Goal: Contribute content

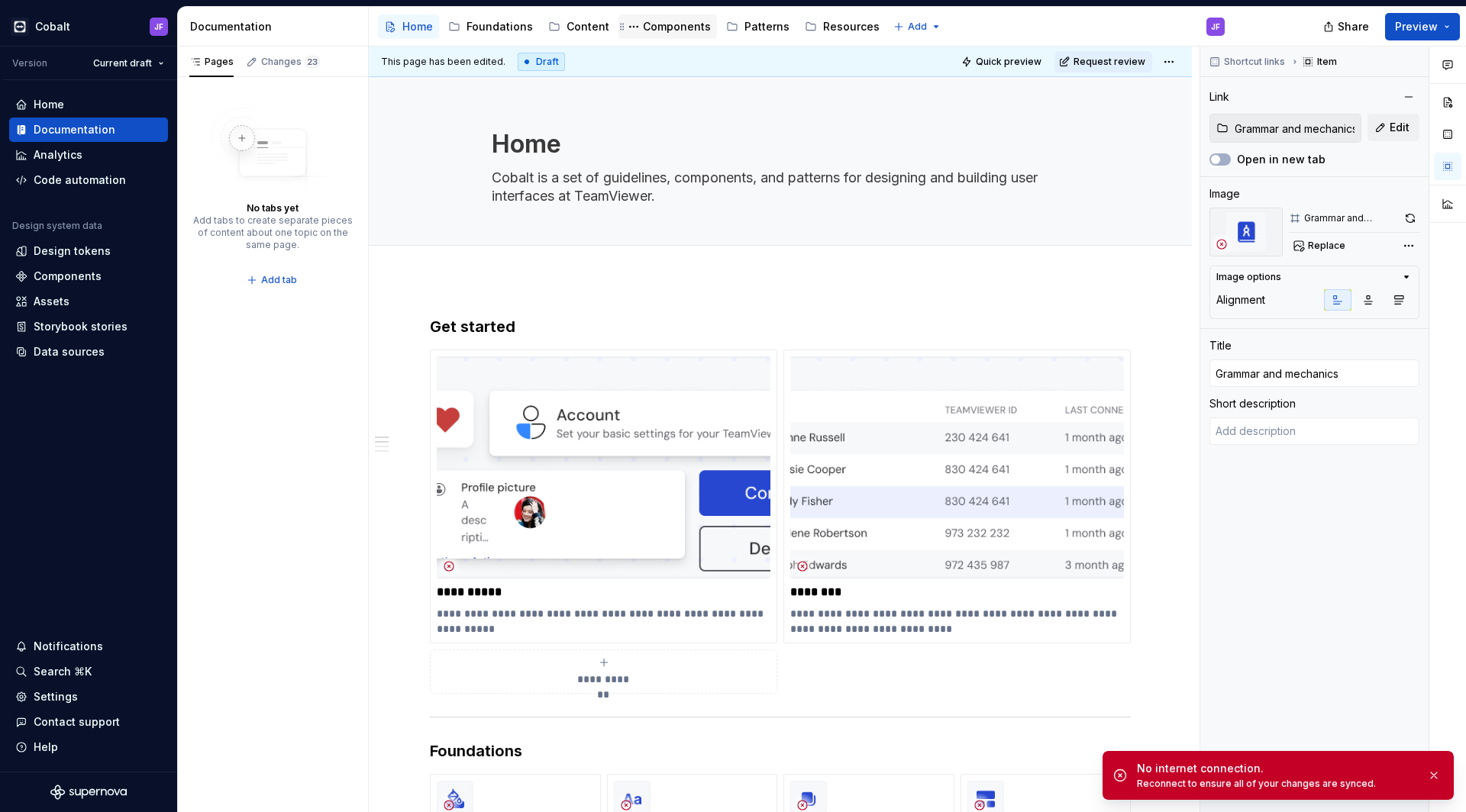
scroll to position [1, 0]
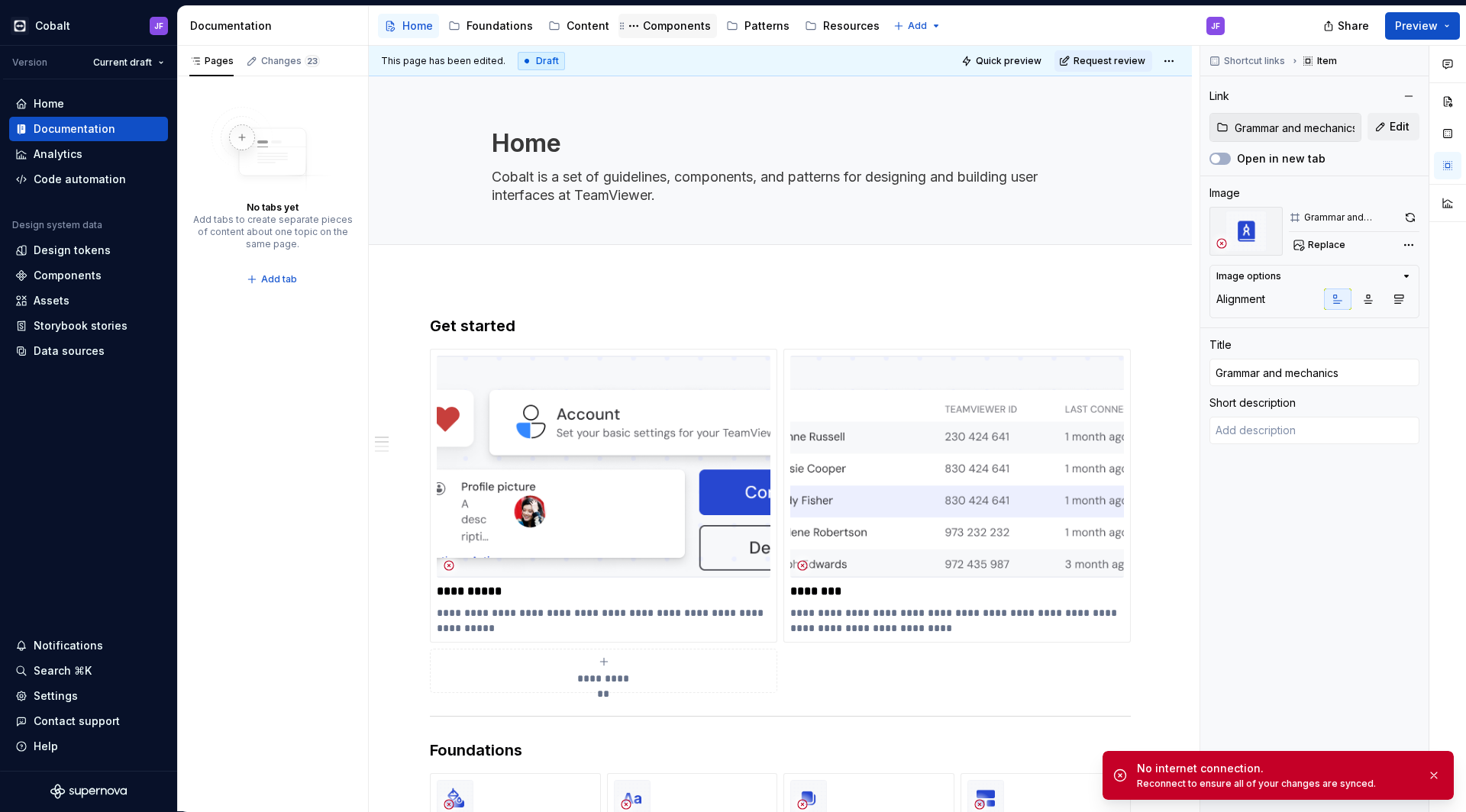
click at [659, 23] on div "Components" at bounding box center [677, 26] width 68 height 15
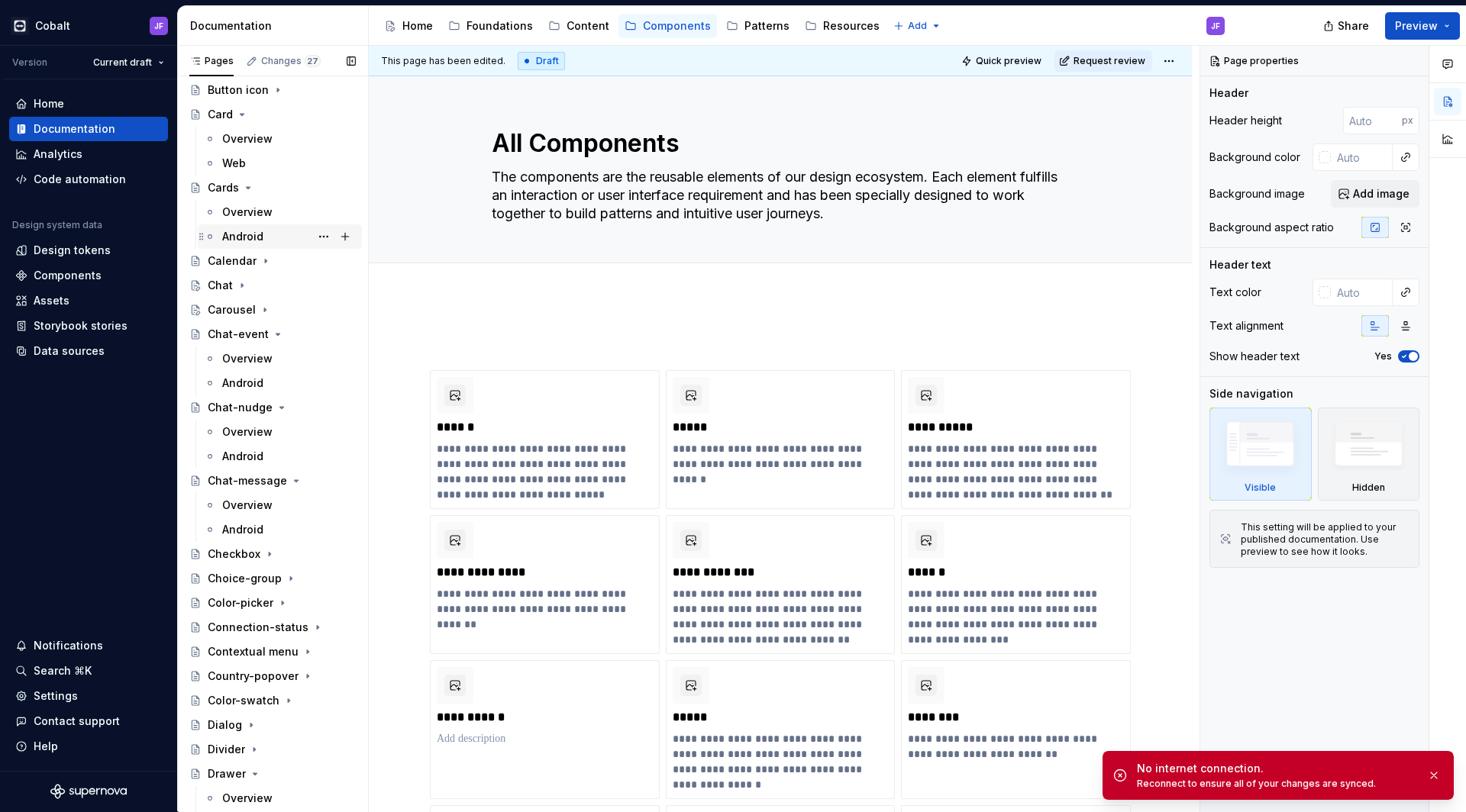
scroll to position [2624, 0]
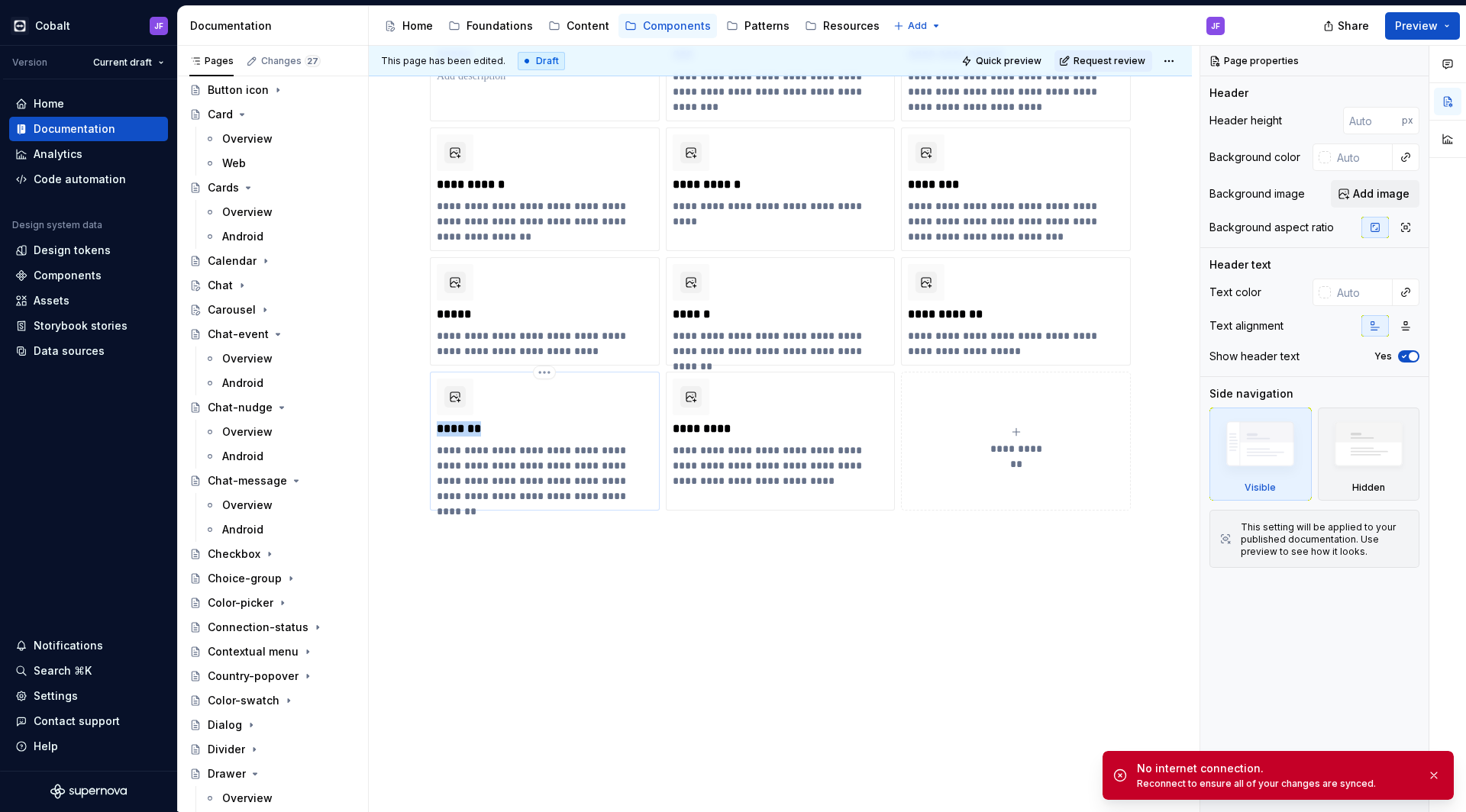
click at [498, 435] on p "*******" at bounding box center [544, 429] width 215 height 15
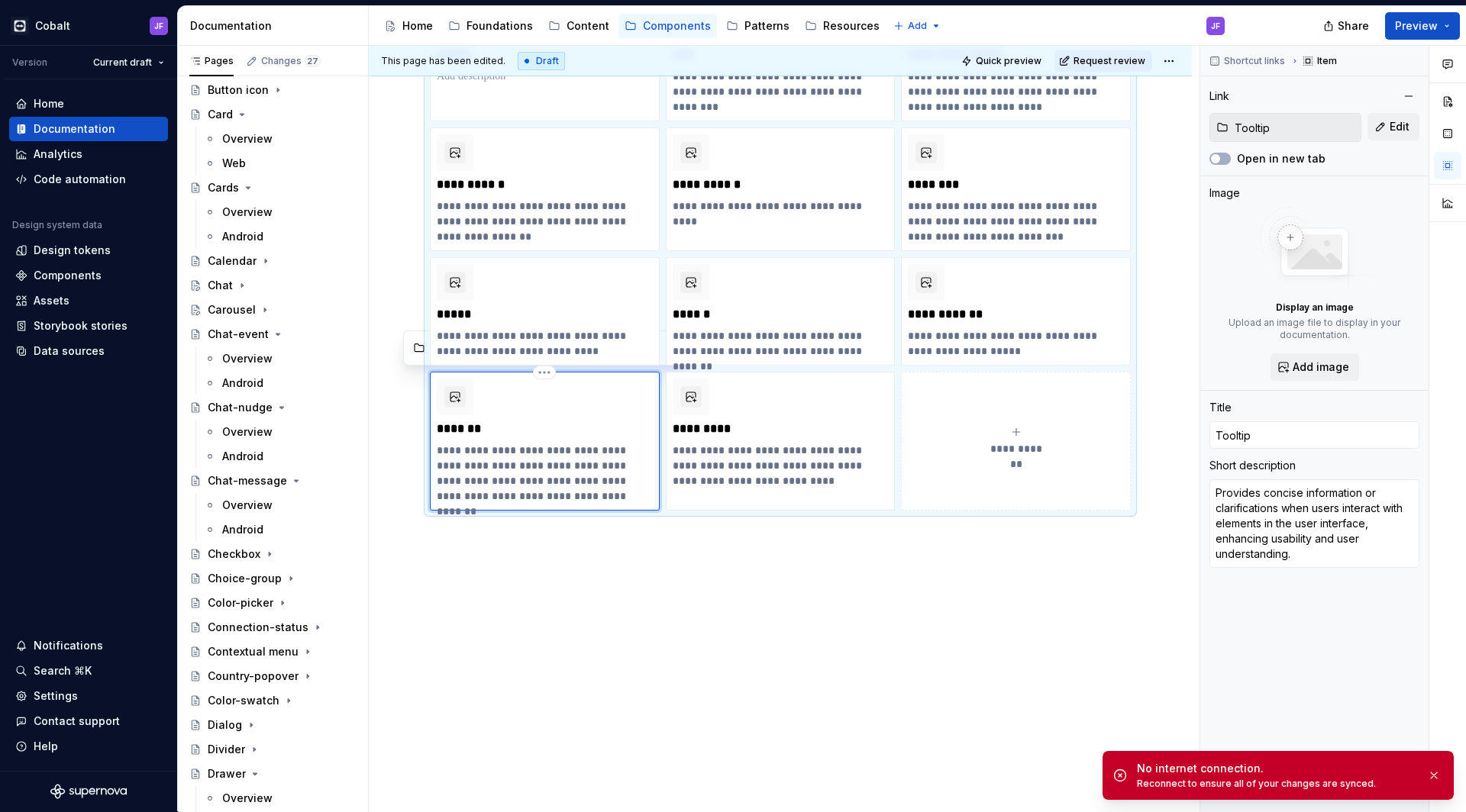
click at [500, 405] on div "**********" at bounding box center [544, 441] width 216 height 126
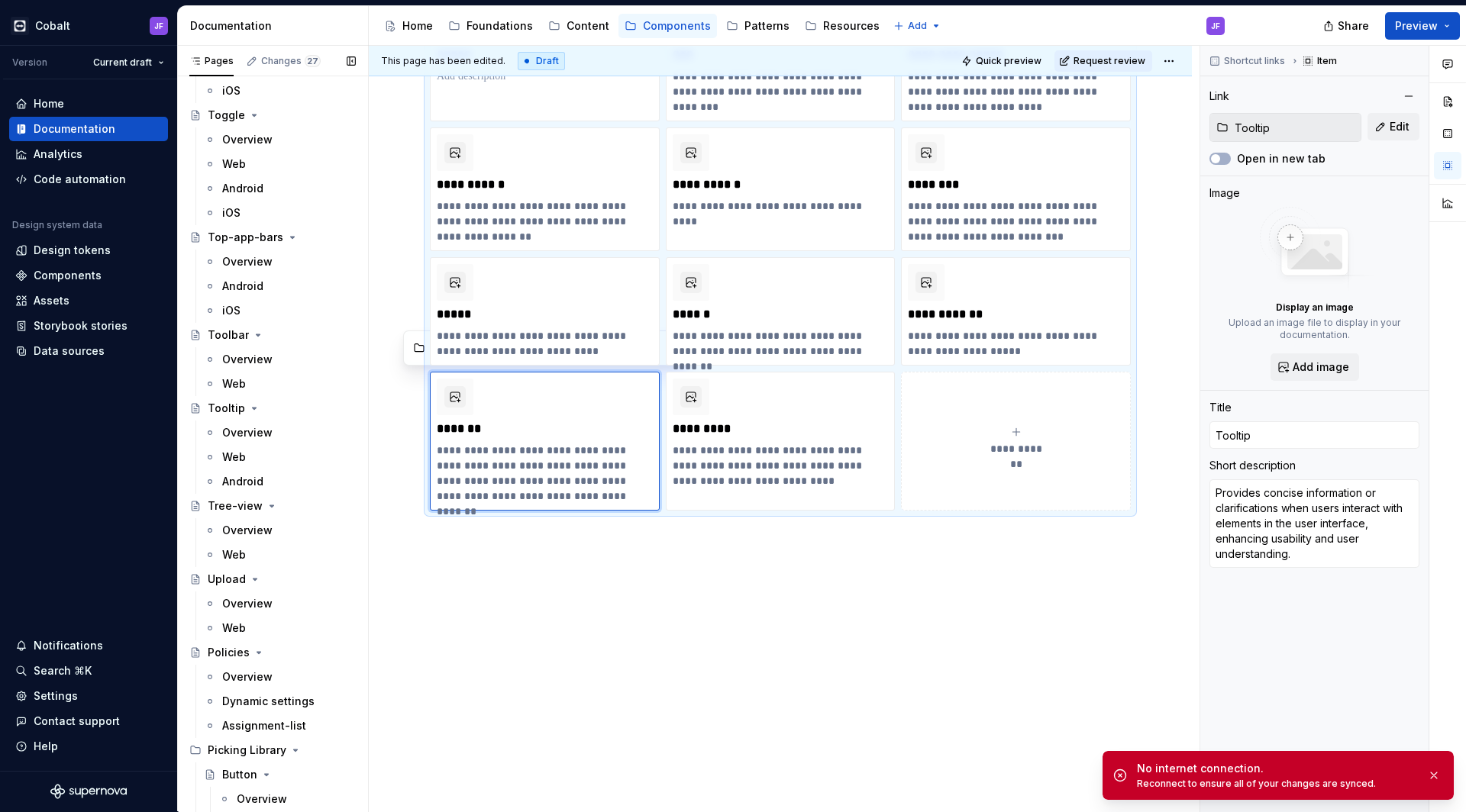
scroll to position [6594, 0]
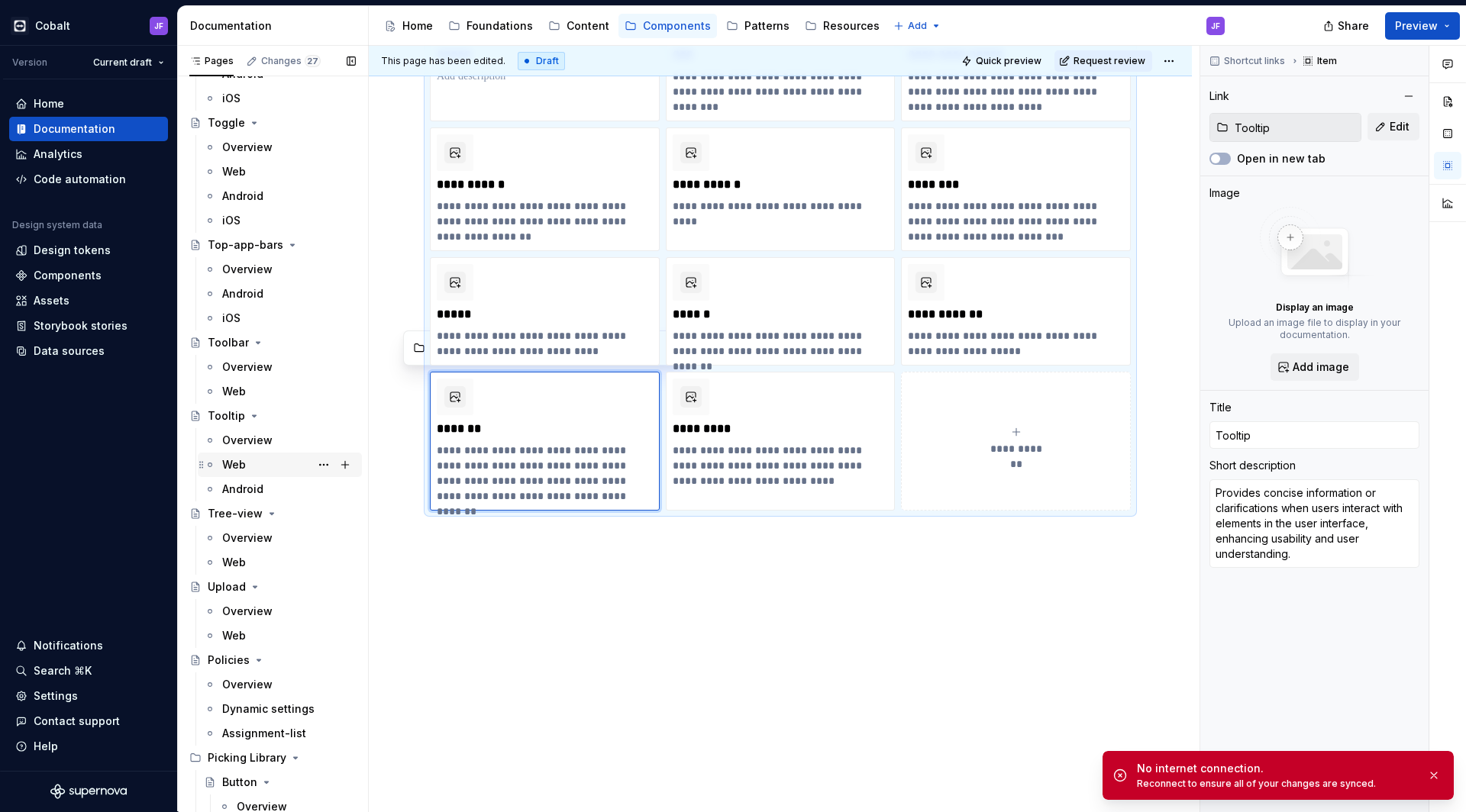
click at [251, 461] on div "Web" at bounding box center [289, 464] width 133 height 21
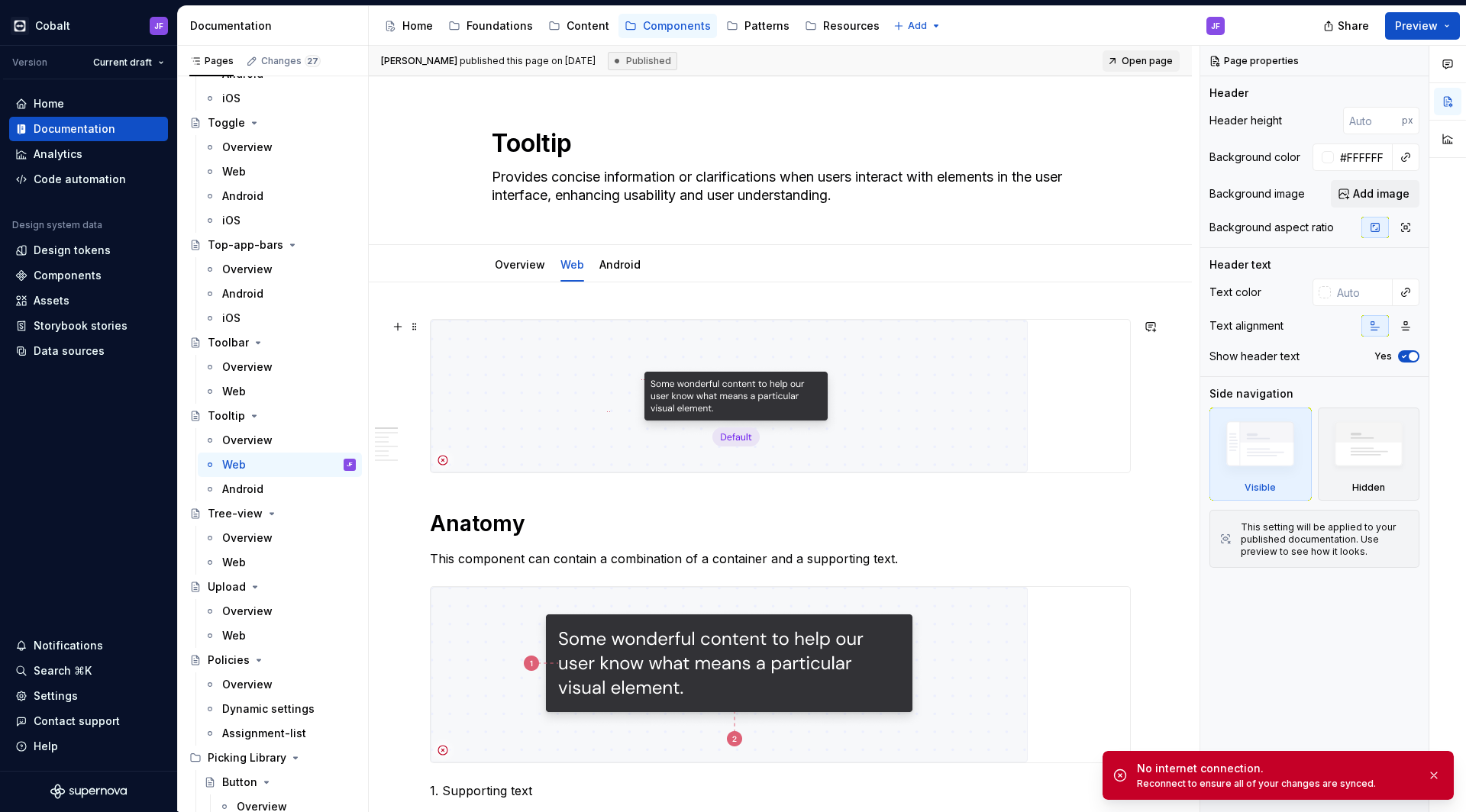
click at [730, 375] on img at bounding box center [729, 396] width 597 height 153
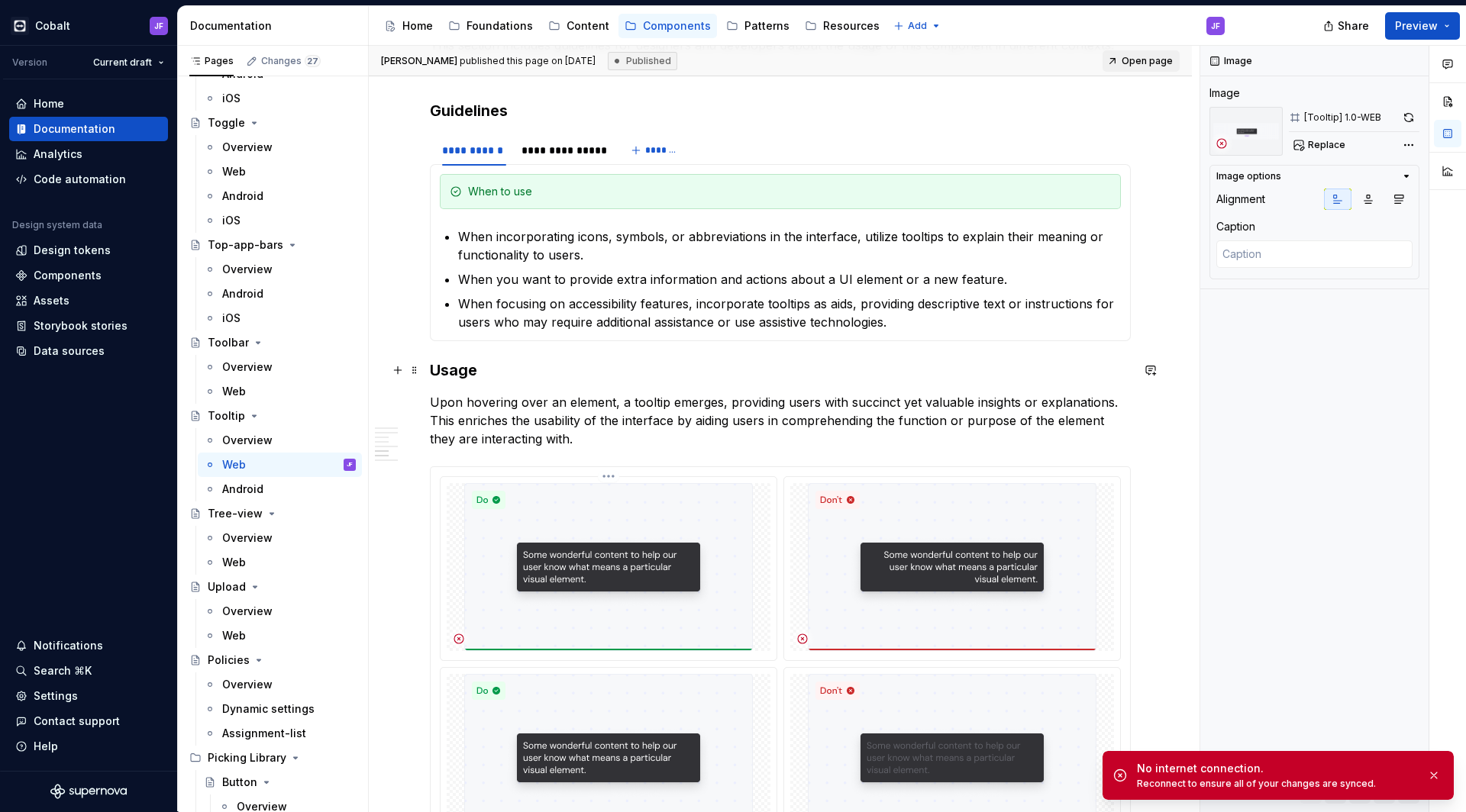
scroll to position [1746, 0]
click at [664, 254] on p "When incorporating icons, symbols, or abbreviations in the interface, utilize t…" at bounding box center [789, 246] width 663 height 37
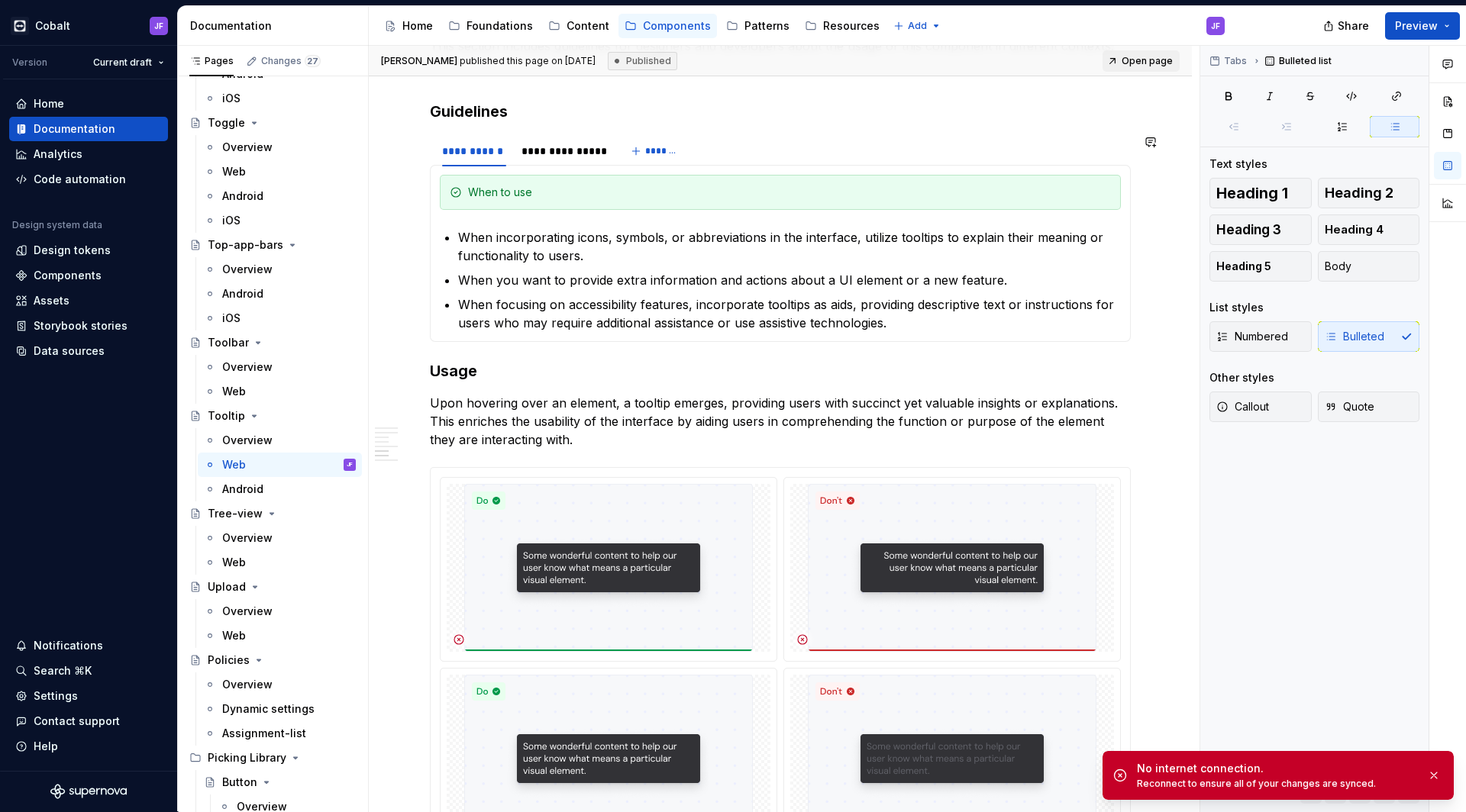
click at [915, 331] on div "When to use When incorporating icons, symbols, or abbreviations in the interfac…" at bounding box center [780, 253] width 701 height 177
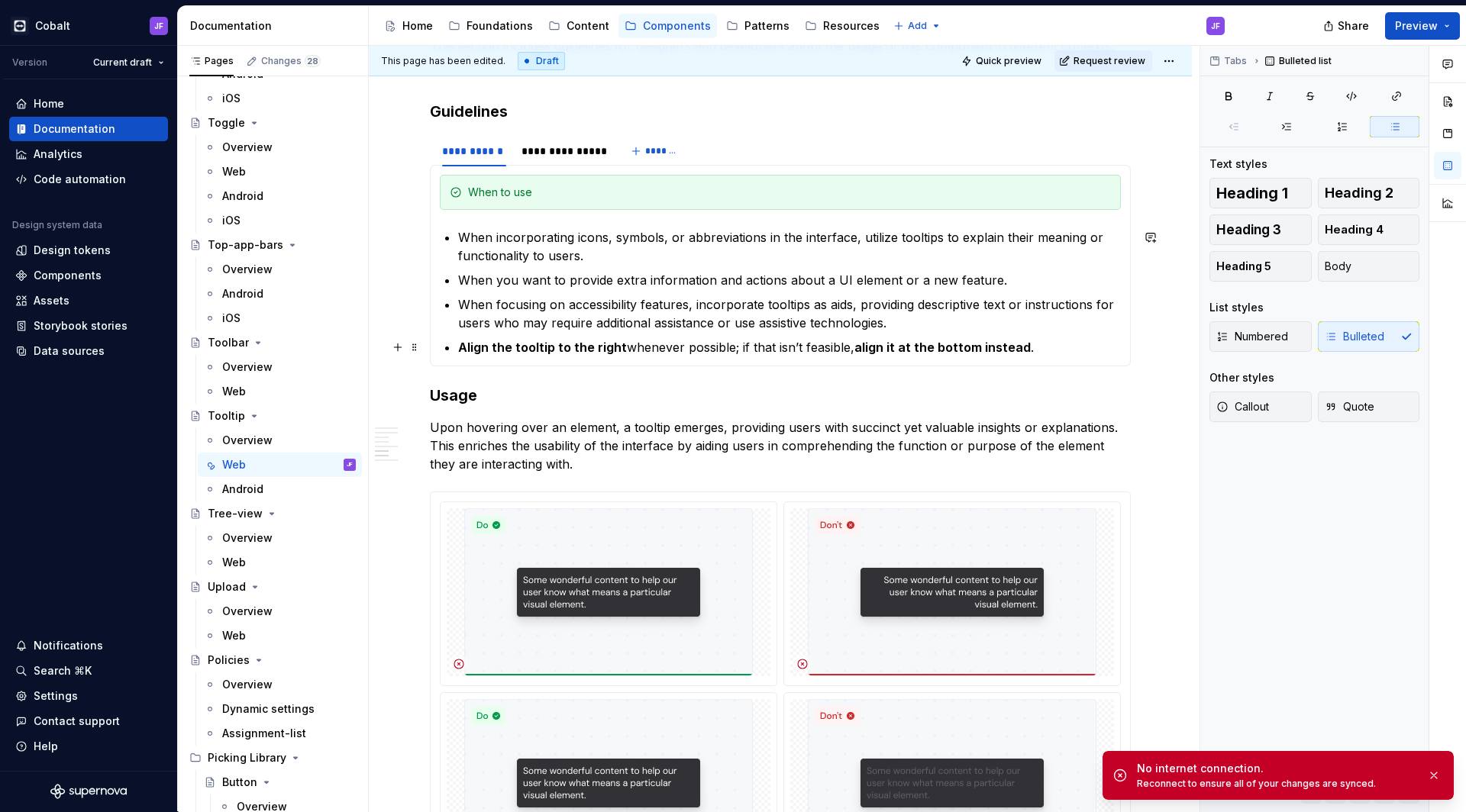
click at [690, 342] on p "Align the tooltip to the right whenever possible; if that isn’t feasible, align…" at bounding box center [789, 347] width 663 height 18
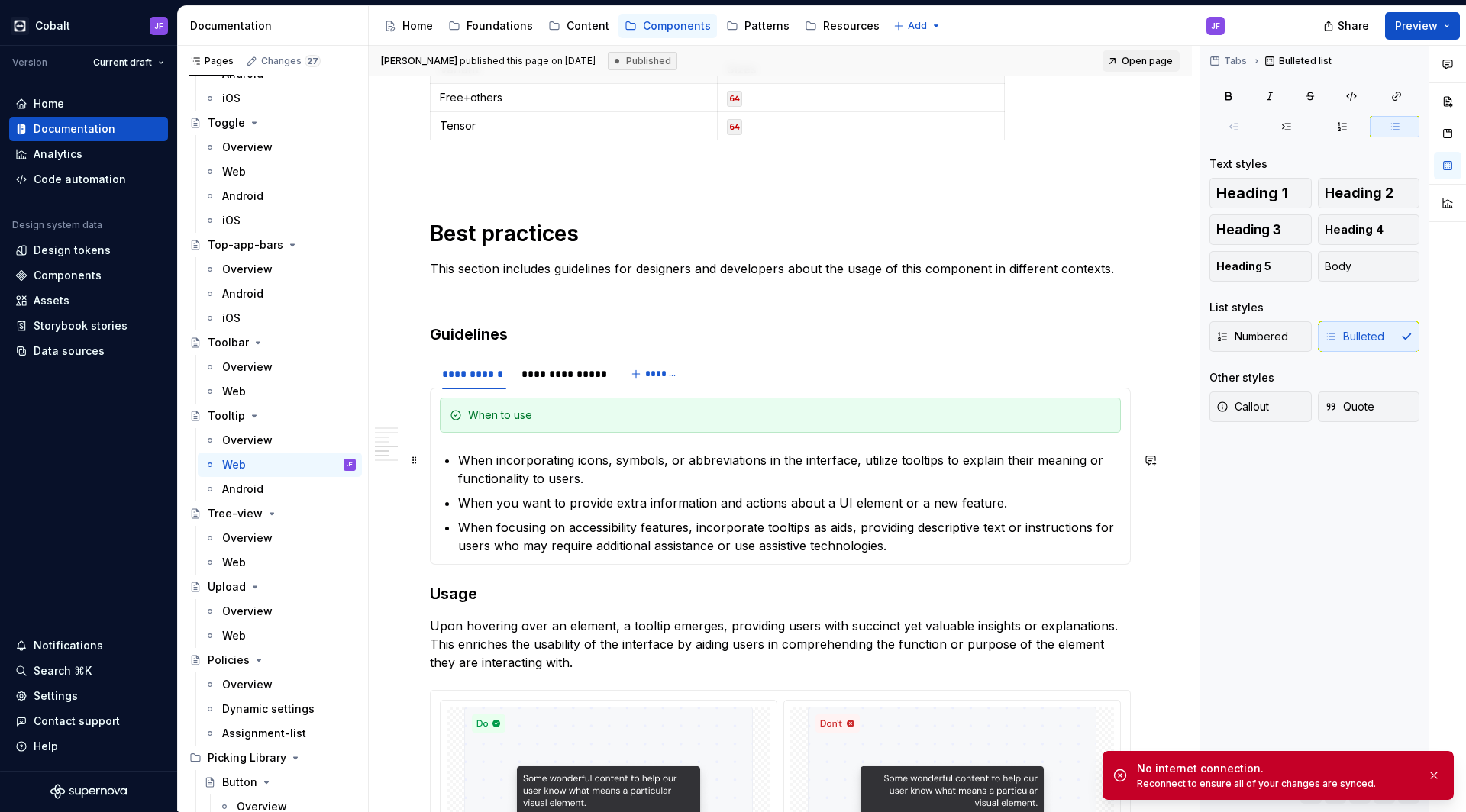
scroll to position [1534, 0]
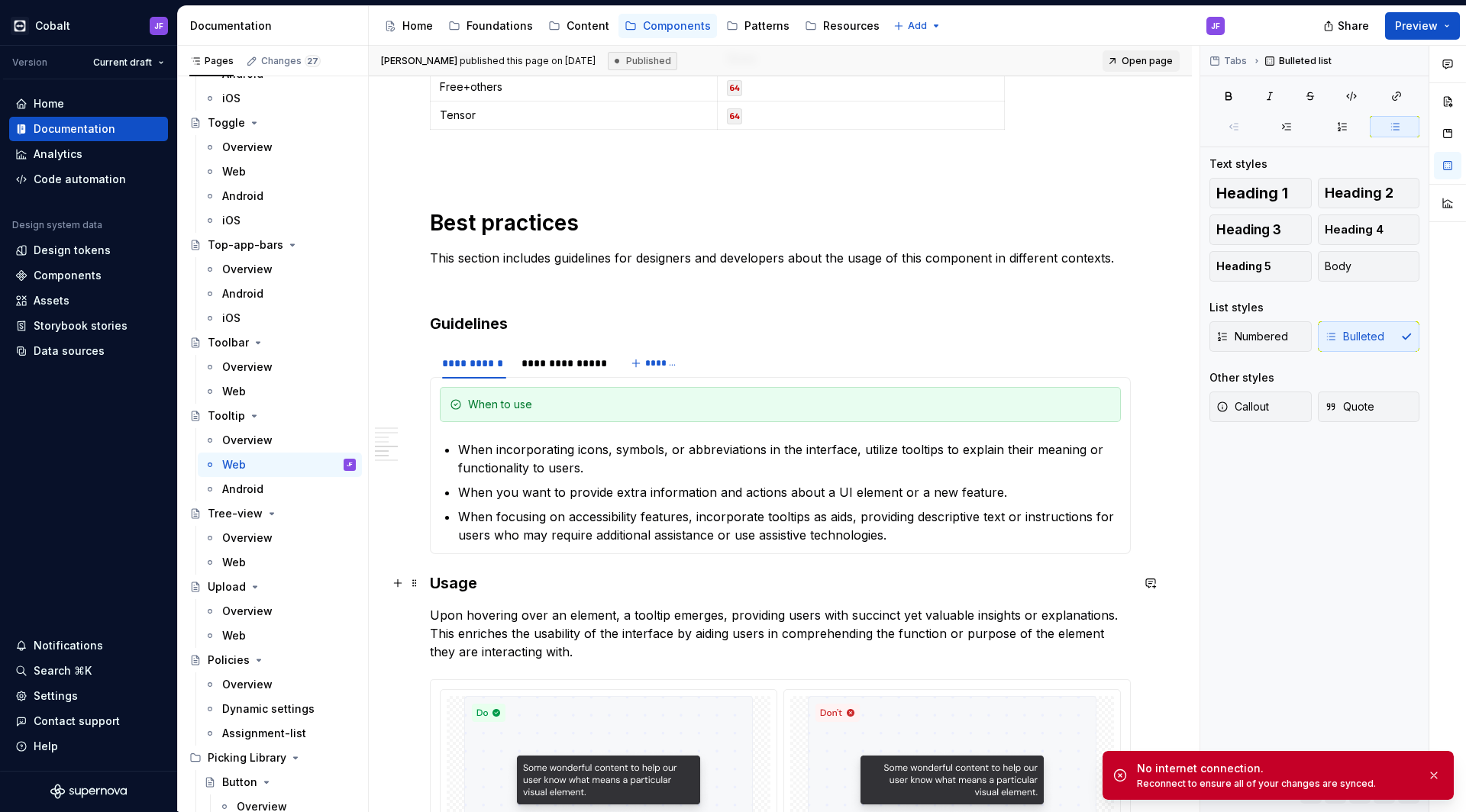
click at [489, 582] on h3 "Usage" at bounding box center [780, 582] width 701 height 21
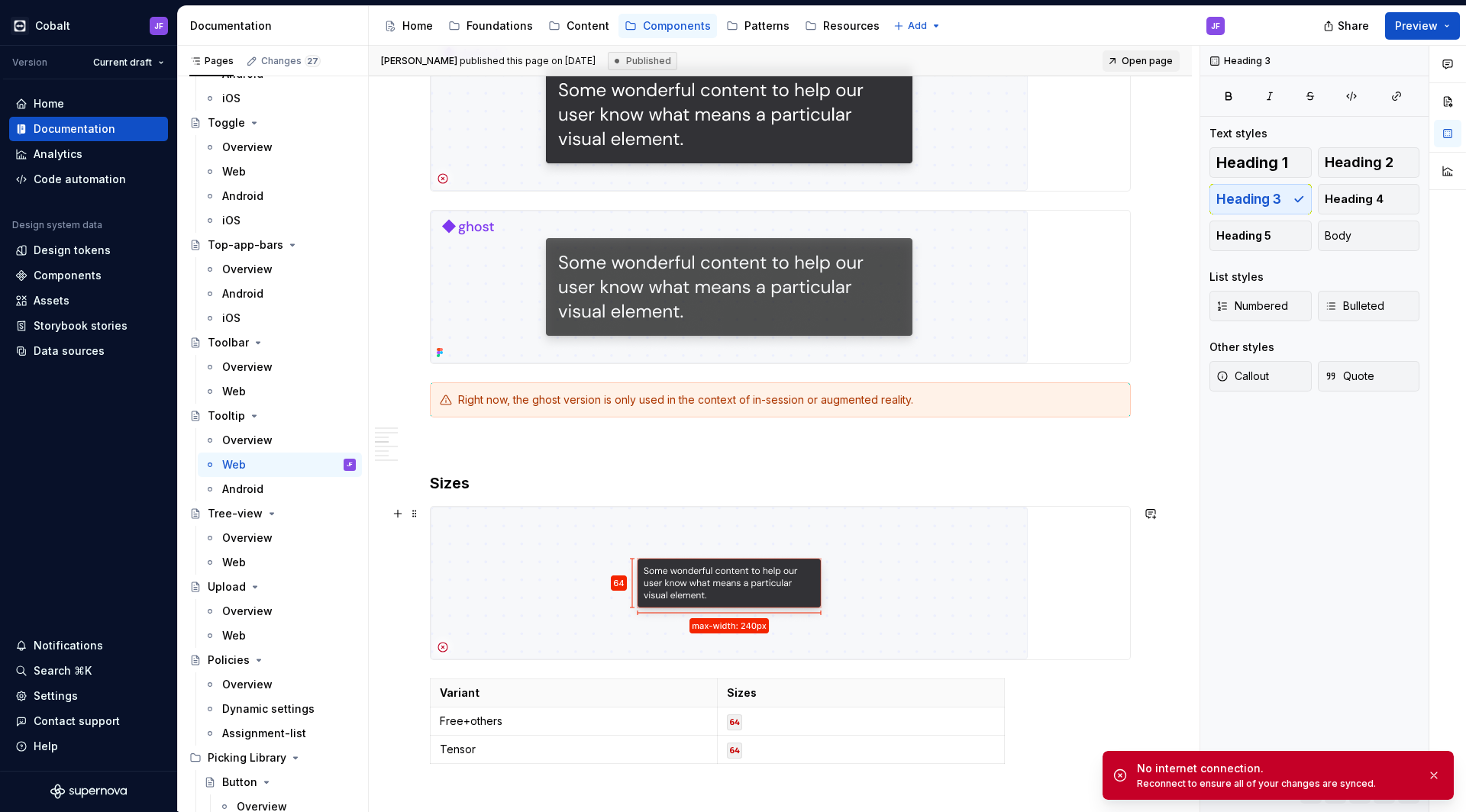
scroll to position [895, 0]
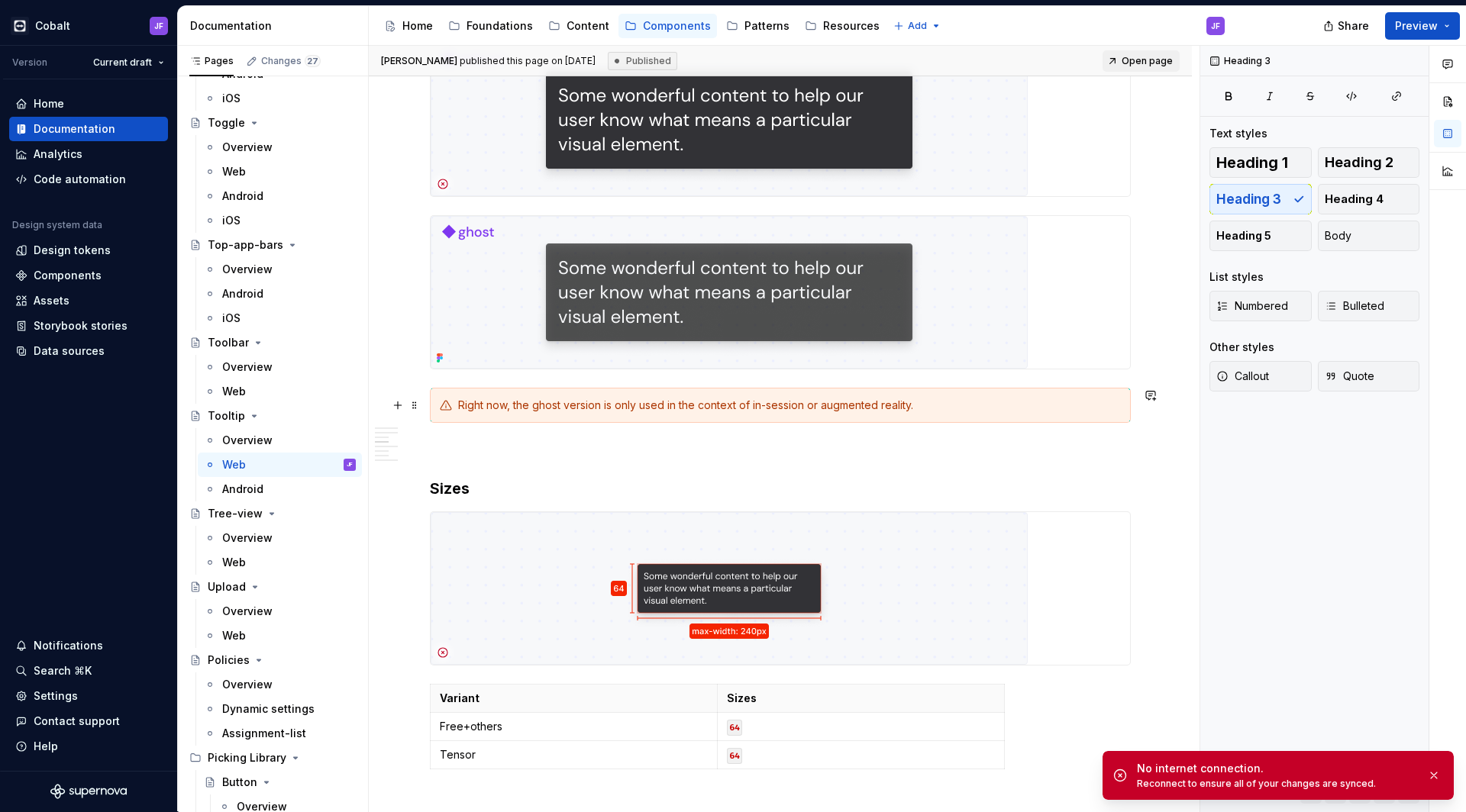
click at [883, 406] on div "Right now, the ghost version is only used in the context of in-session or augme…" at bounding box center [789, 406] width 663 height 15
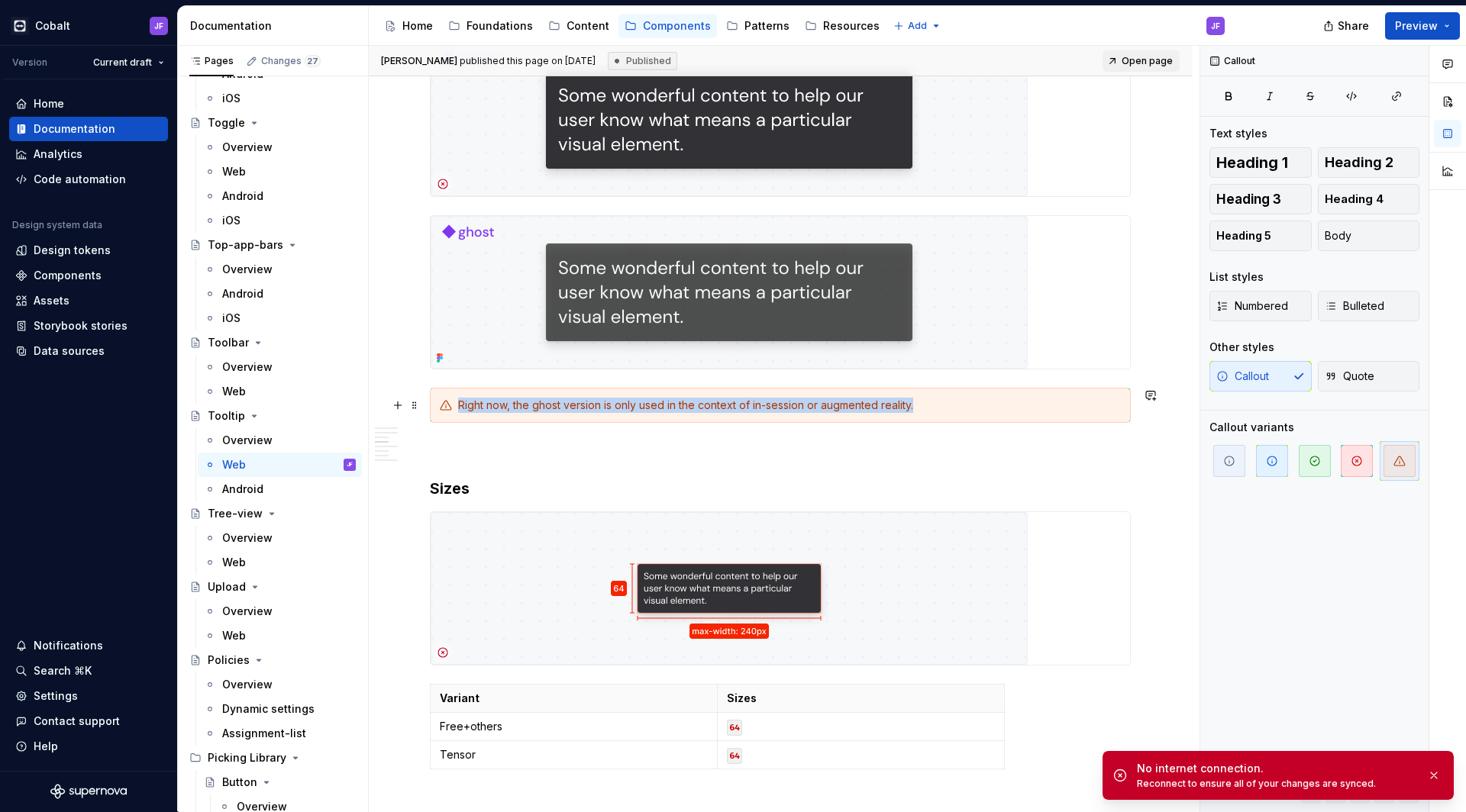
click at [883, 406] on div "Right now, the ghost version is only used in the context of in-session or augme…" at bounding box center [789, 406] width 663 height 15
copy div "Right now, the ghost version is only used in the context of in-session or augme…"
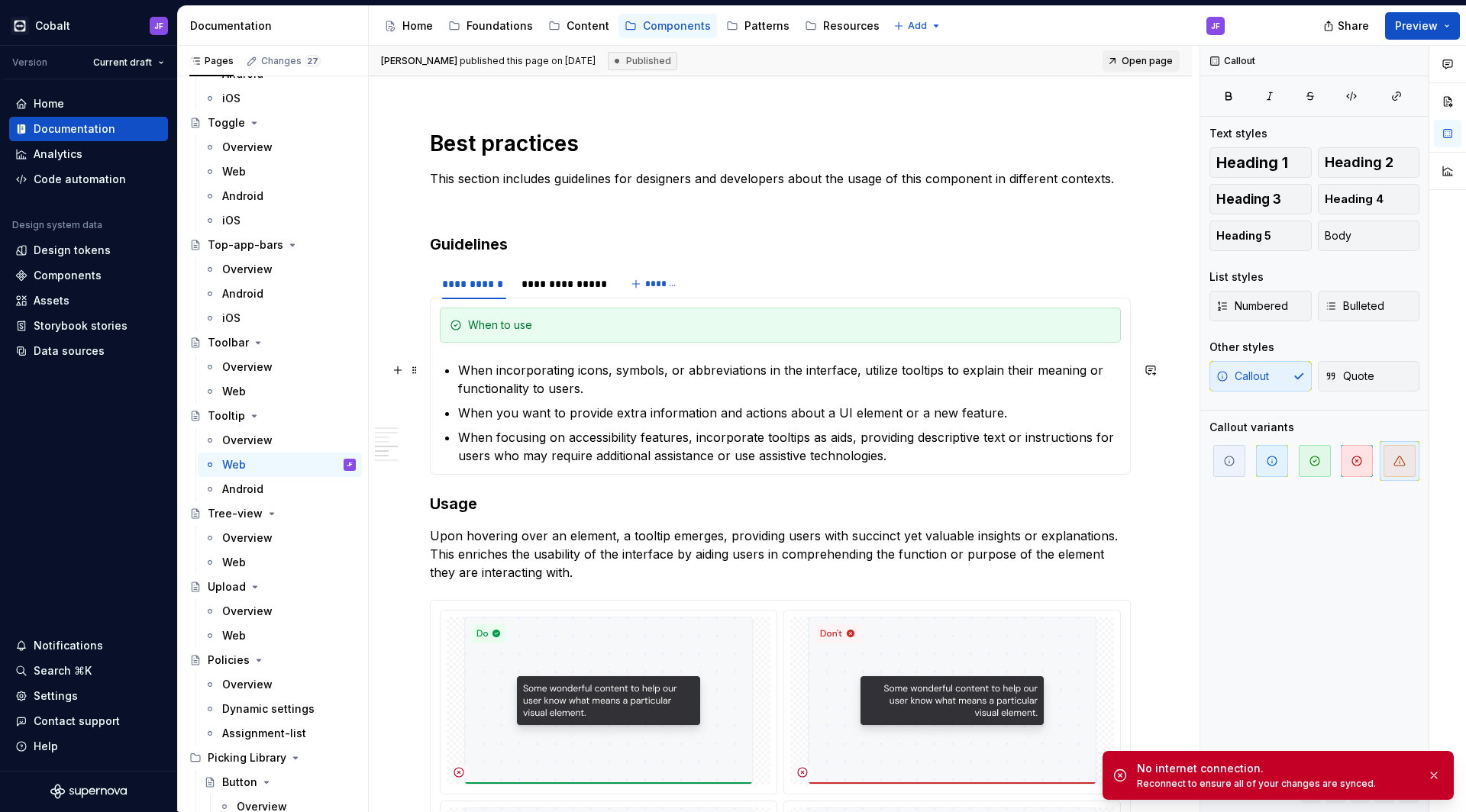
scroll to position [1672, 0]
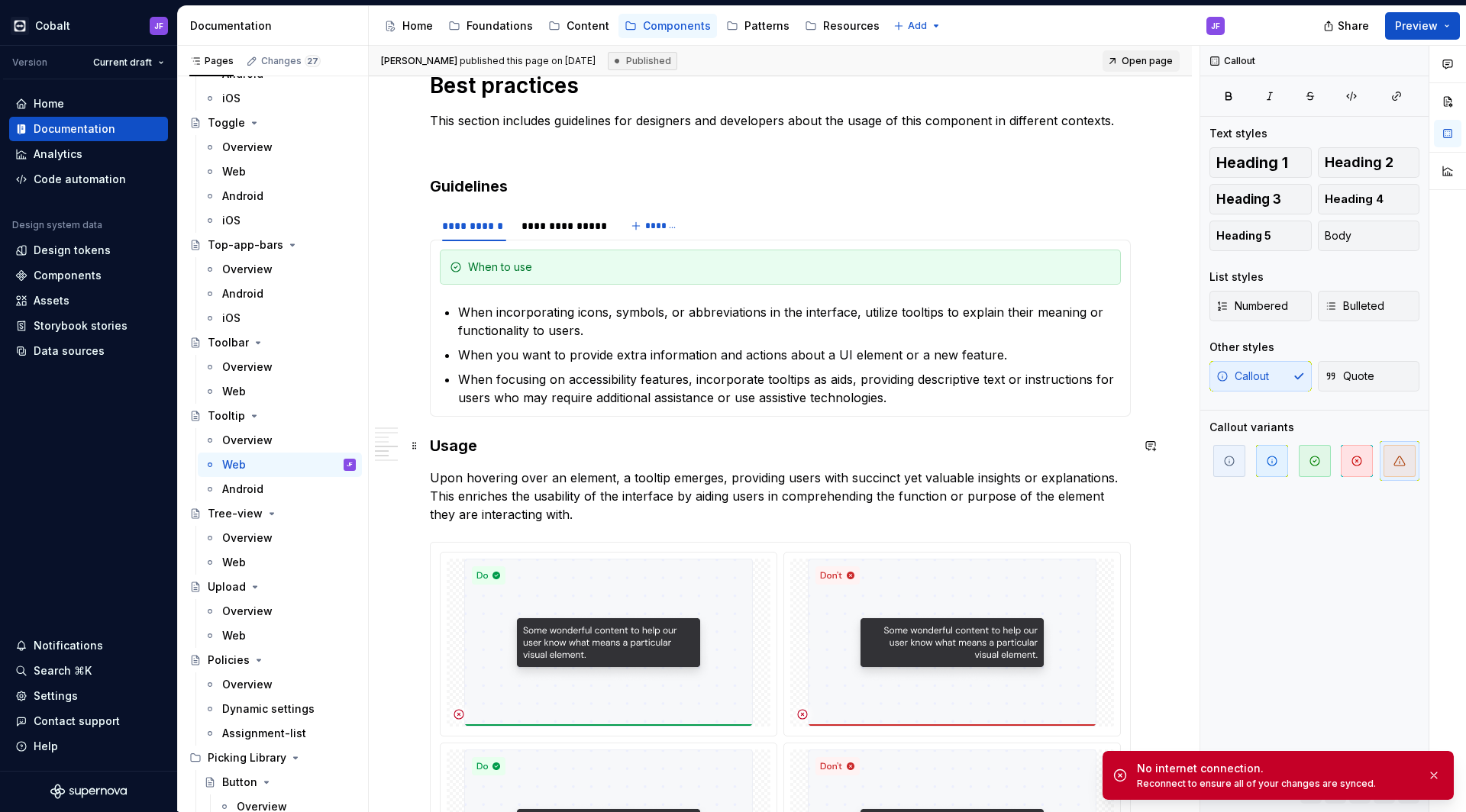
click at [518, 441] on h3 "Usage" at bounding box center [780, 446] width 701 height 21
click at [568, 517] on p "Upon hovering over an element, a tooltip emerges, providing users with succinct…" at bounding box center [780, 496] width 701 height 55
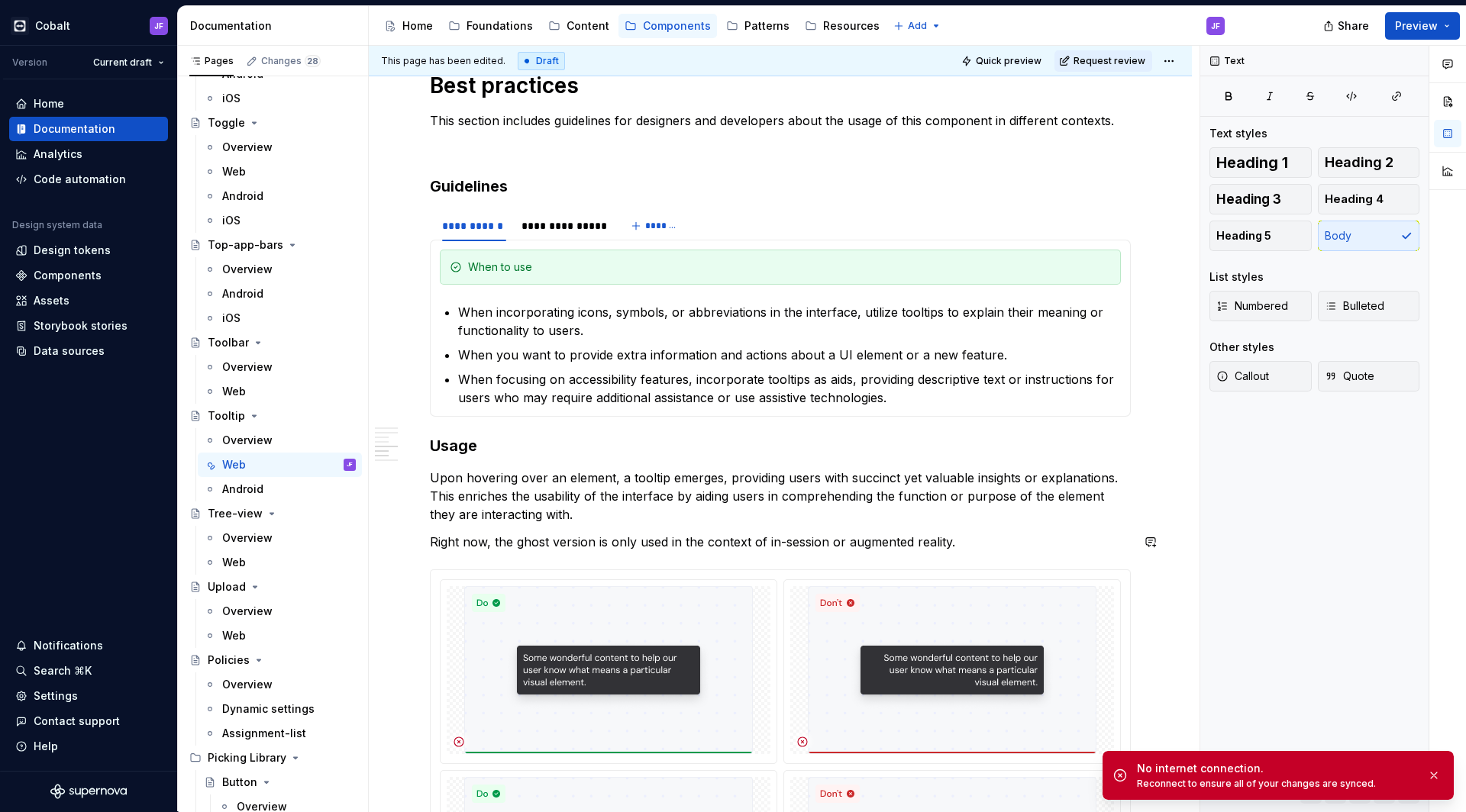
click at [402, 542] on button "button" at bounding box center [397, 541] width 21 height 21
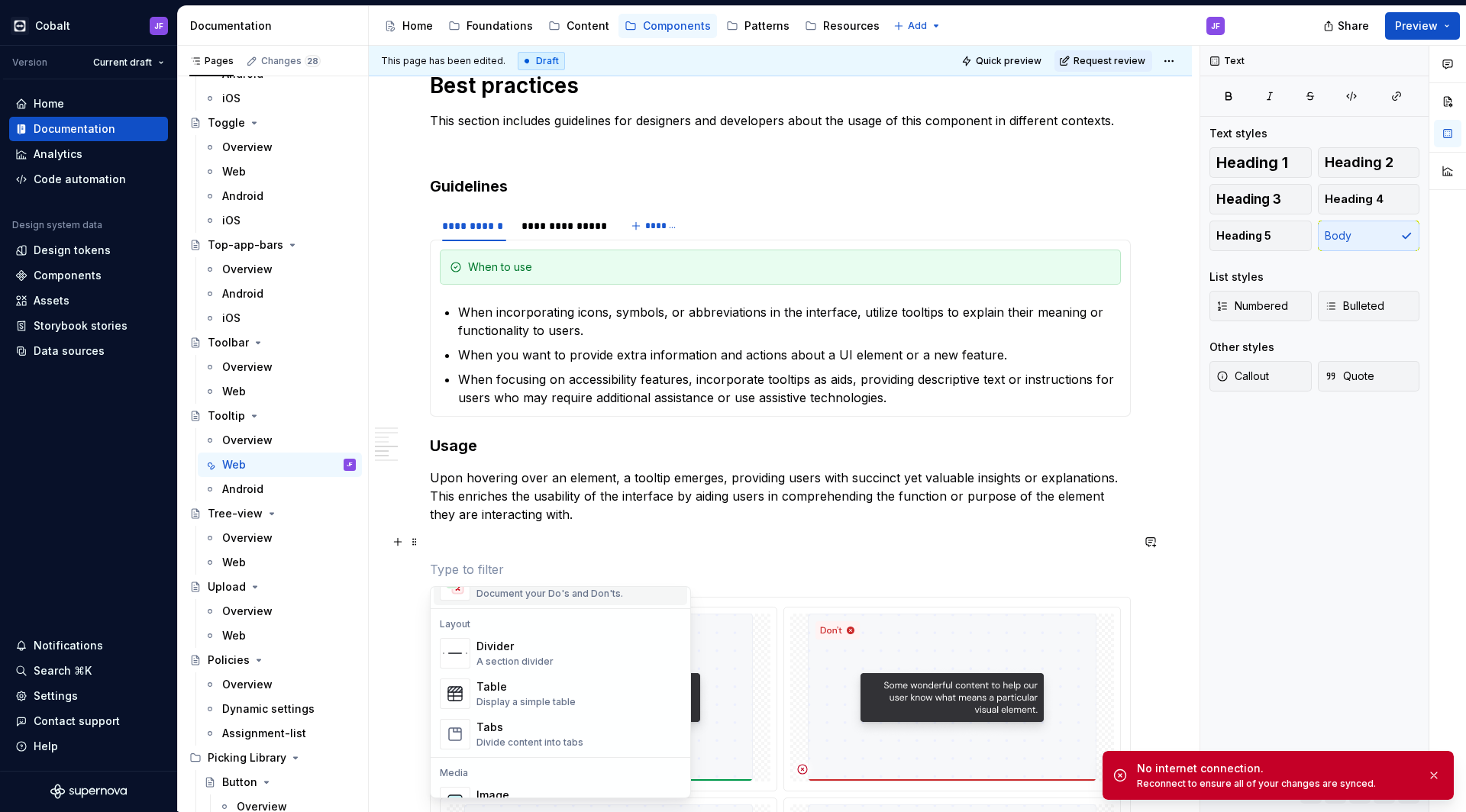
scroll to position [413, 0]
click at [551, 655] on div "Document your Do's and Don'ts." at bounding box center [550, 658] width 147 height 12
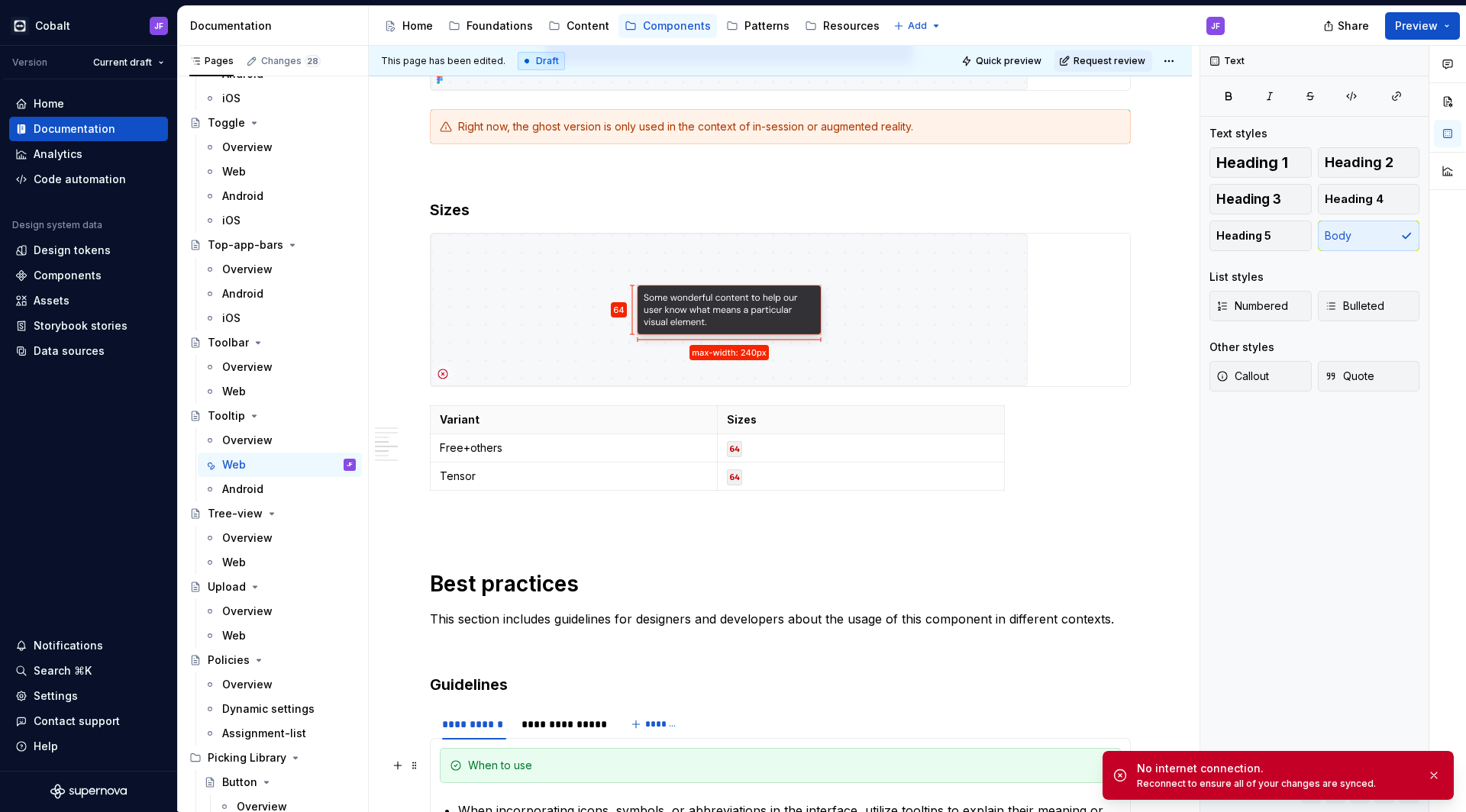
scroll to position [1021, 0]
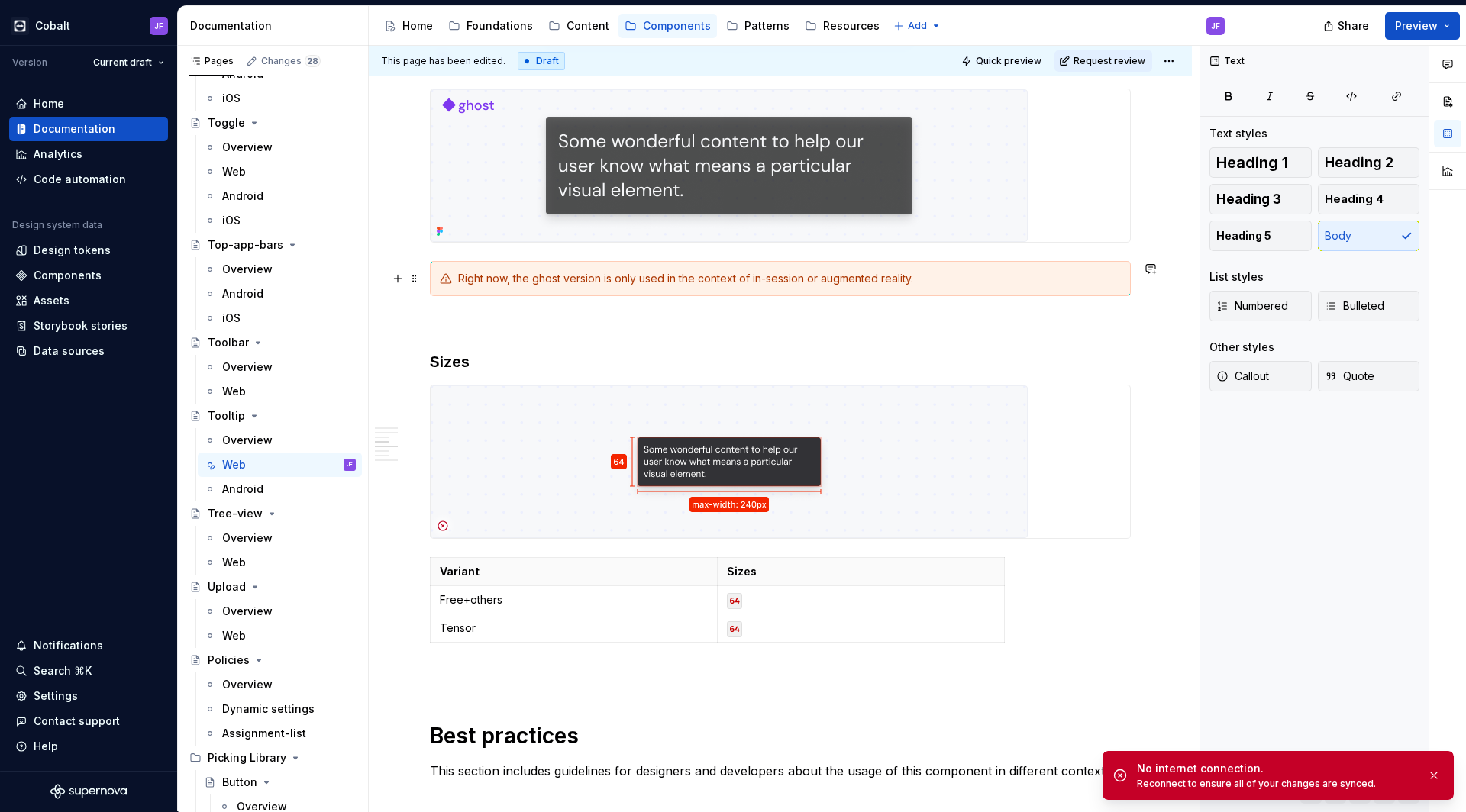
click at [421, 273] on div "**********" at bounding box center [781, 644] width 824 height 2766
click at [413, 279] on span at bounding box center [414, 278] width 12 height 21
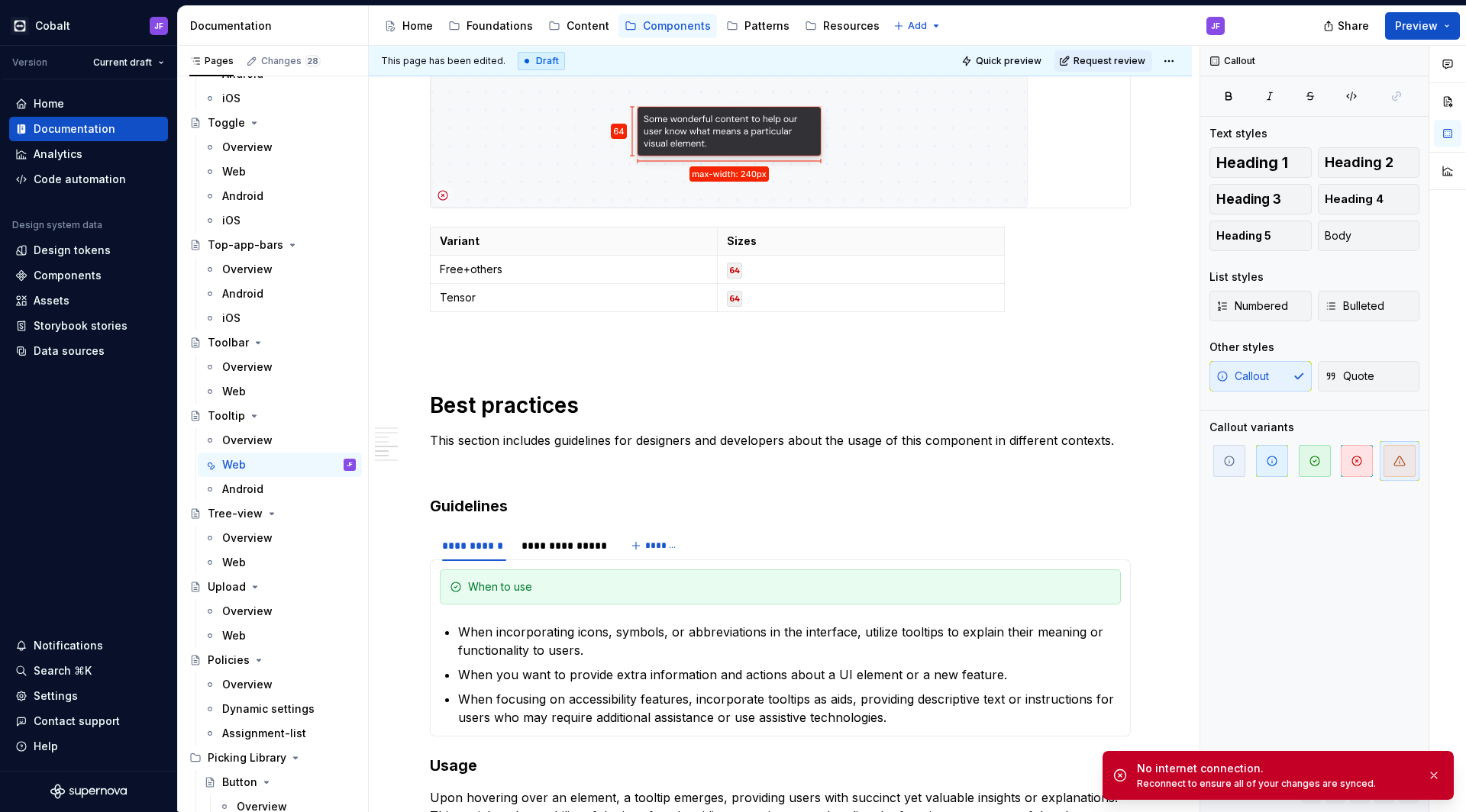
scroll to position [1746, 0]
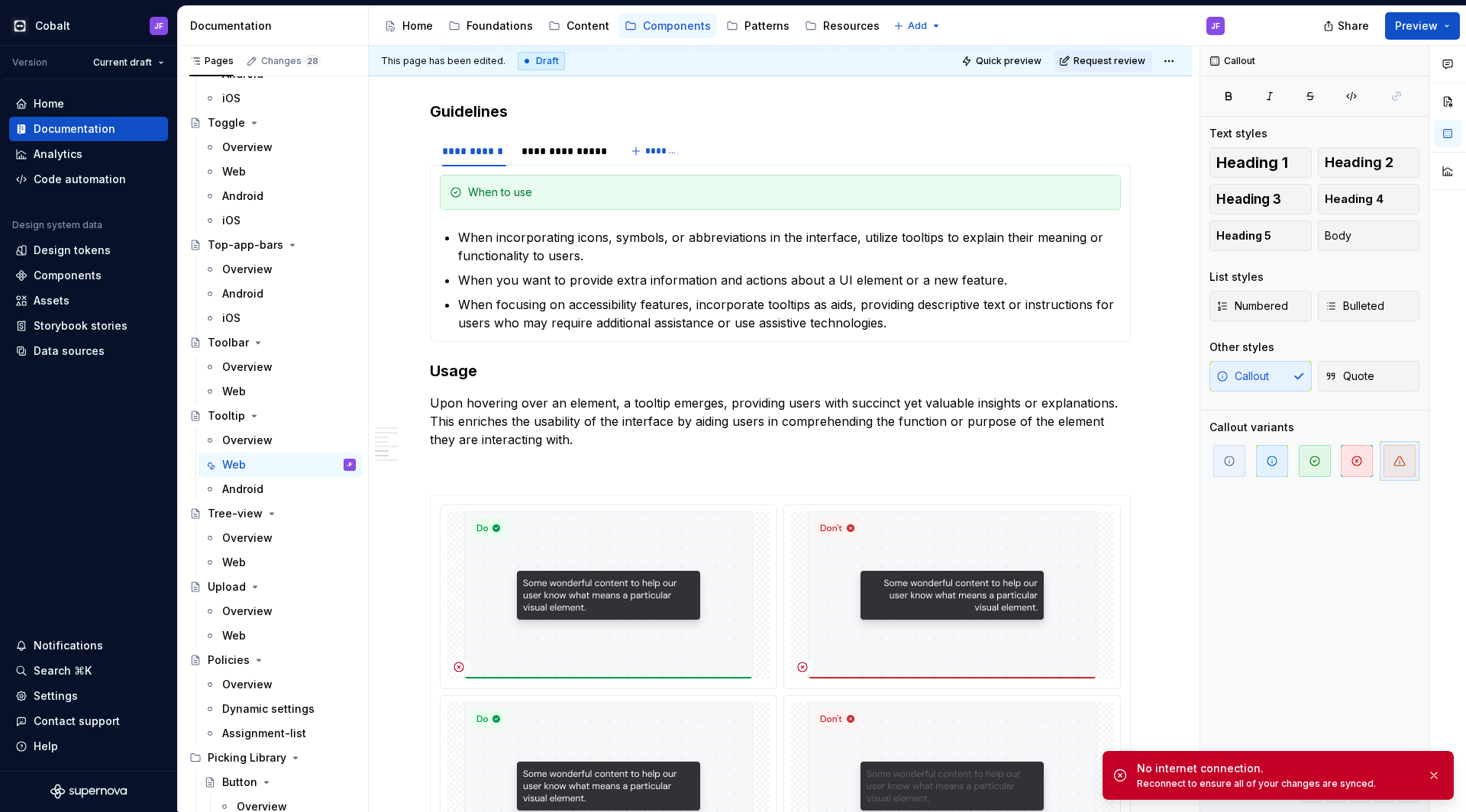
click at [440, 465] on p at bounding box center [780, 466] width 701 height 18
click at [401, 464] on button "Guidelines" at bounding box center [445, 467] width 145 height 15
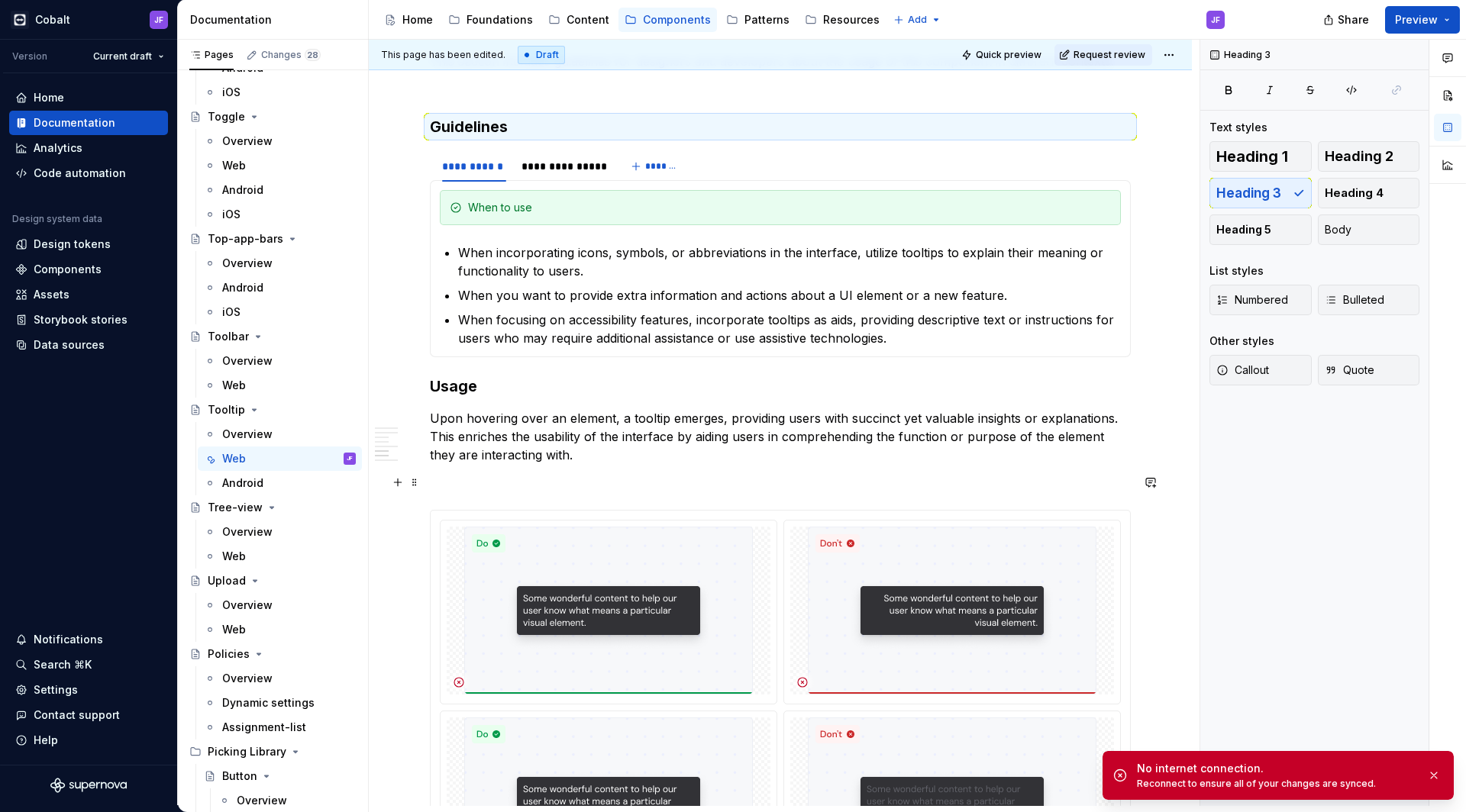
click at [572, 482] on p at bounding box center [780, 482] width 701 height 18
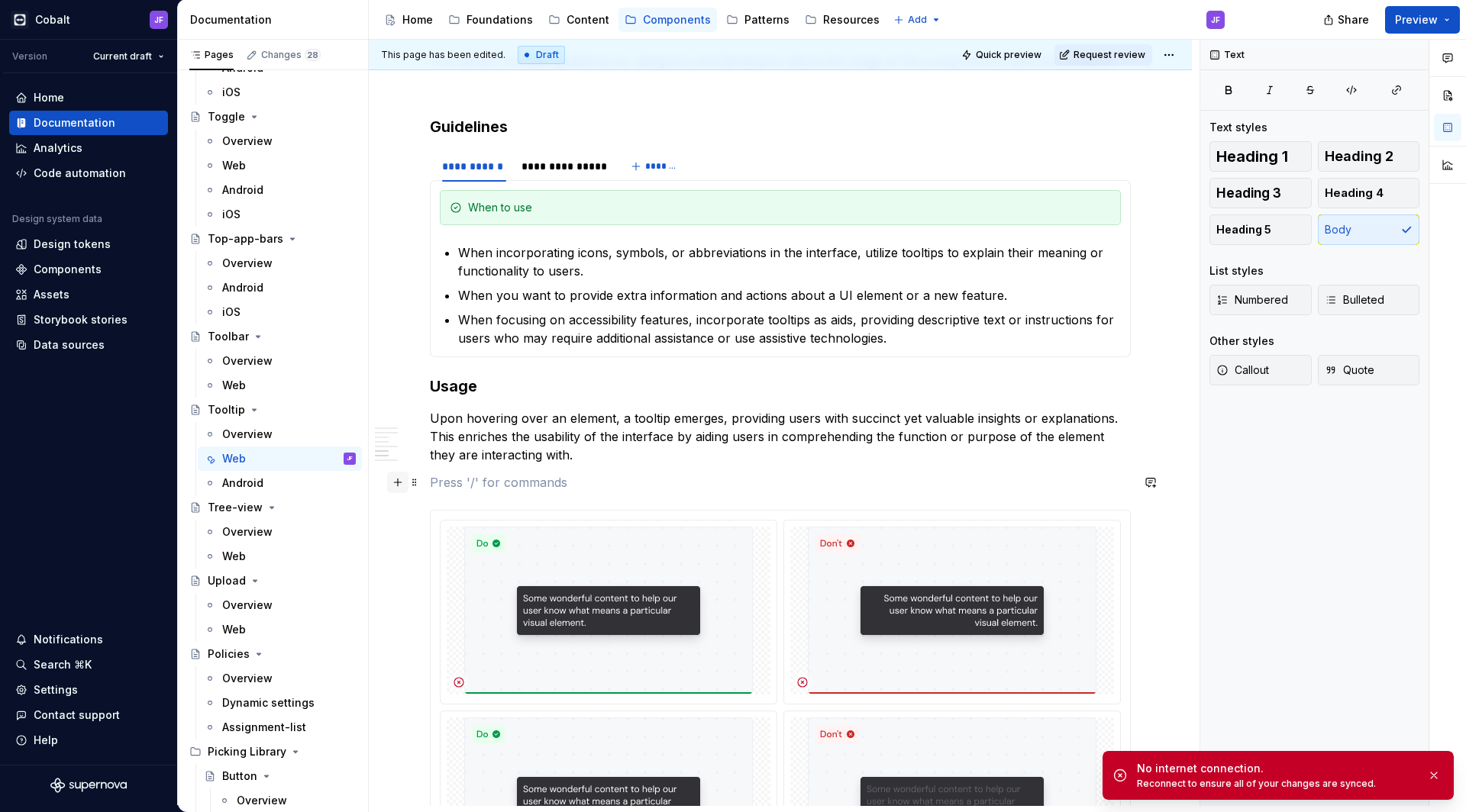
click at [397, 487] on button "button" at bounding box center [397, 482] width 21 height 21
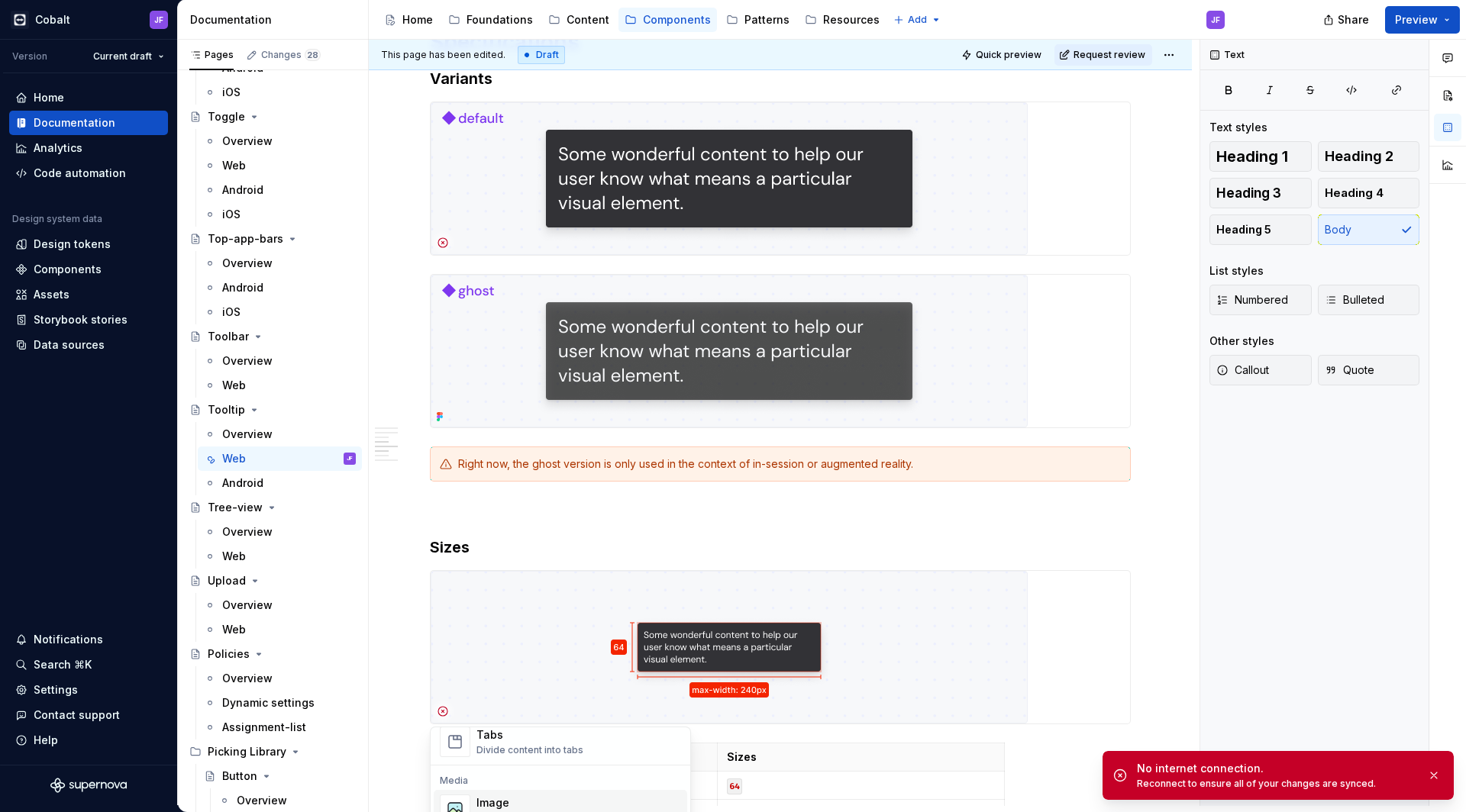
scroll to position [788, 0]
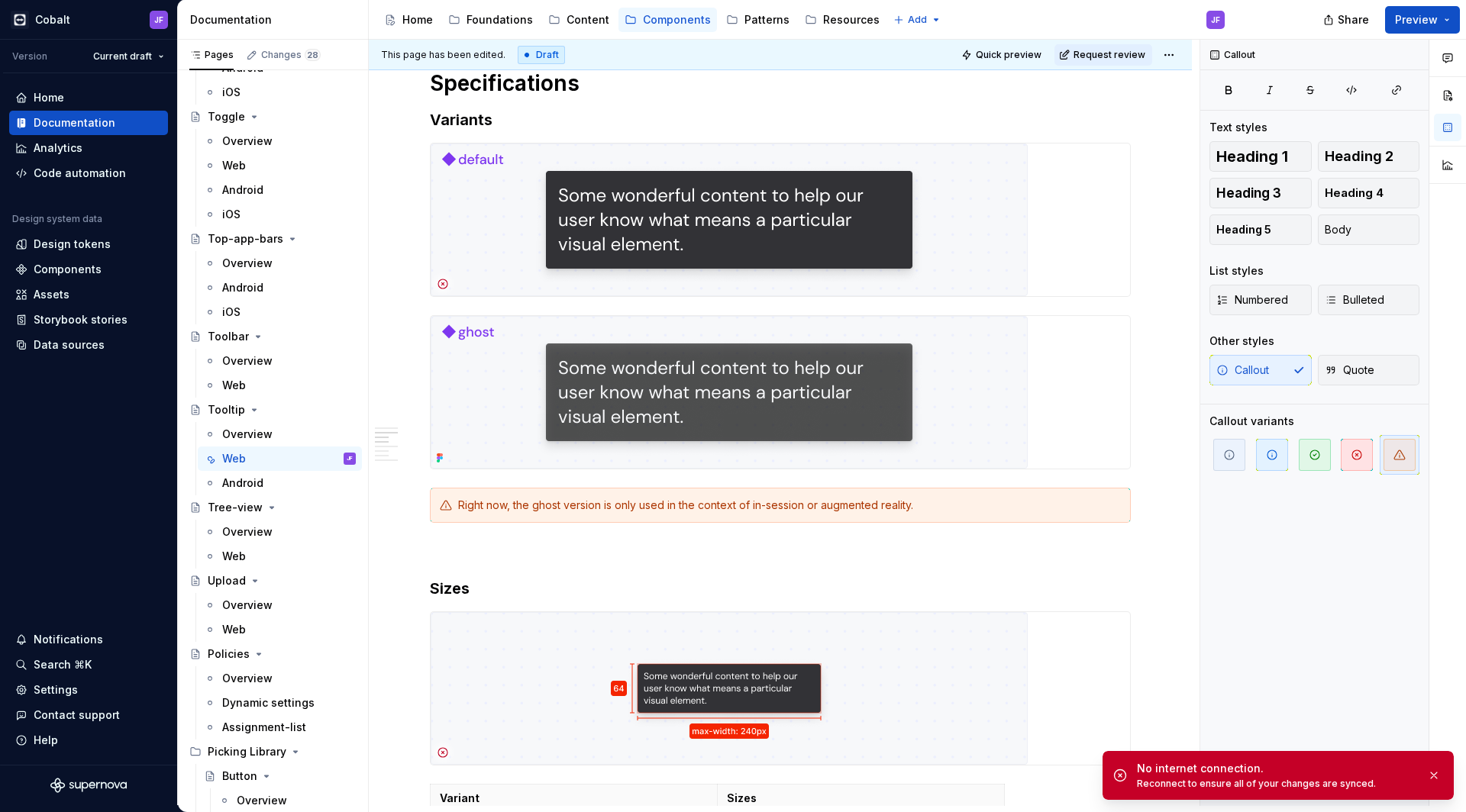
click at [479, 486] on div "**********" at bounding box center [780, 771] width 701 height 2494
click at [472, 500] on div "Right now, the ghost version is only used in the context of in-session or augme…" at bounding box center [789, 505] width 663 height 15
click at [399, 505] on button "button" at bounding box center [397, 505] width 21 height 21
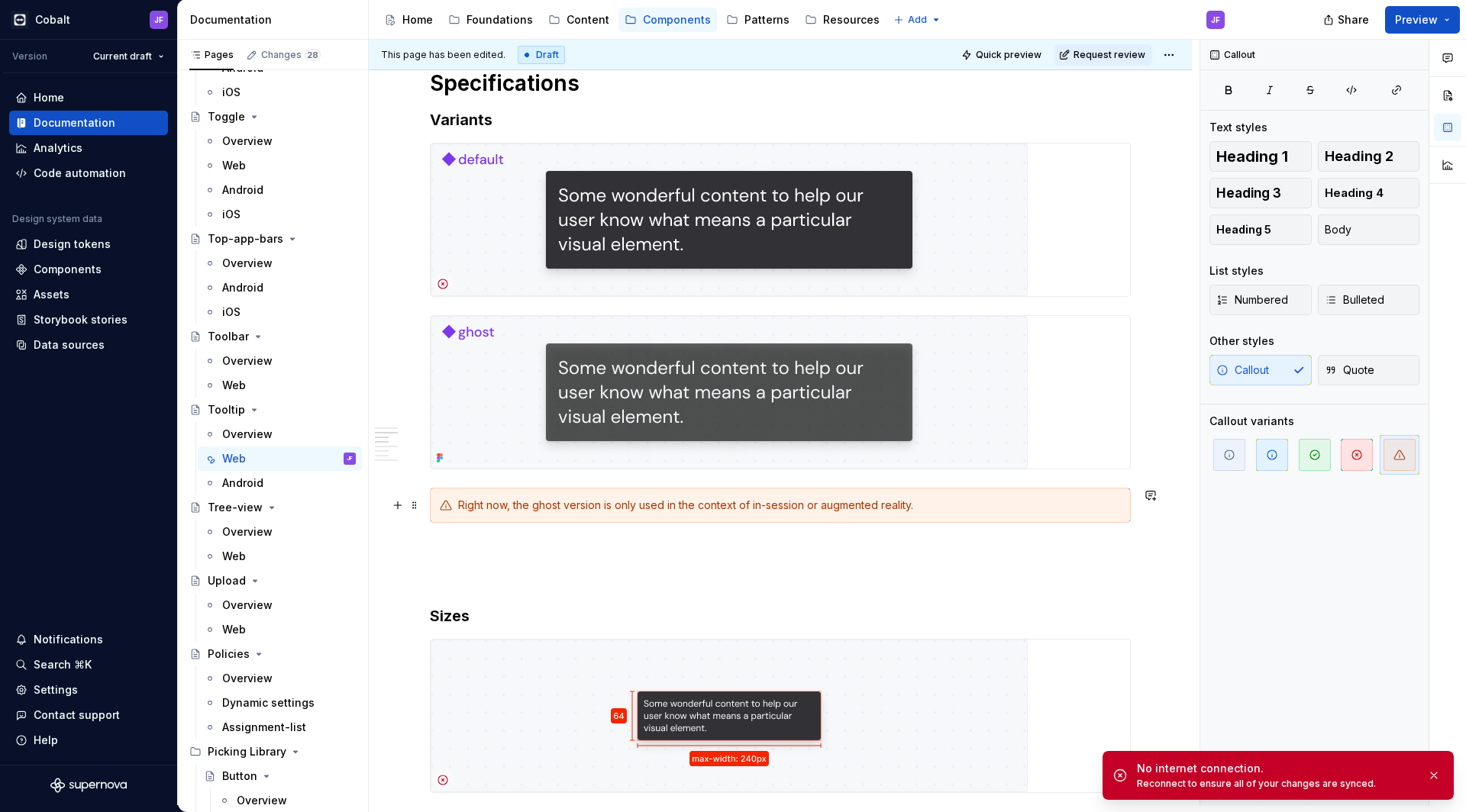
click at [578, 505] on div "Right now, the ghost version is only used in the context of in-session or augme…" at bounding box center [789, 505] width 663 height 15
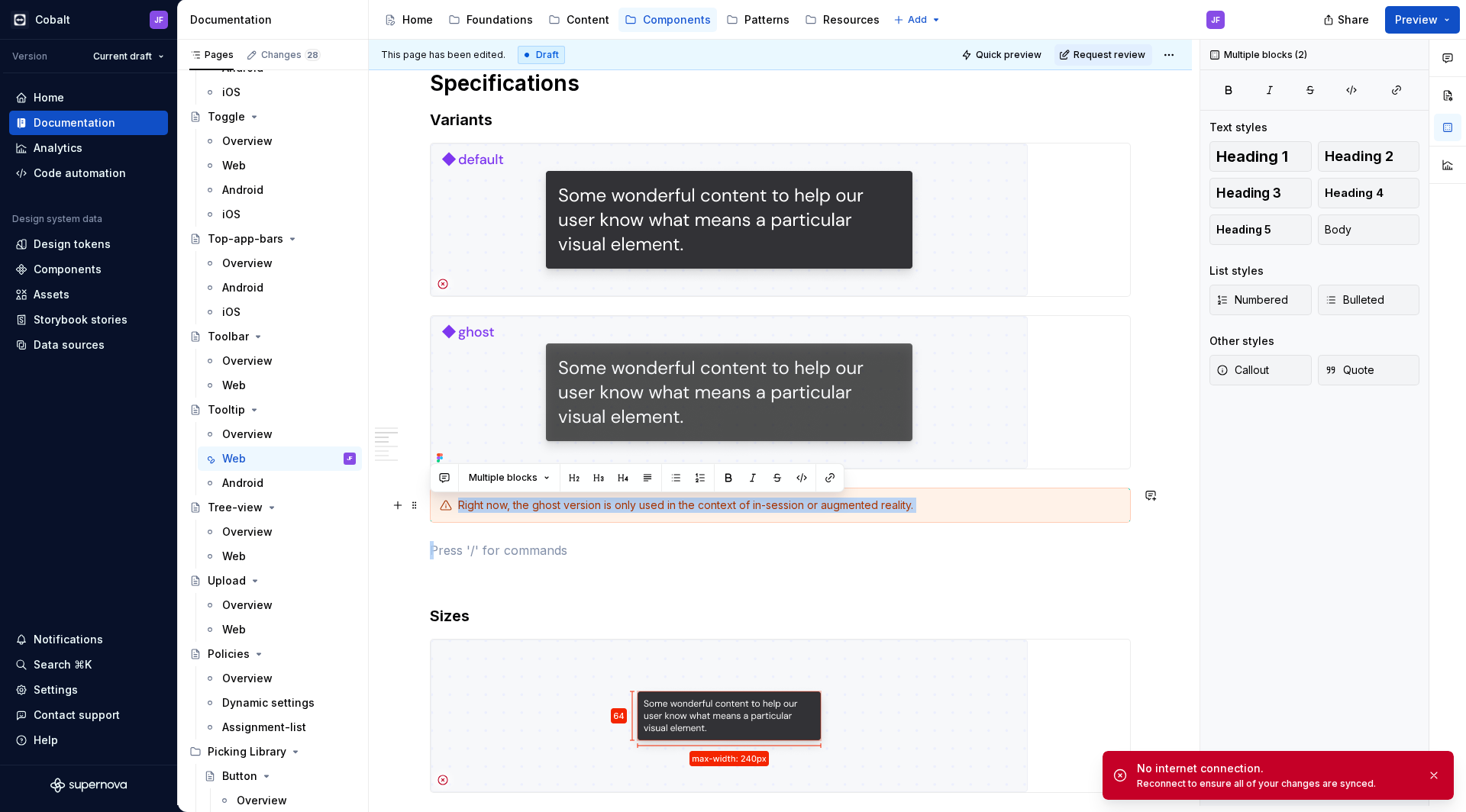
drag, startPoint x: 536, startPoint y: 551, endPoint x: 442, endPoint y: 488, distance: 113.2
click at [442, 488] on div "**********" at bounding box center [780, 786] width 701 height 2522
copy div "Right now, the ghost version is only used in the context of in-session or augme…"
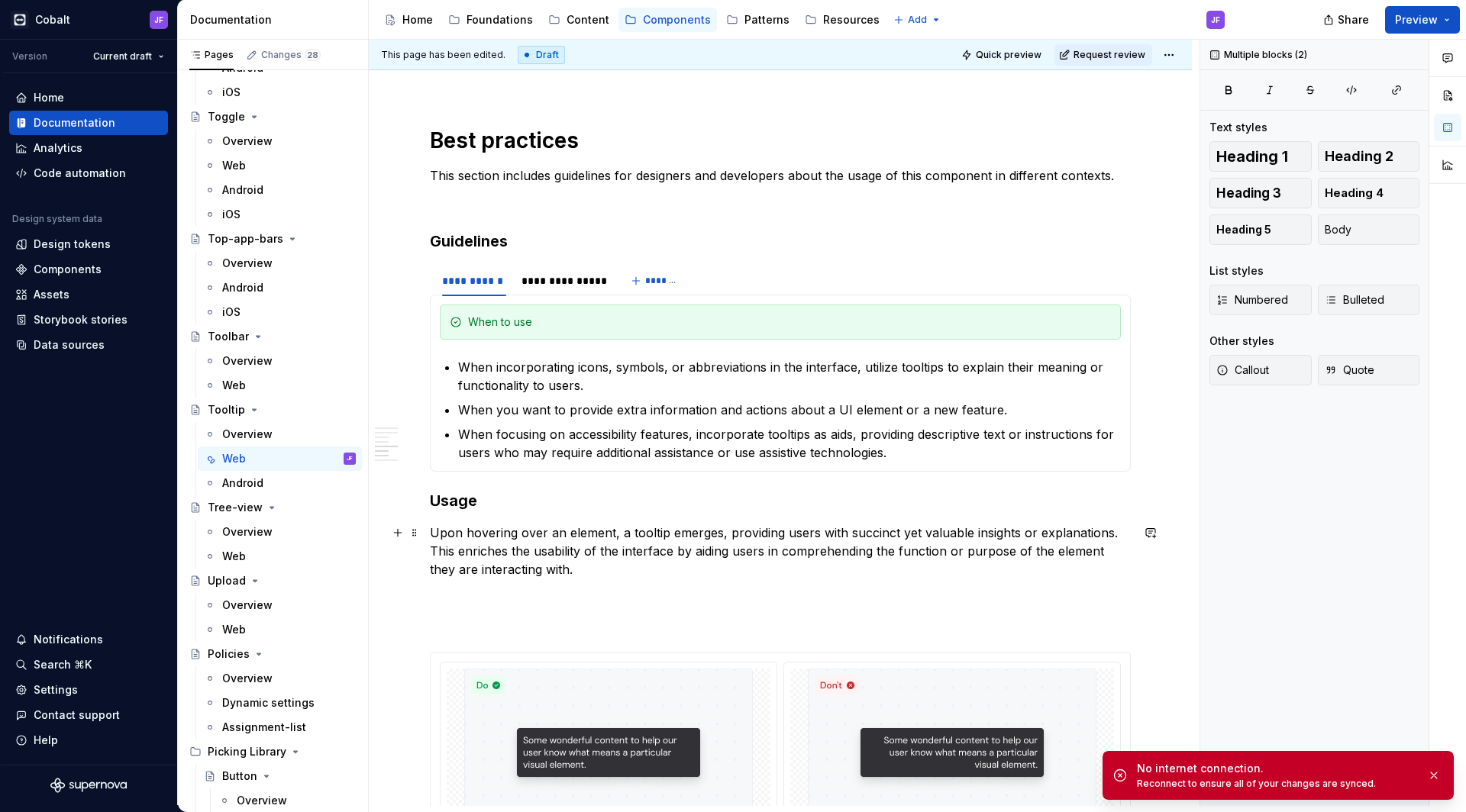
scroll to position [1651, 0]
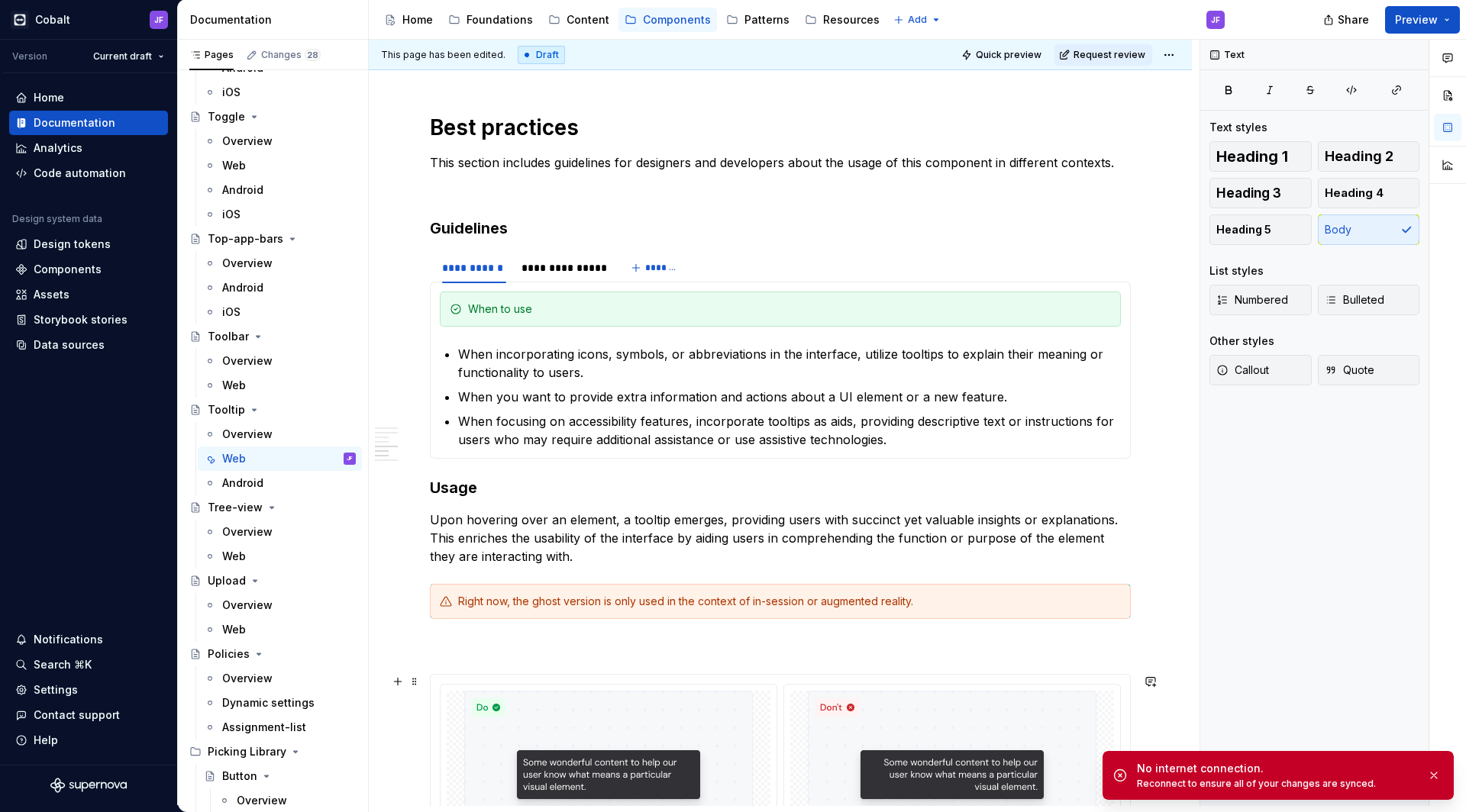
click at [456, 637] on p at bounding box center [780, 646] width 701 height 18
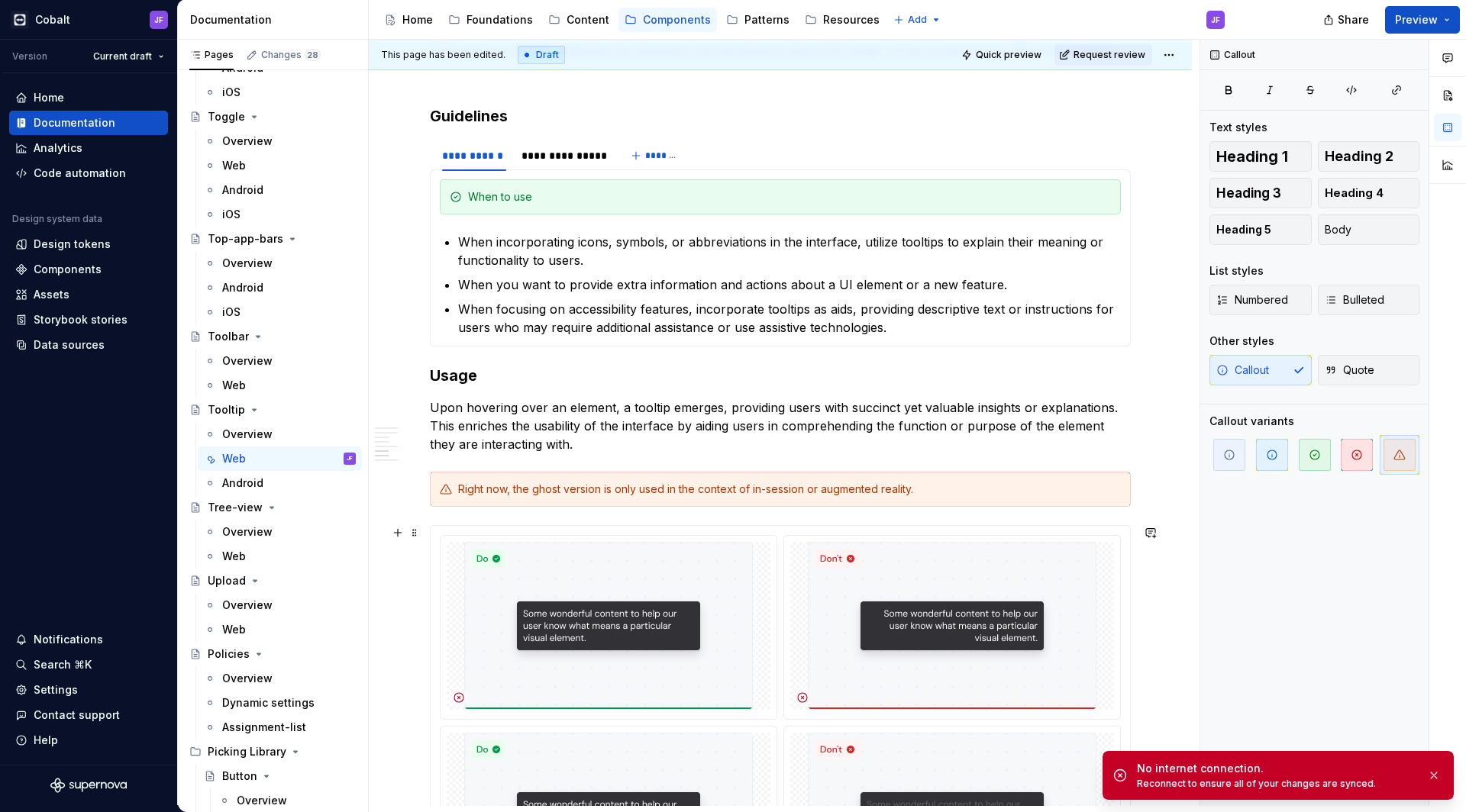
scroll to position [1799, 0]
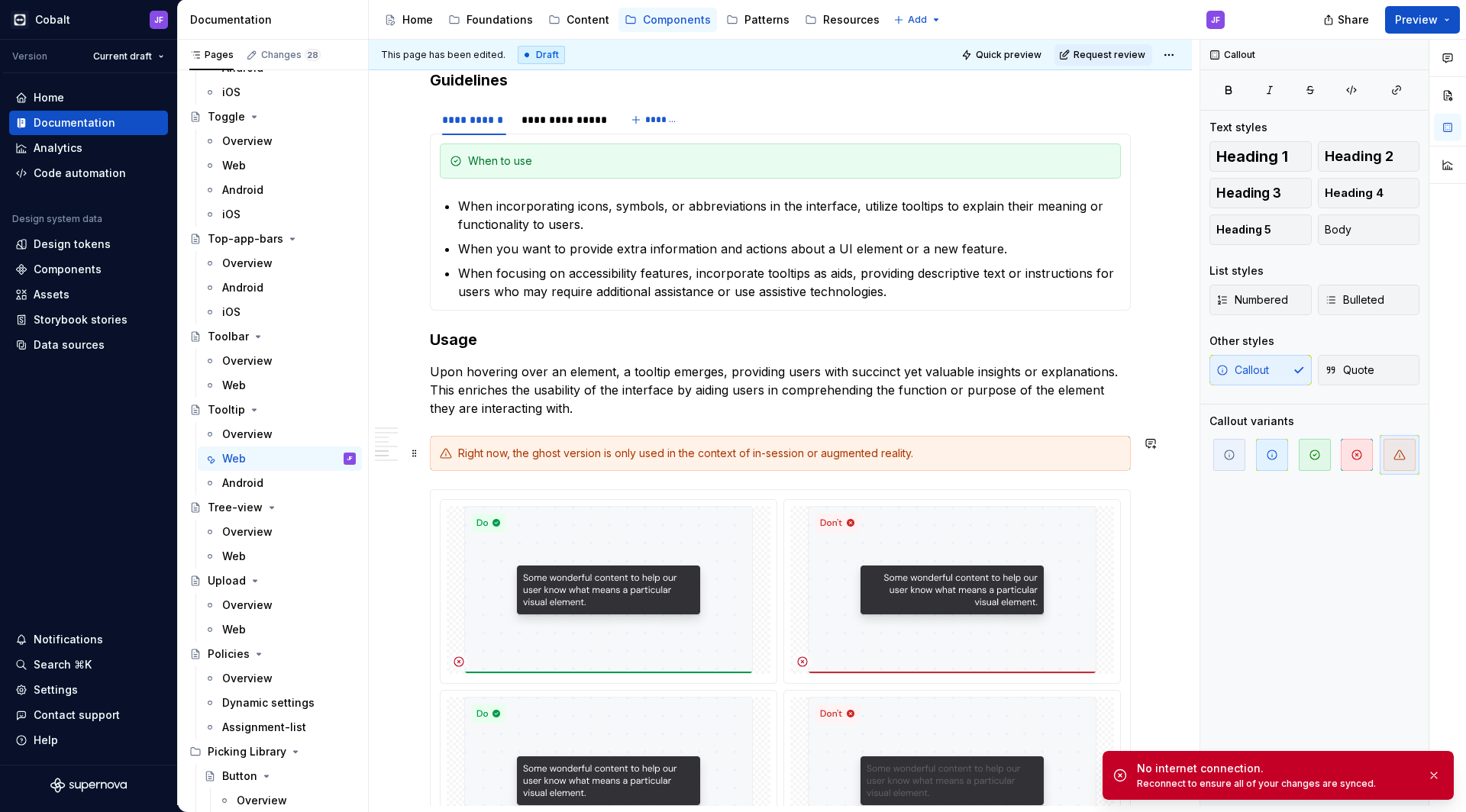
click at [680, 450] on div "Right now, the ghost version is only used in the context of in-session or augme…" at bounding box center [789, 453] width 663 height 15
click at [590, 454] on div "Right now, the ghost version is only used in the context of in-session or augme…" at bounding box center [789, 453] width 663 height 15
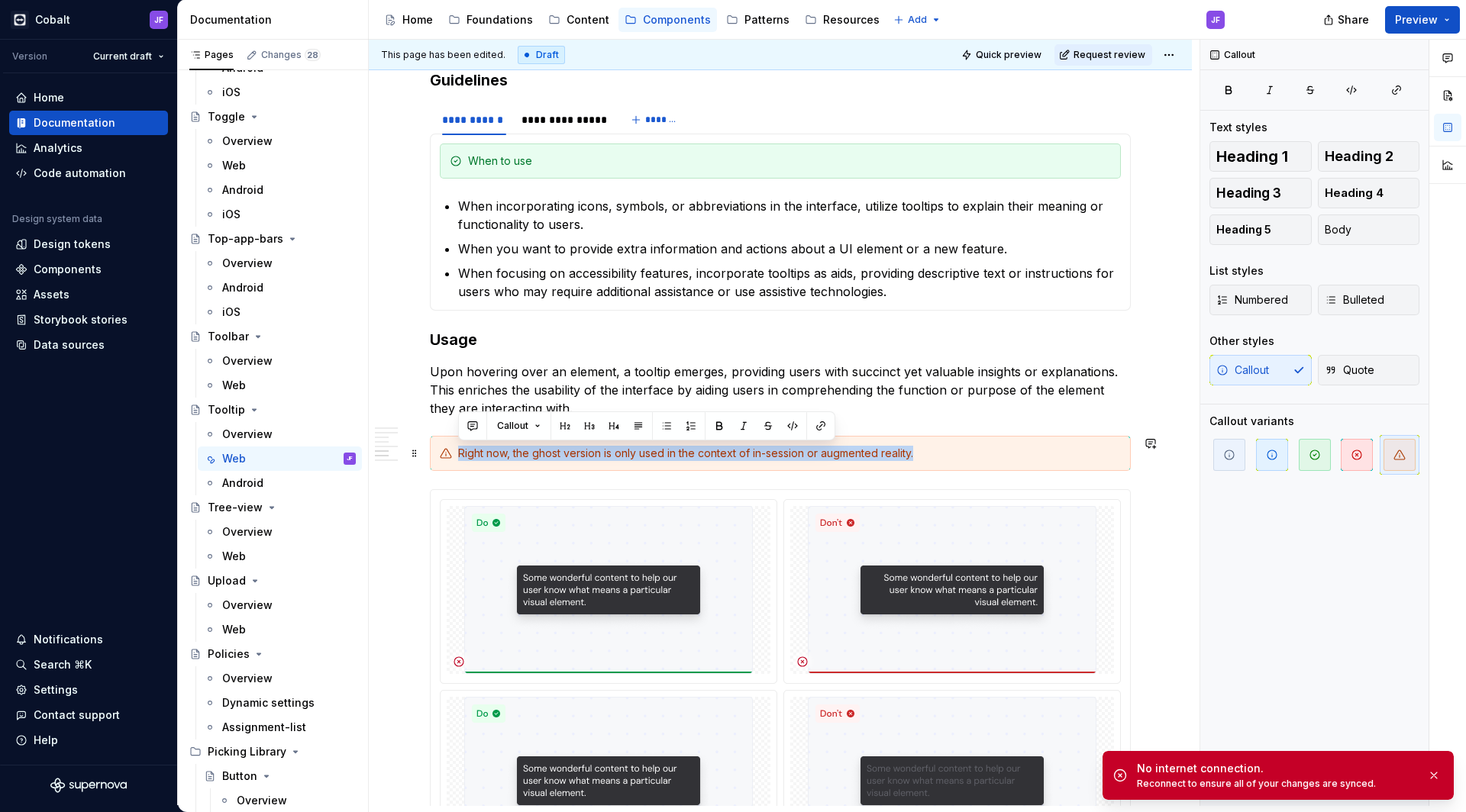
click at [590, 454] on div "Right now, the ghost version is only used in the context of in-session or augme…" at bounding box center [789, 453] width 663 height 15
drag, startPoint x: 572, startPoint y: 451, endPoint x: 457, endPoint y: 453, distance: 115.0
click at [711, 423] on button "button" at bounding box center [719, 425] width 21 height 21
click at [876, 453] on strong "align it at the bottom instead" at bounding box center [871, 453] width 155 height 13
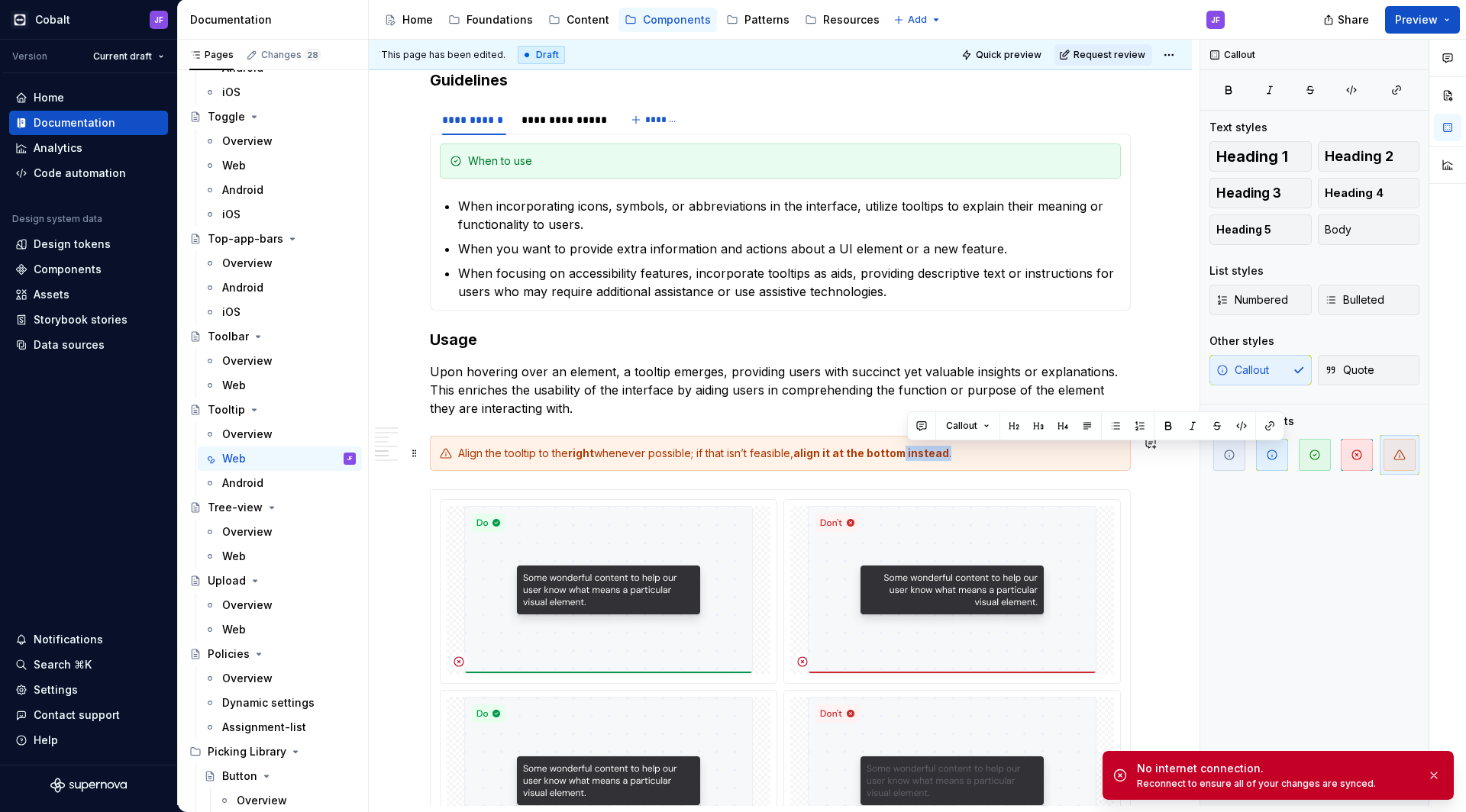
drag, startPoint x: 952, startPoint y: 452, endPoint x: 907, endPoint y: 452, distance: 45.0
click at [954, 447] on div "Align the tooltip to the right whenever possible; if that isn’t feasible, align…" at bounding box center [789, 453] width 663 height 15
drag, startPoint x: 966, startPoint y: 447, endPoint x: 908, endPoint y: 447, distance: 58.0
click at [1165, 424] on button "button" at bounding box center [1168, 425] width 21 height 21
click at [1026, 450] on div "Align the tooltip to the right whenever possible; if that isn’t feasible, align…" at bounding box center [789, 453] width 663 height 15
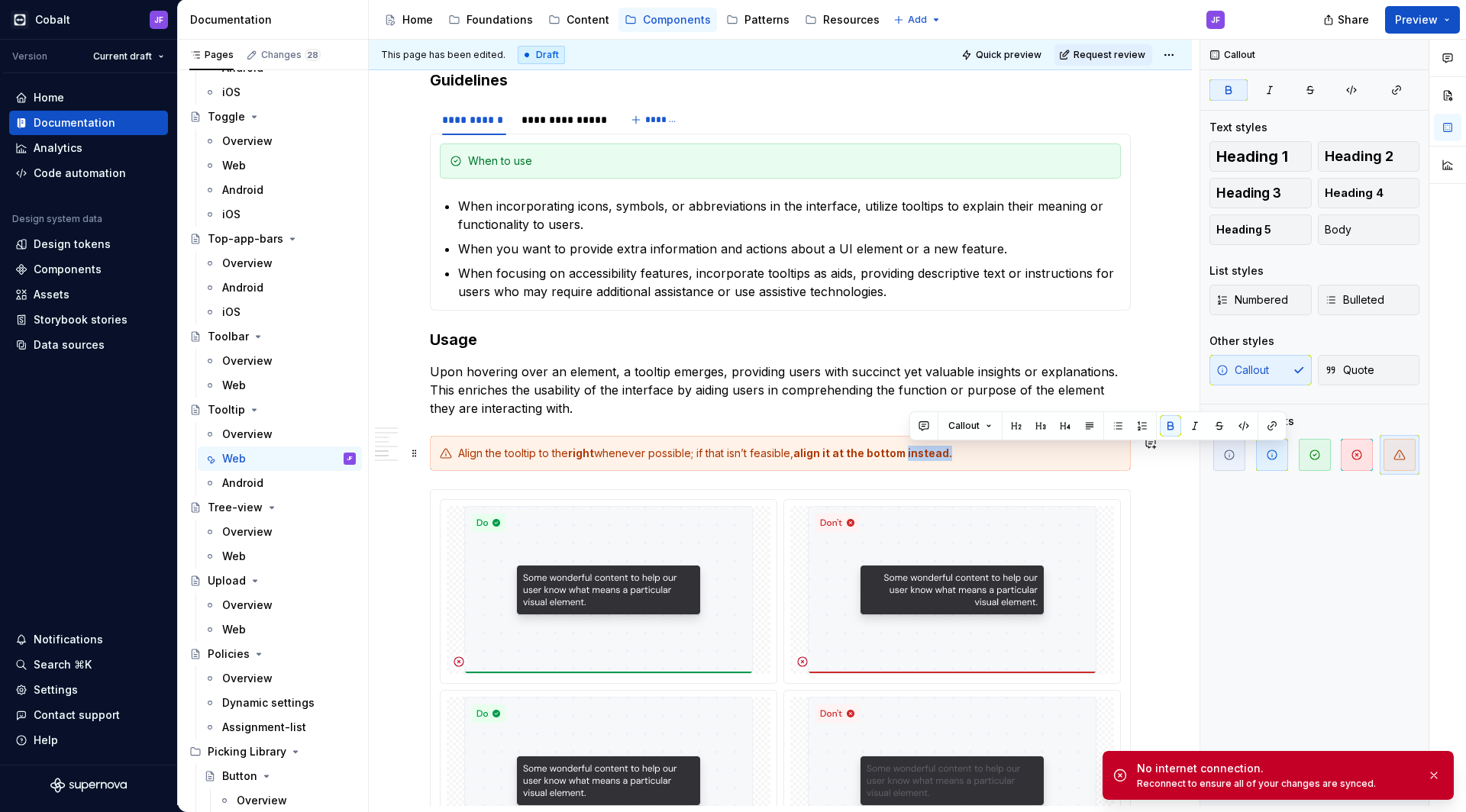
drag, startPoint x: 968, startPoint y: 456, endPoint x: 911, endPoint y: 454, distance: 57.0
click at [1168, 422] on button "button" at bounding box center [1170, 425] width 21 height 21
click at [883, 449] on strong "align it at the bottom" at bounding box center [849, 453] width 112 height 13
drag, startPoint x: 873, startPoint y: 451, endPoint x: 798, endPoint y: 449, distance: 75.0
click at [1062, 421] on button "button" at bounding box center [1058, 425] width 21 height 21
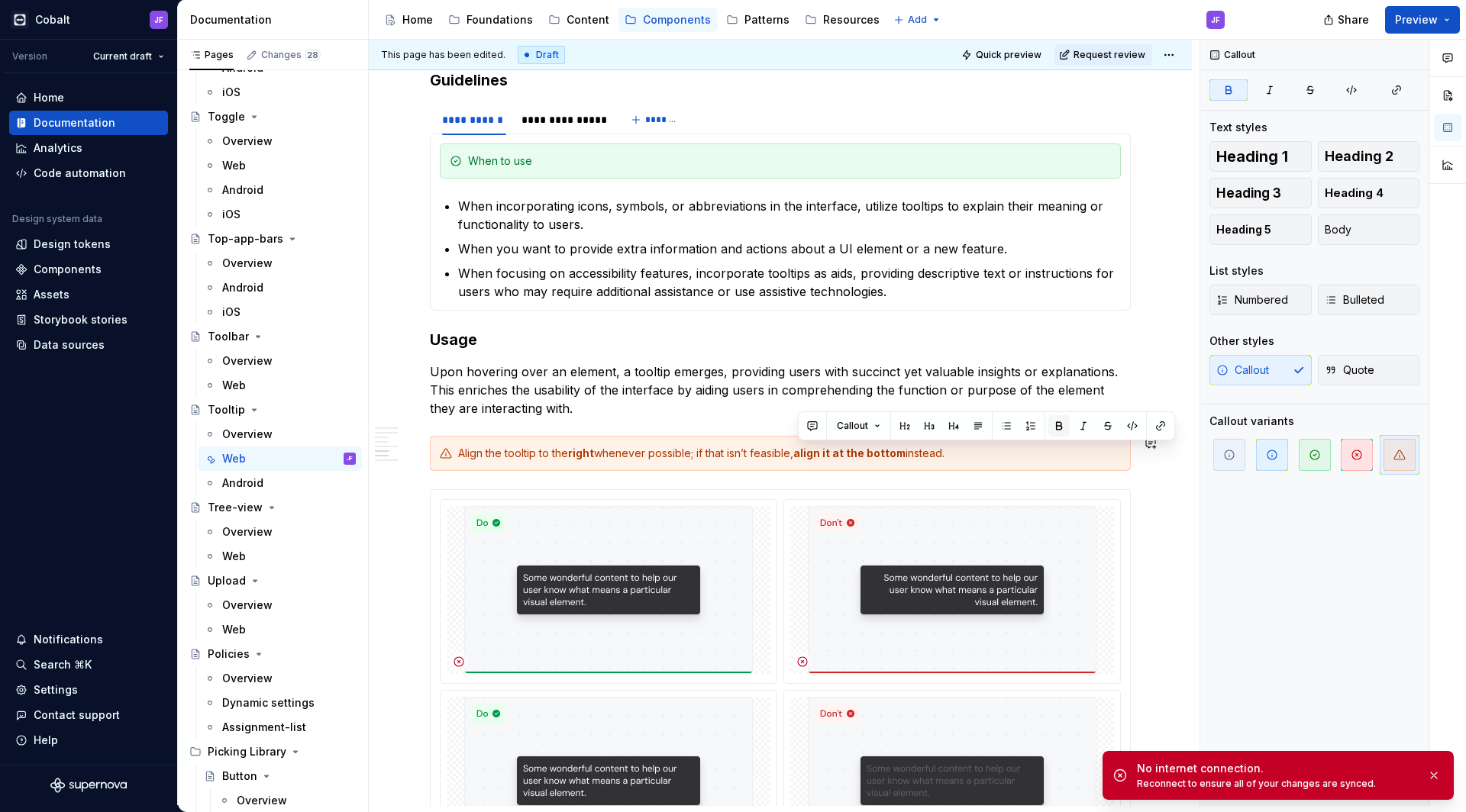
click at [1062, 421] on button "button" at bounding box center [1058, 425] width 21 height 21
click at [1023, 459] on div "Align the tooltip to the right whenever possible; if that isn’t feasible, align…" at bounding box center [789, 453] width 663 height 15
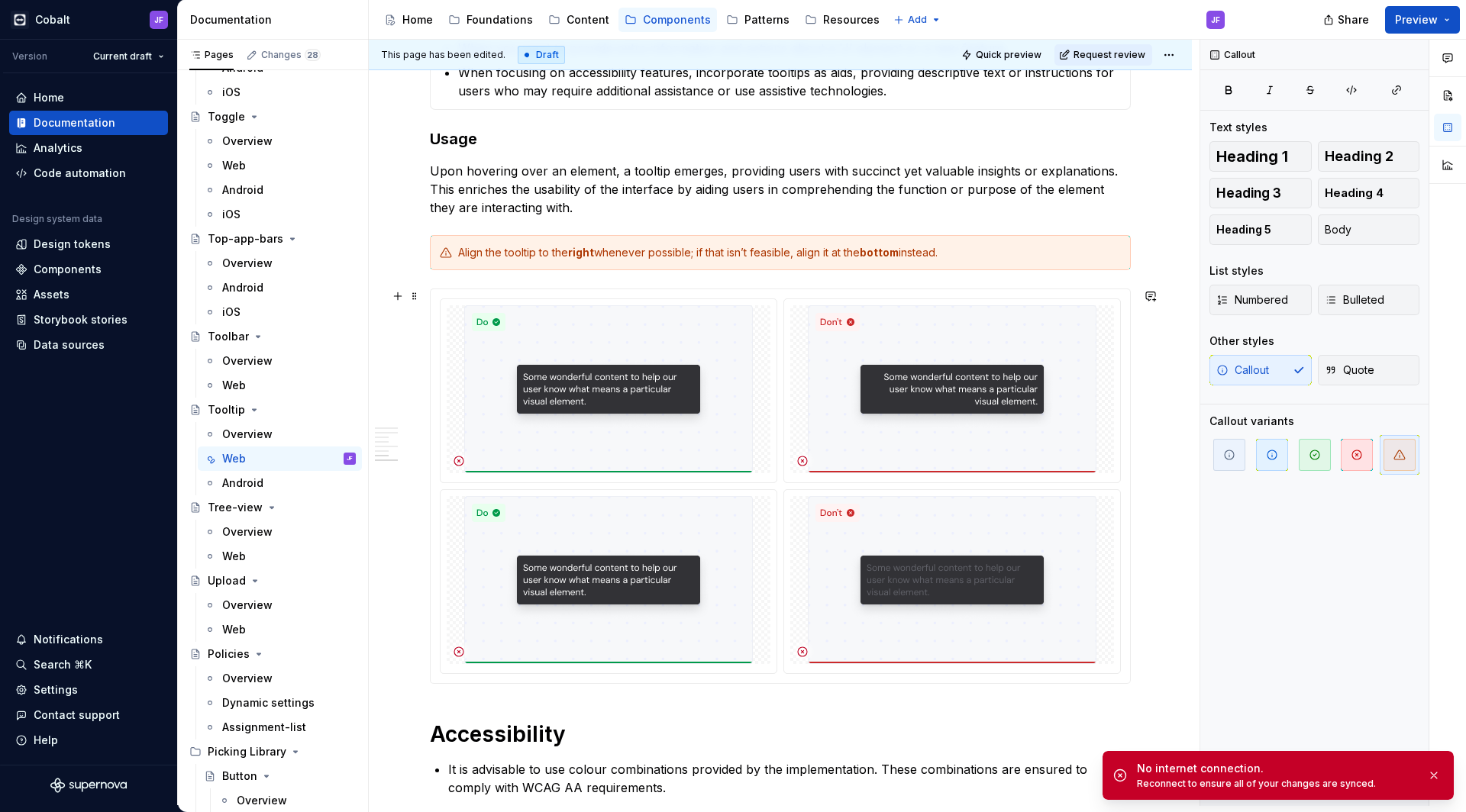
scroll to position [2018, 0]
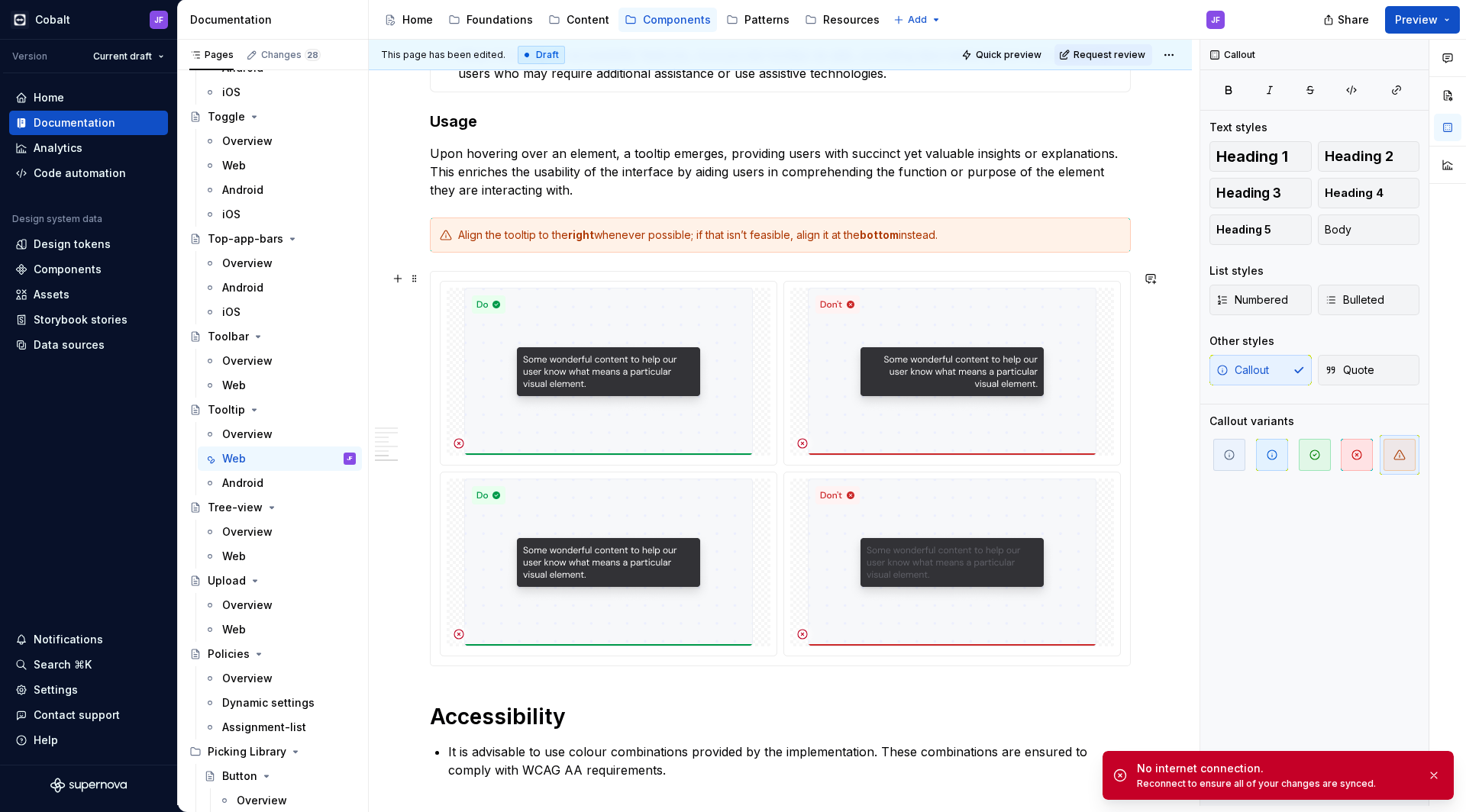
click at [605, 465] on div at bounding box center [780, 469] width 681 height 376
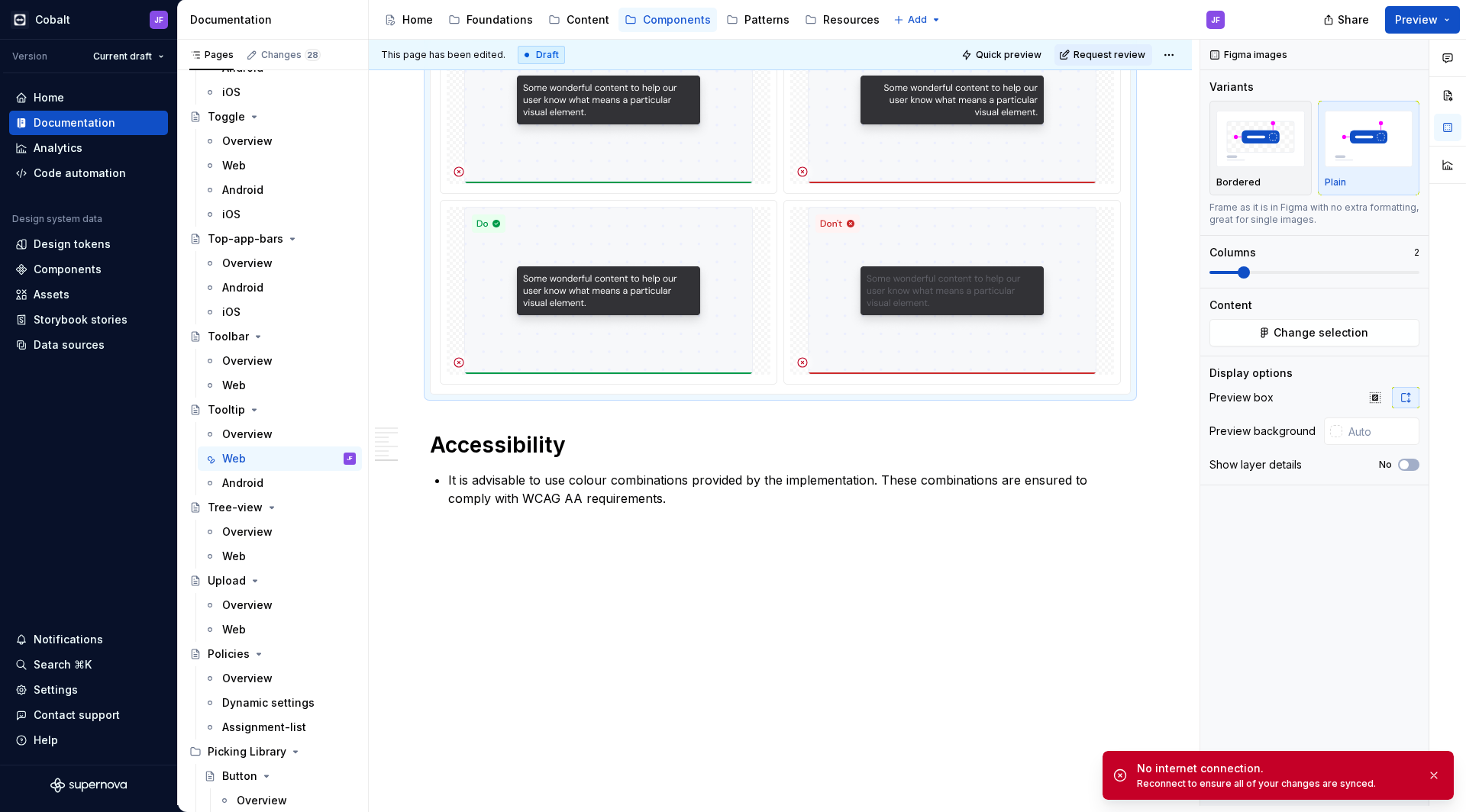
scroll to position [2289, 0]
click at [671, 291] on img at bounding box center [609, 290] width 289 height 168
click at [1264, 320] on button "Change selection" at bounding box center [1315, 333] width 210 height 27
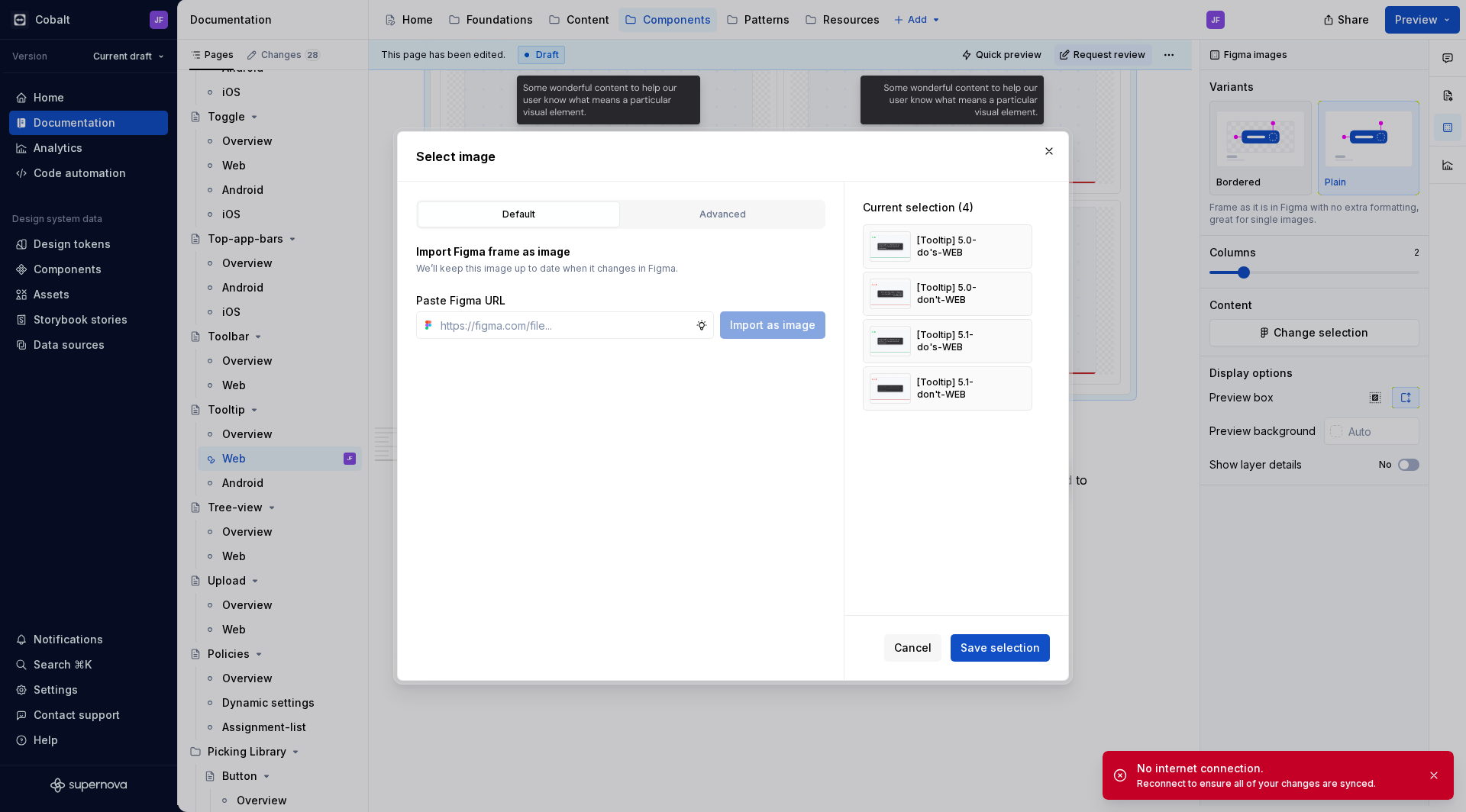
type textarea "*"
paste input "[URL][DOMAIN_NAME][DOMAIN_NAME]"
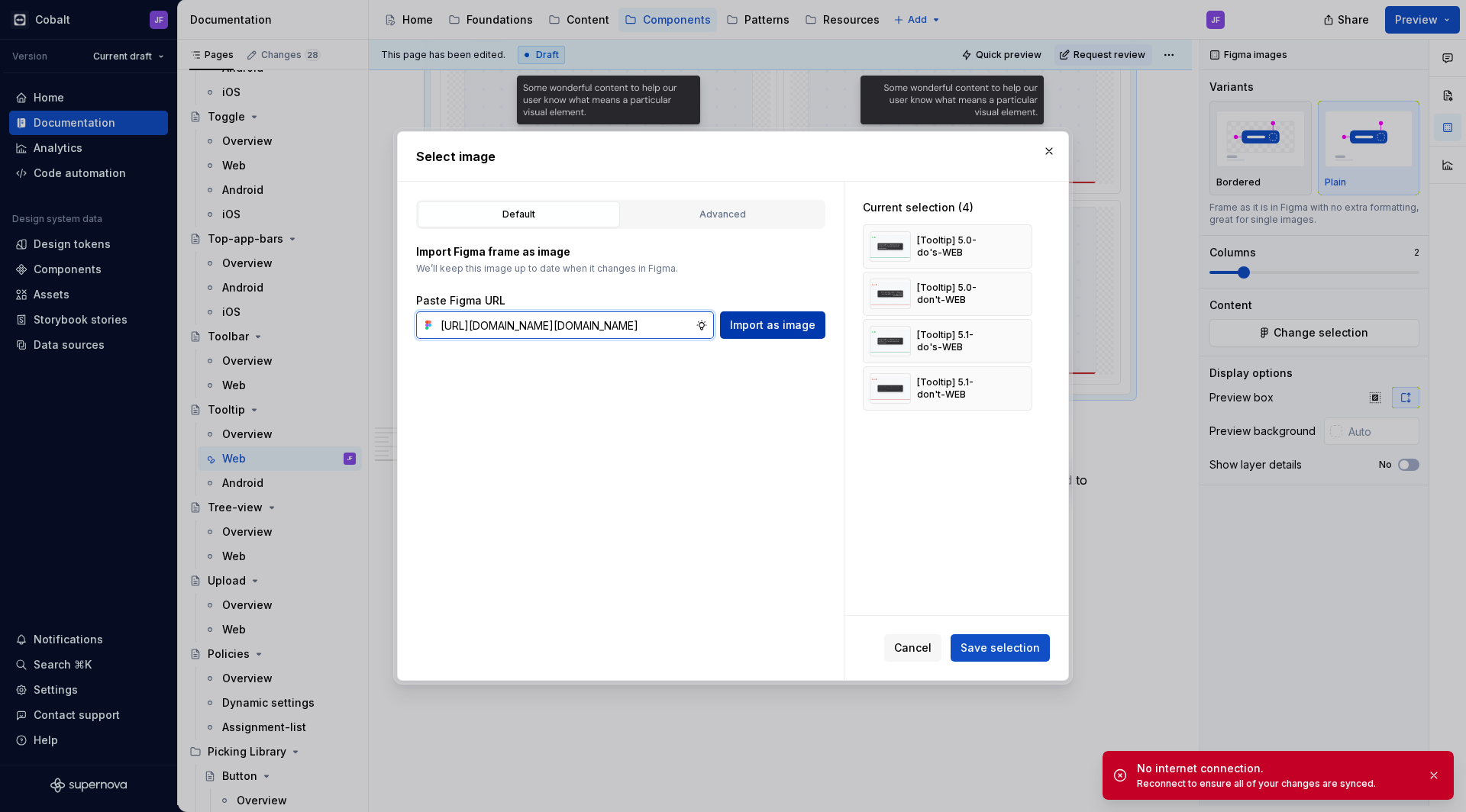
type input "[URL][DOMAIN_NAME][DOMAIN_NAME]"
click at [753, 324] on span "Import as image" at bounding box center [773, 325] width 85 height 15
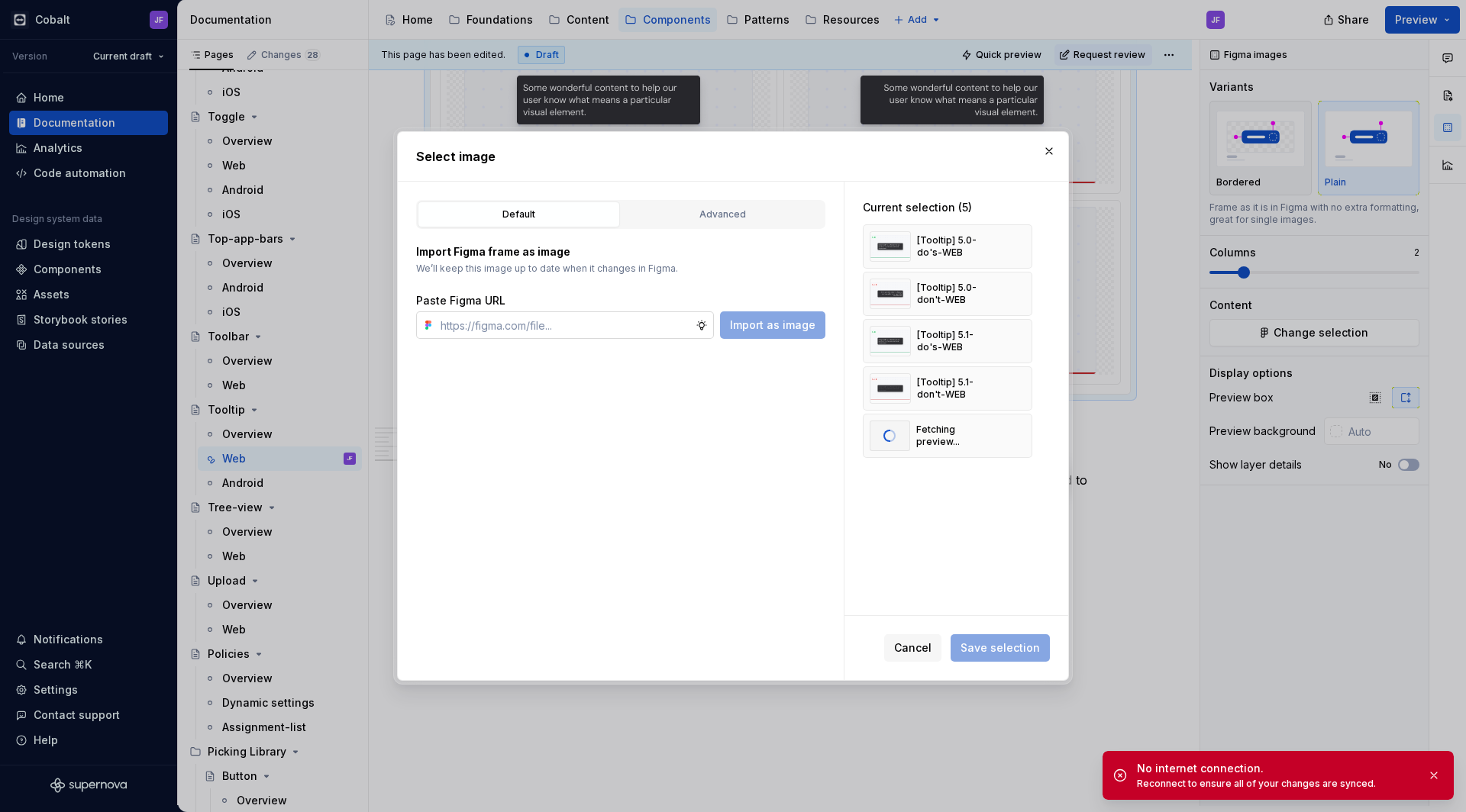
click at [652, 323] on input "text" at bounding box center [566, 325] width 261 height 27
paste input "[URL][DOMAIN_NAME][DOMAIN_NAME]"
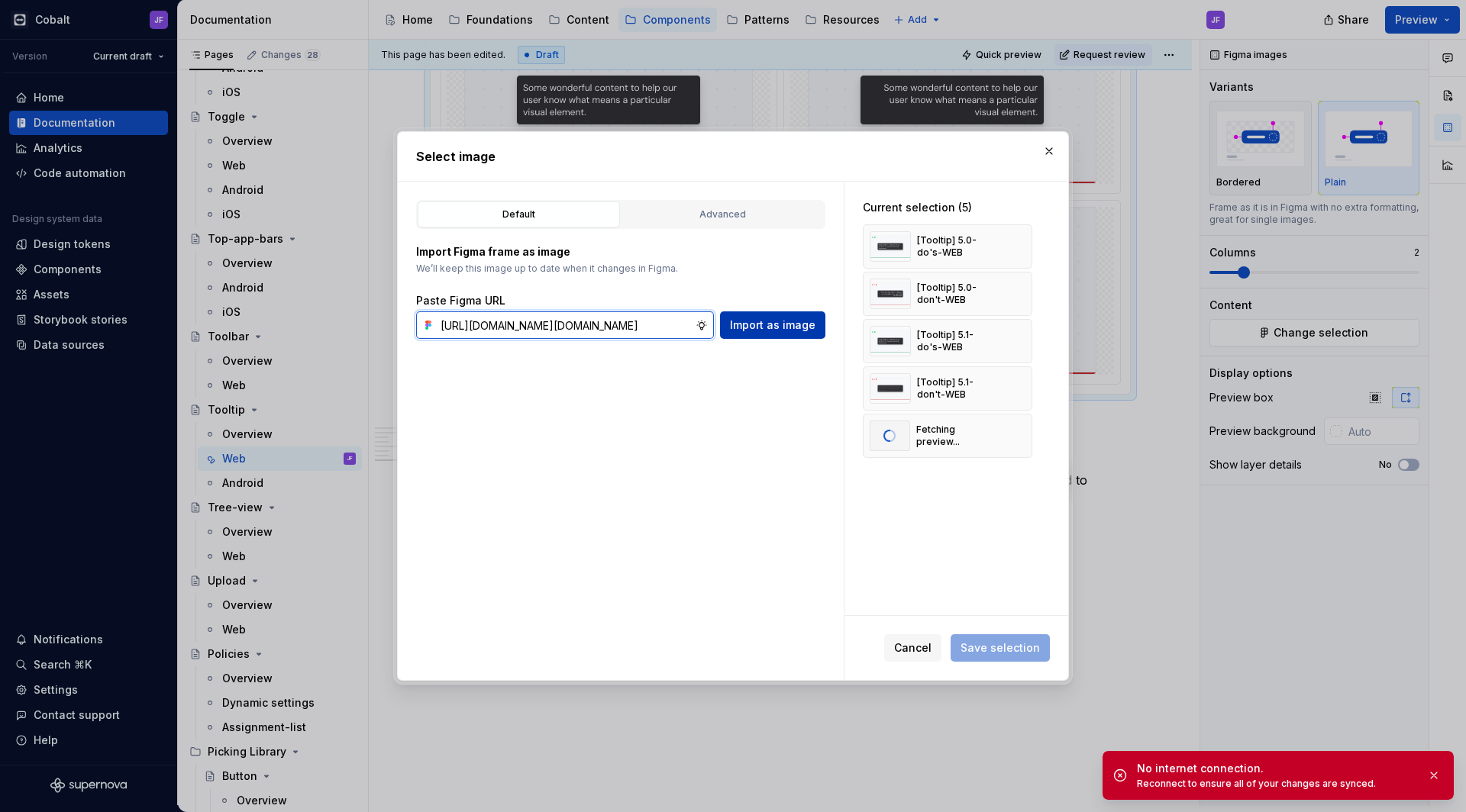
type input "[URL][DOMAIN_NAME][DOMAIN_NAME]"
click at [744, 330] on span "Import as image" at bounding box center [773, 325] width 85 height 15
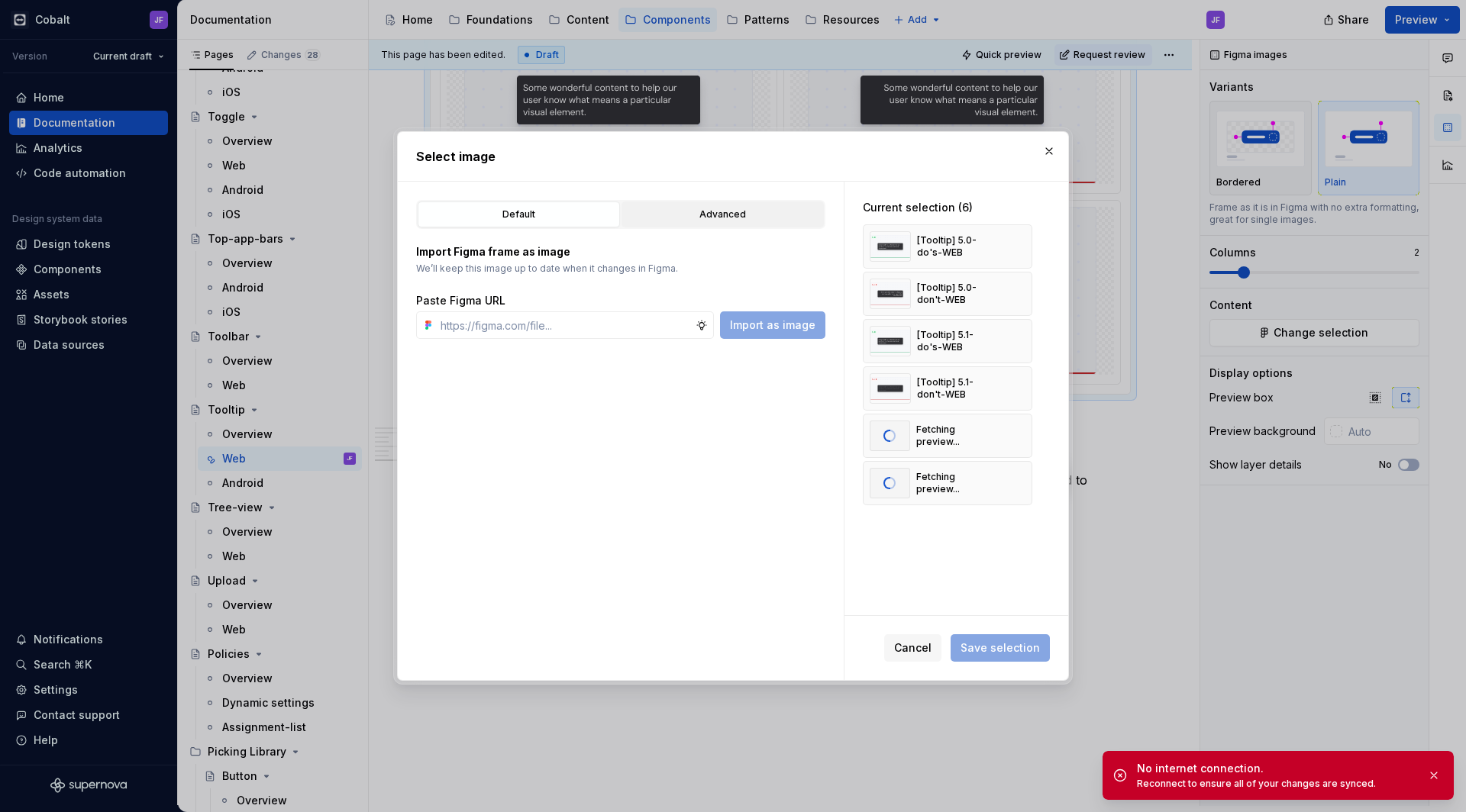
click at [777, 218] on div "Advanced" at bounding box center [723, 214] width 191 height 15
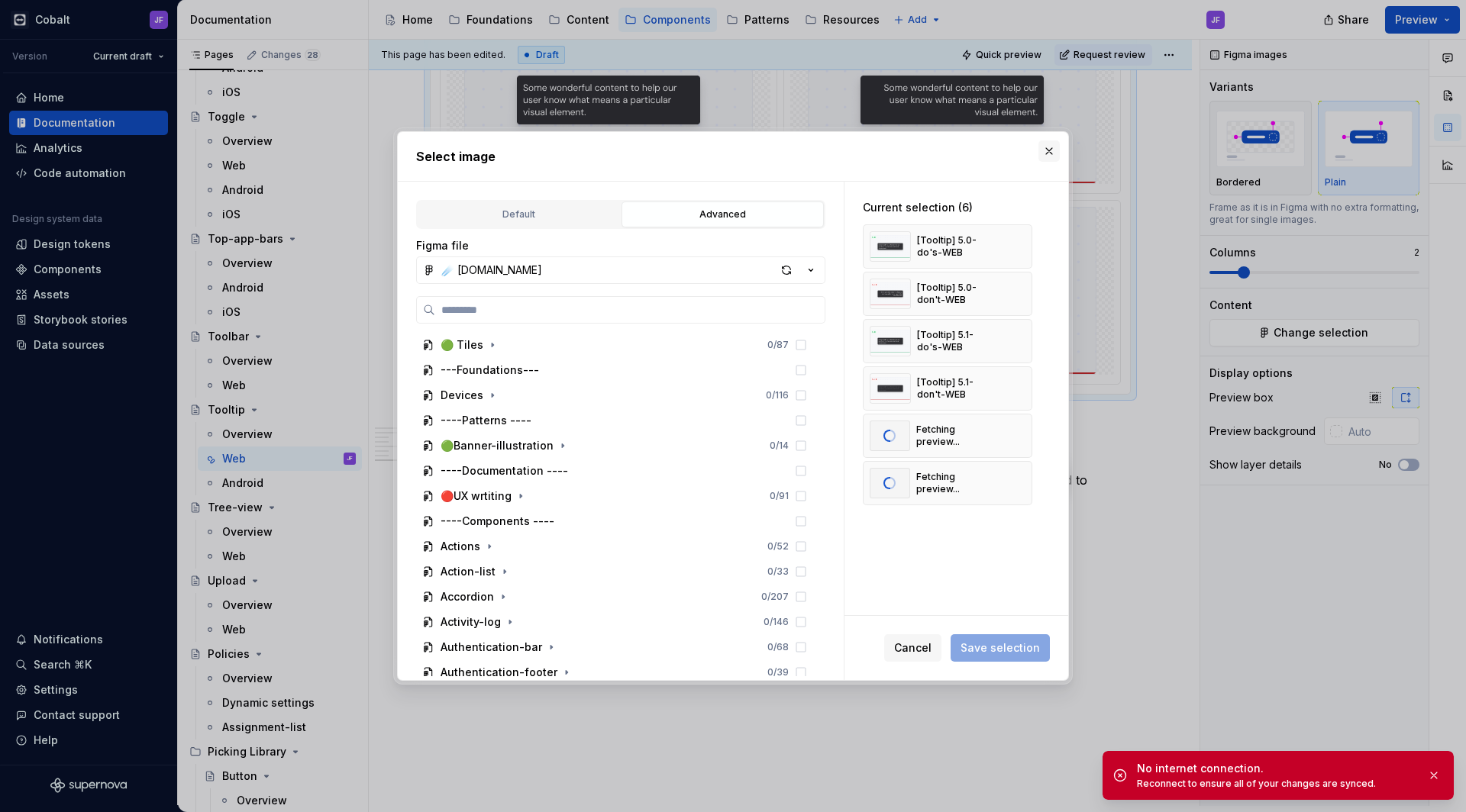
click at [1047, 154] on button "button" at bounding box center [1049, 150] width 21 height 21
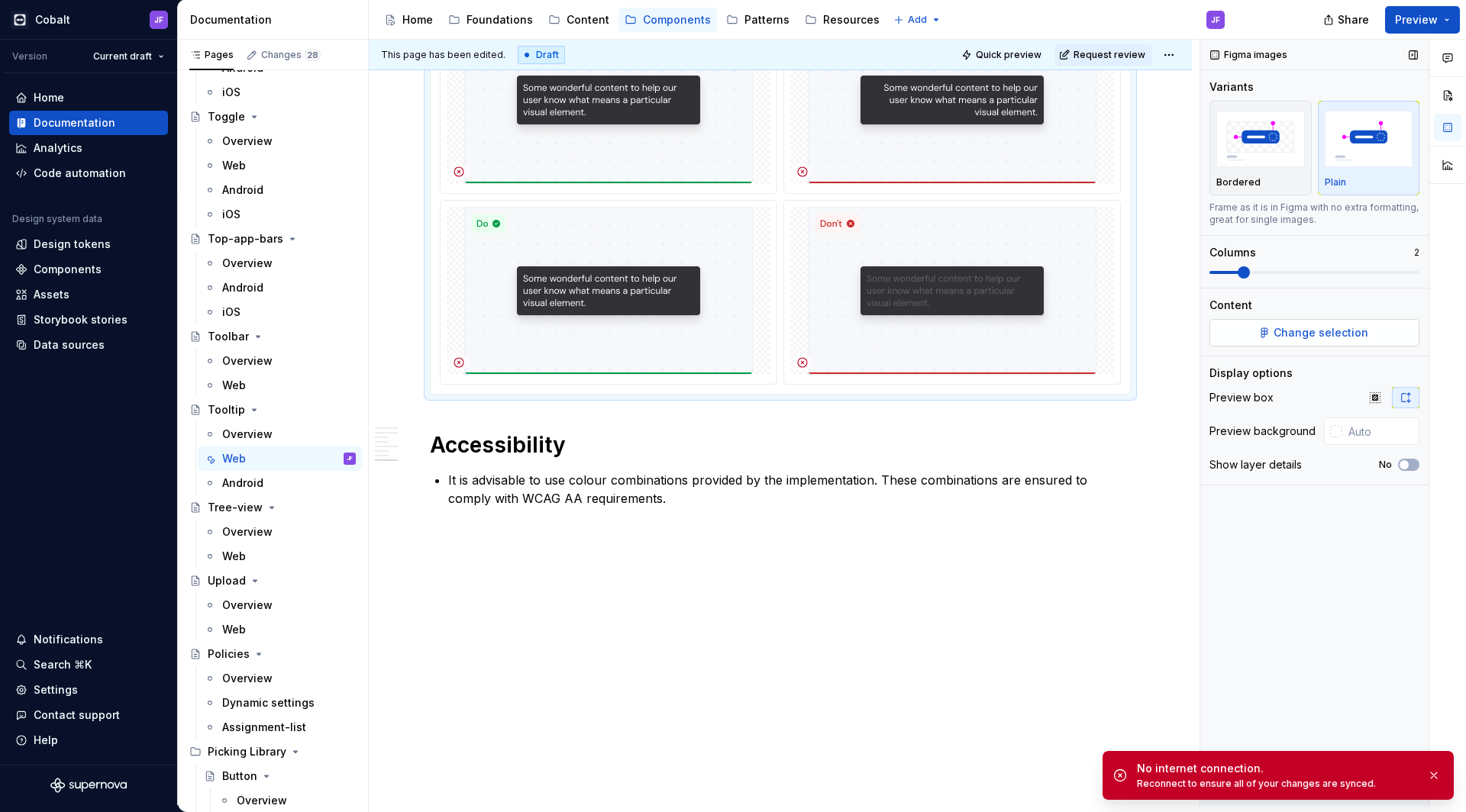
click at [1211, 328] on div "Change selection" at bounding box center [1315, 333] width 210 height 27
click at [1264, 337] on button "Change selection" at bounding box center [1315, 333] width 210 height 27
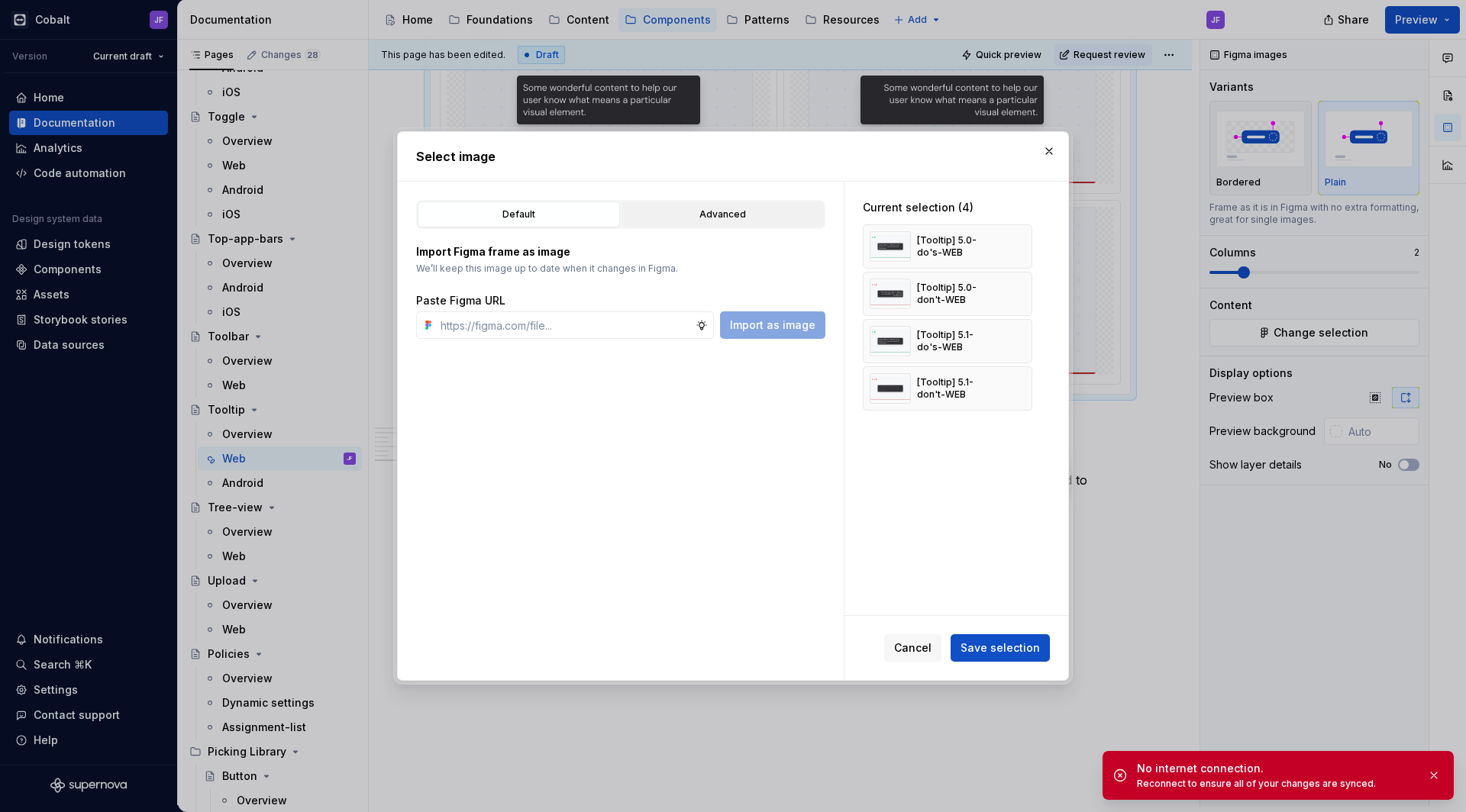
click at [777, 213] on div "Advanced" at bounding box center [723, 214] width 191 height 15
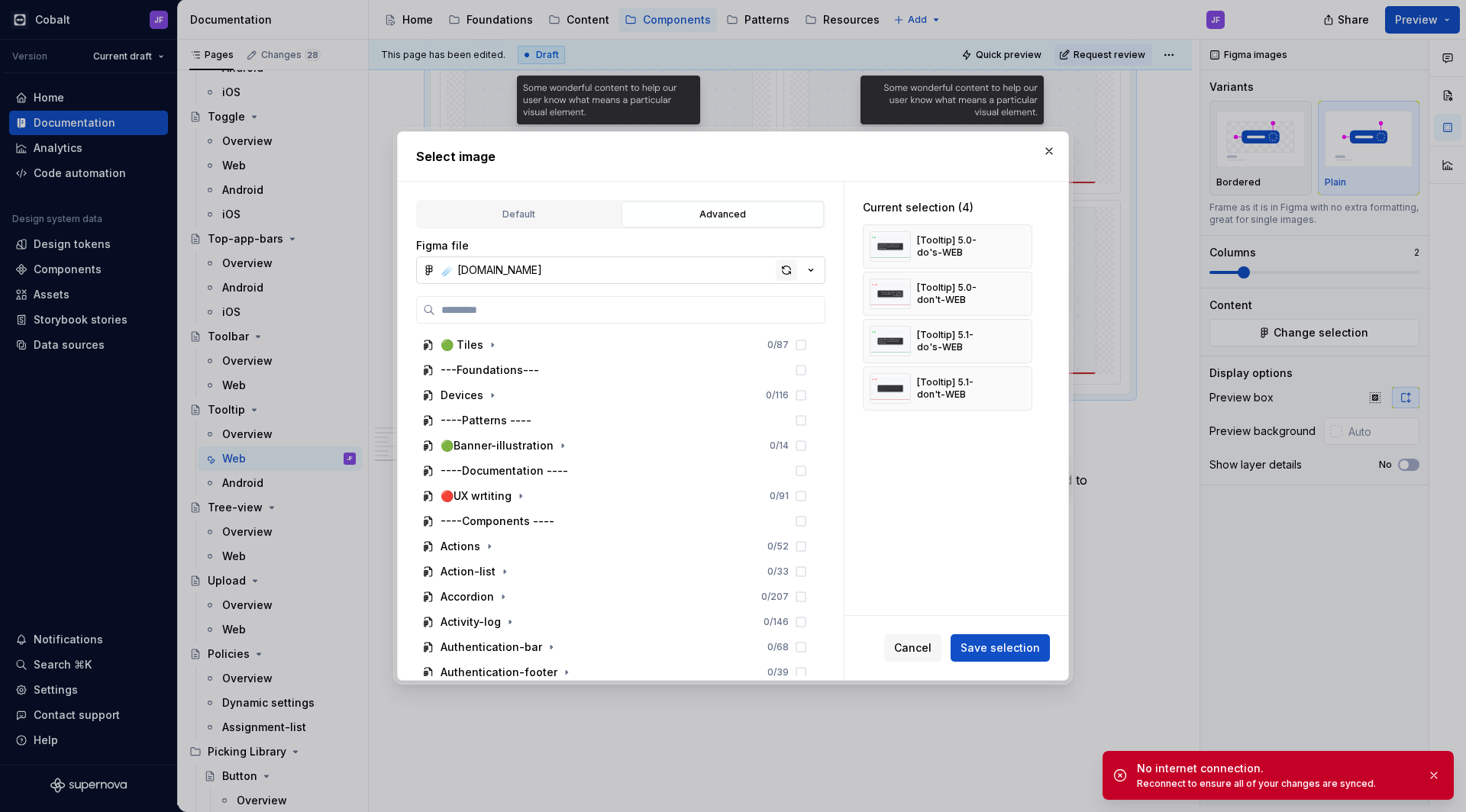
click at [783, 272] on div "button" at bounding box center [786, 270] width 21 height 21
click at [530, 213] on div "Default" at bounding box center [519, 214] width 191 height 15
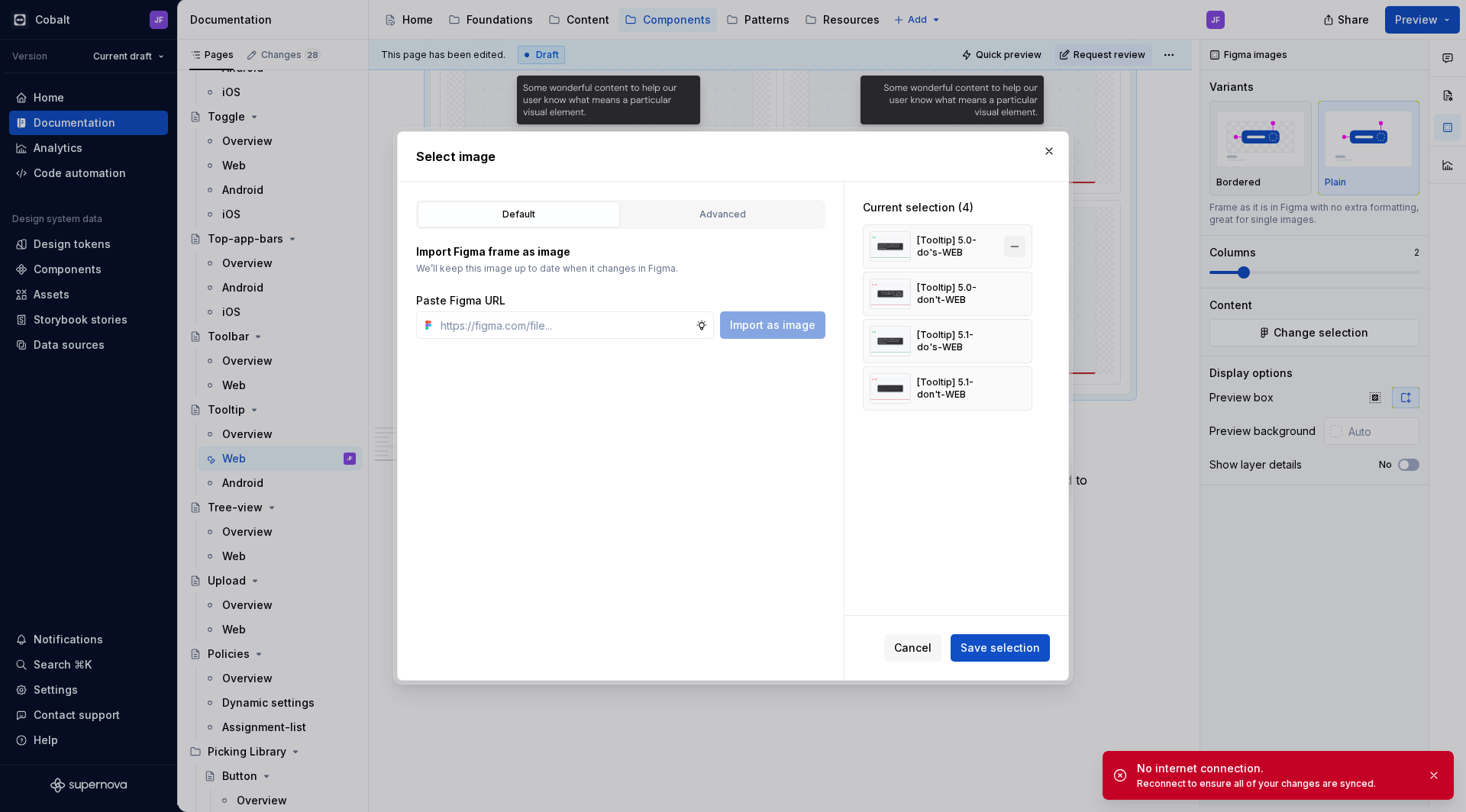
click at [1012, 248] on button "button" at bounding box center [1015, 246] width 21 height 21
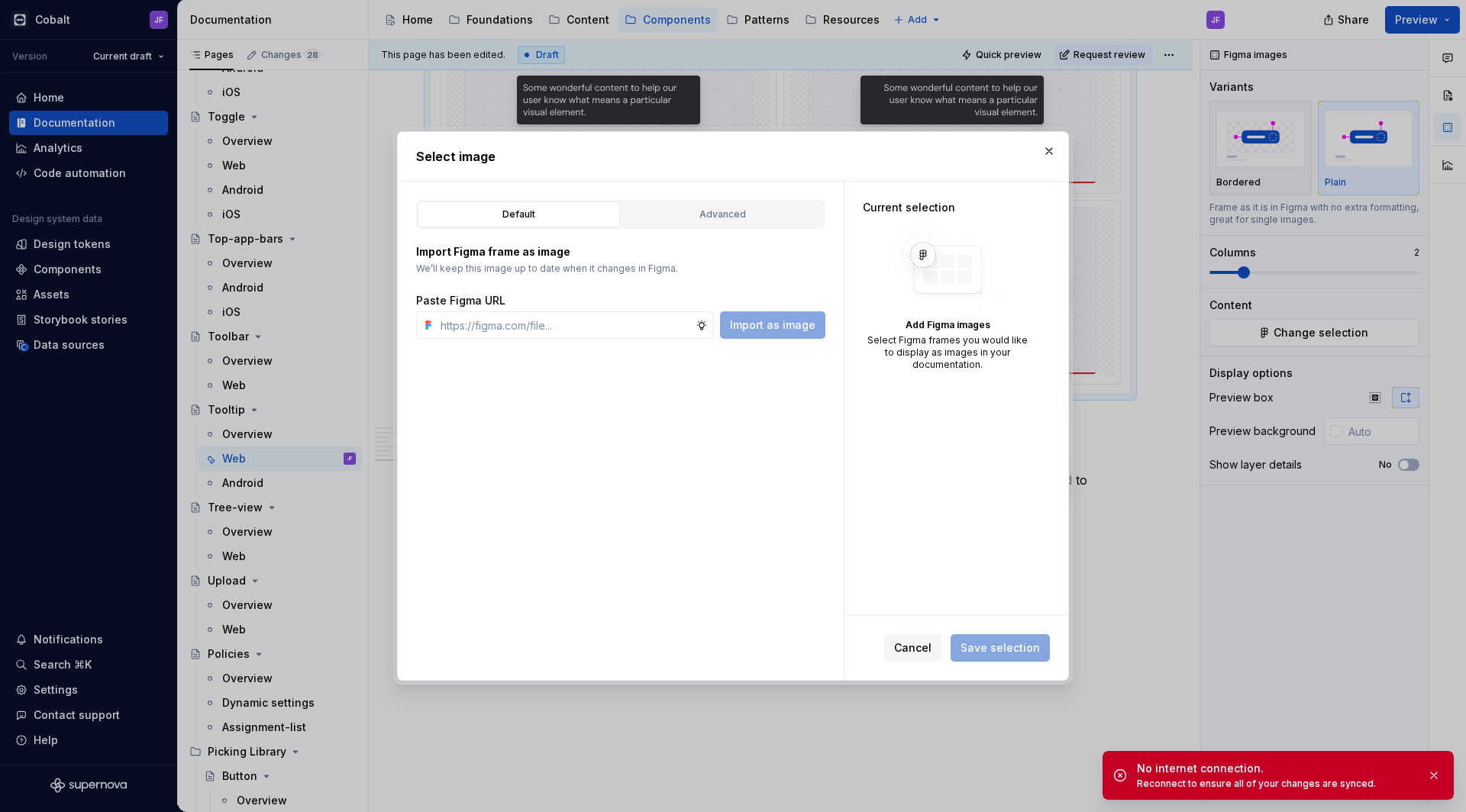
type textarea "*"
click at [673, 315] on input "text" at bounding box center [566, 325] width 261 height 27
click at [579, 336] on input "text" at bounding box center [566, 325] width 261 height 27
paste input "[URL][DOMAIN_NAME][DOMAIN_NAME]"
type input "[URL][DOMAIN_NAME][DOMAIN_NAME]"
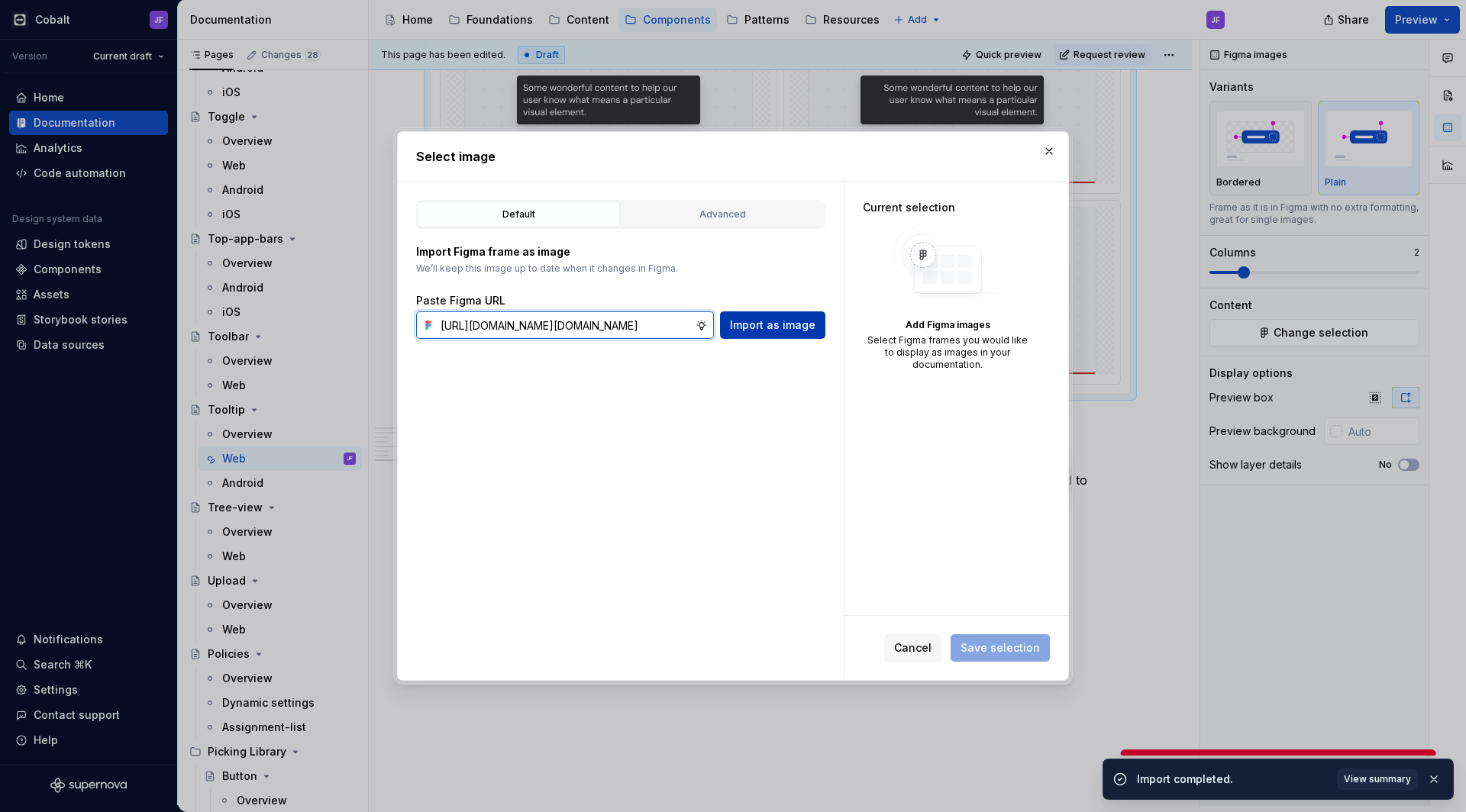
type textarea "*"
type input "[URL][DOMAIN_NAME][DOMAIN_NAME]"
click at [767, 328] on span "Import as image" at bounding box center [773, 325] width 85 height 15
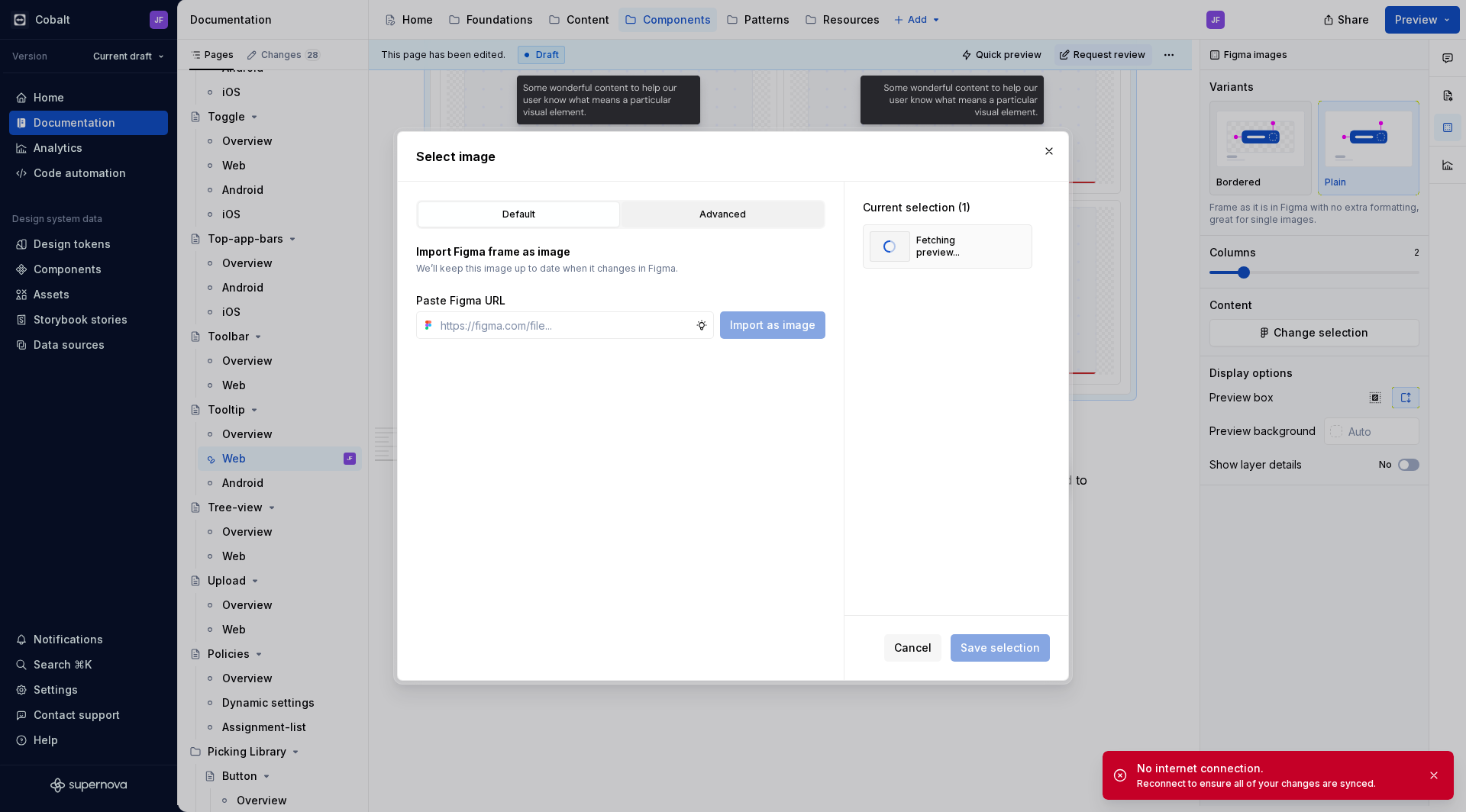
type textarea "*"
click at [639, 320] on input "text" at bounding box center [566, 325] width 261 height 27
paste input "[URL][DOMAIN_NAME][DOMAIN_NAME]"
type input "[URL][DOMAIN_NAME][DOMAIN_NAME]"
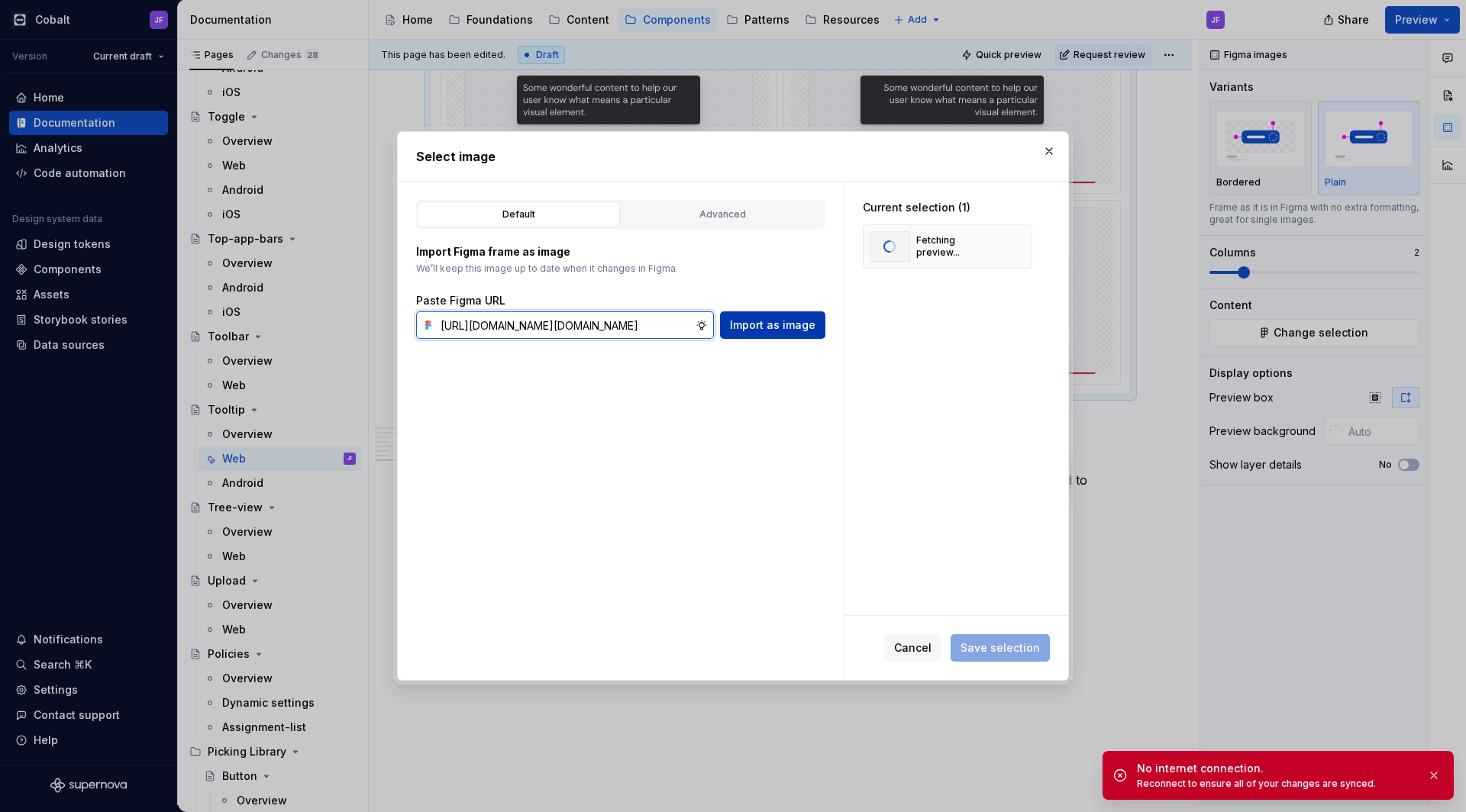
type textarea "*"
type input "[URL][DOMAIN_NAME][DOMAIN_NAME]"
click at [754, 319] on span "Import as image" at bounding box center [773, 325] width 85 height 15
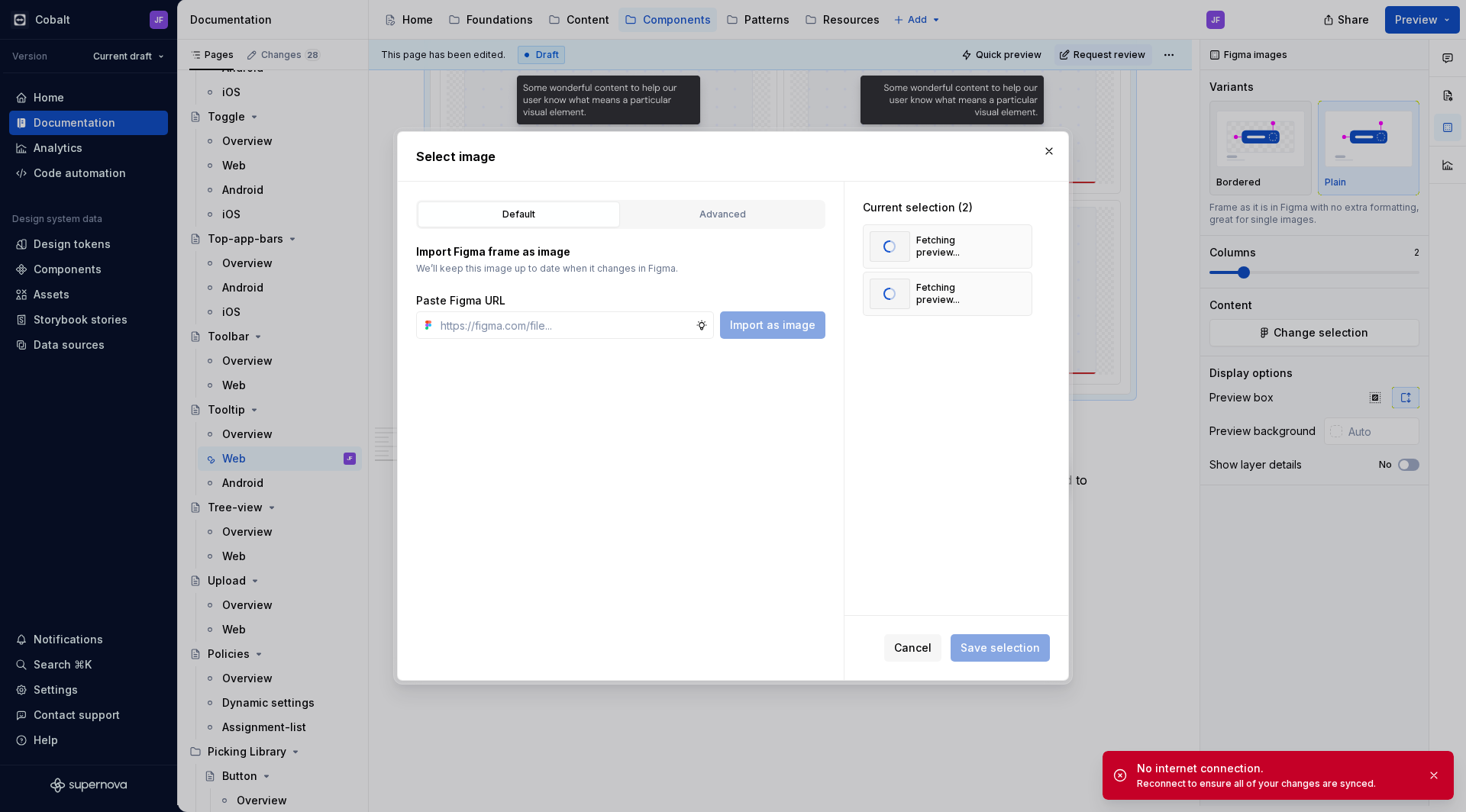
click at [670, 307] on div "Paste Figma URL" at bounding box center [620, 301] width 409 height 15
click at [668, 320] on input "text" at bounding box center [566, 325] width 261 height 27
paste input "[URL][DOMAIN_NAME][DOMAIN_NAME]"
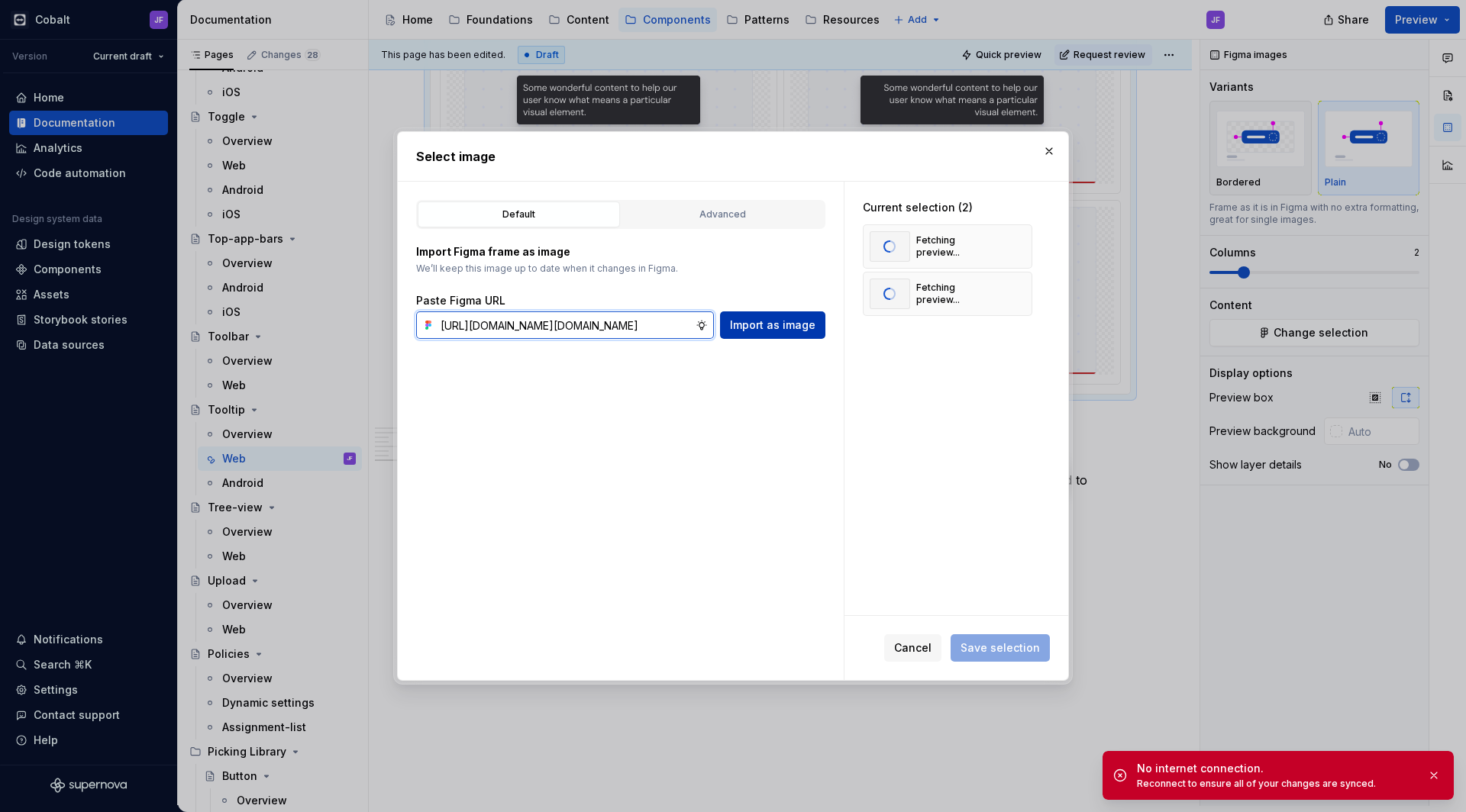
type input "[URL][DOMAIN_NAME][DOMAIN_NAME]"
click at [753, 335] on button "Import as image" at bounding box center [772, 325] width 105 height 27
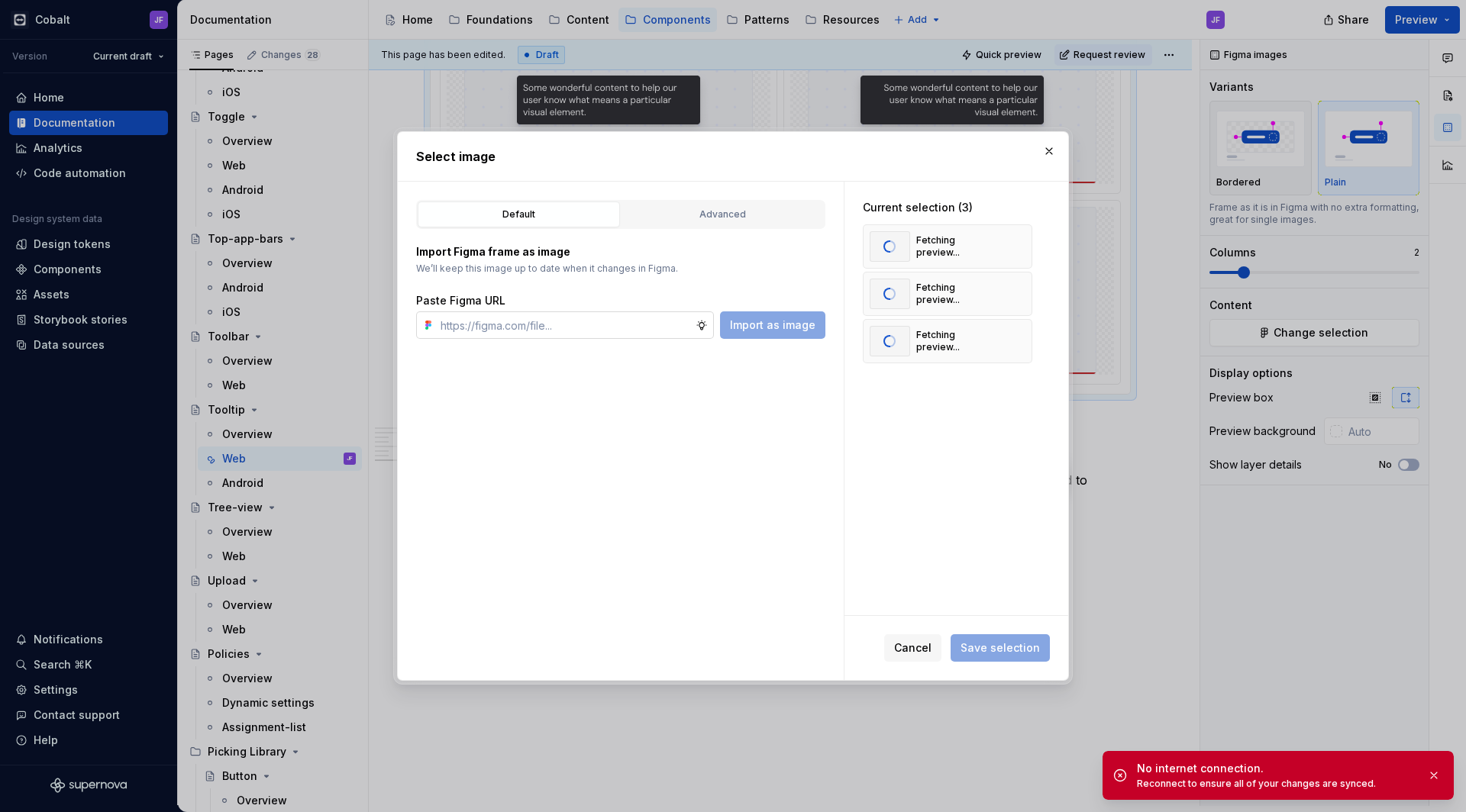
click at [673, 317] on input "text" at bounding box center [566, 325] width 261 height 27
paste input "[URL][DOMAIN_NAME][DOMAIN_NAME]"
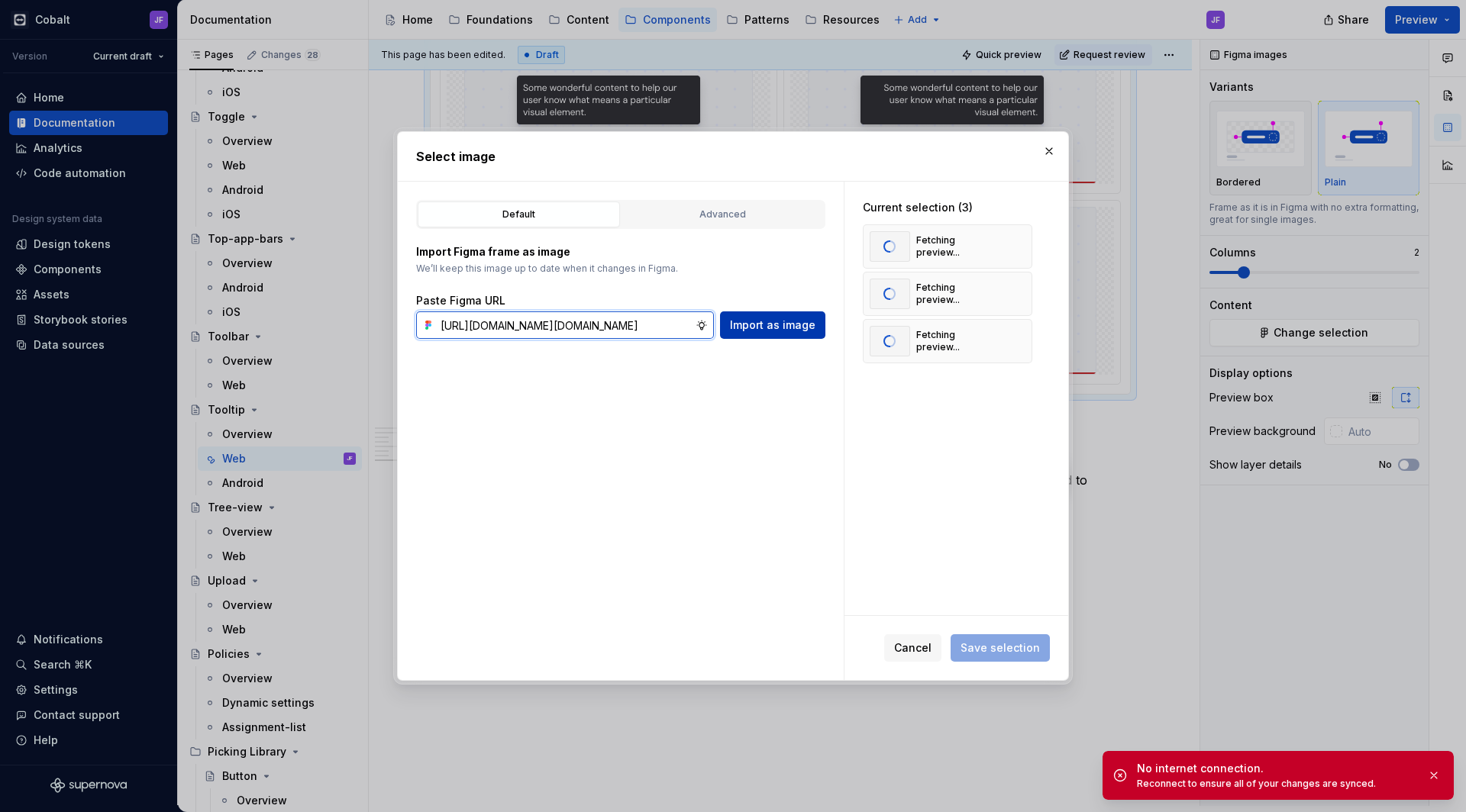
type input "[URL][DOMAIN_NAME][DOMAIN_NAME]"
click at [765, 326] on span "Import as image" at bounding box center [773, 325] width 85 height 15
click at [637, 324] on input "text" at bounding box center [566, 325] width 261 height 27
paste input "[URL][DOMAIN_NAME][DOMAIN_NAME]"
type input "[URL][DOMAIN_NAME][DOMAIN_NAME]"
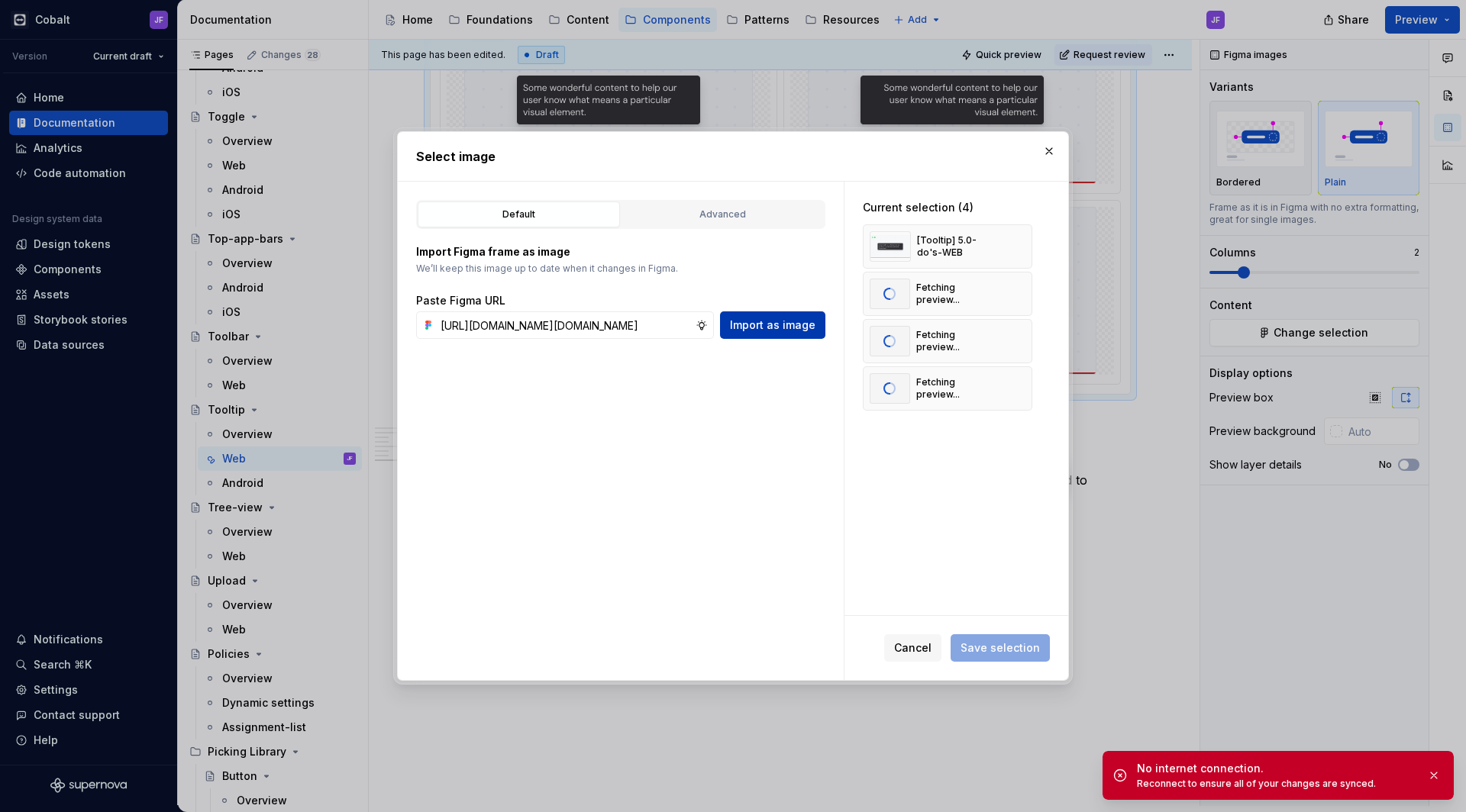
click at [753, 328] on span "Import as image" at bounding box center [773, 325] width 85 height 15
click at [605, 342] on div "Default Advanced Import Figma frame as image We’ll keep this image up to date w…" at bounding box center [621, 431] width 446 height 499
click at [605, 330] on input "text" at bounding box center [566, 325] width 261 height 27
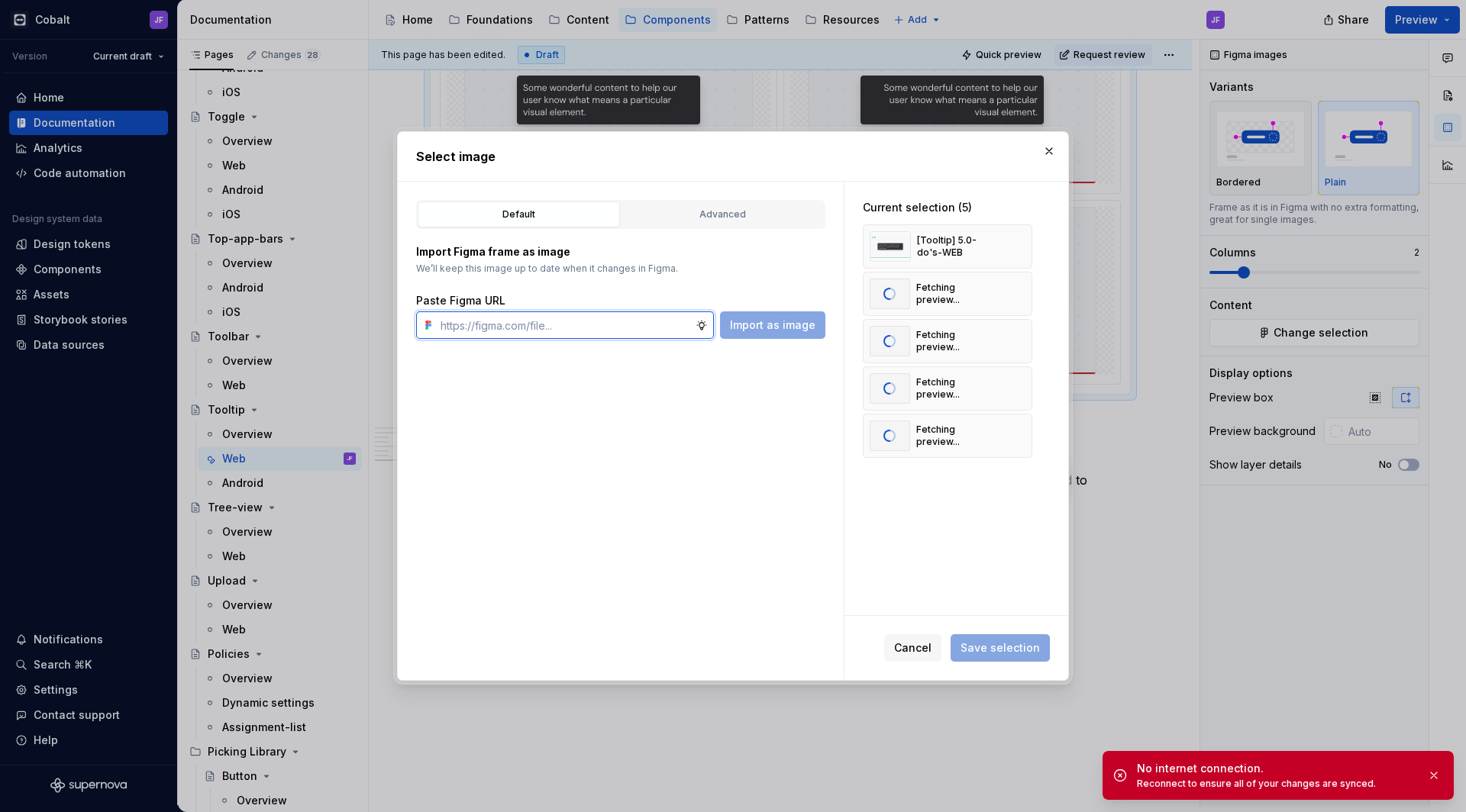
paste input "[URL][DOMAIN_NAME][DOMAIN_NAME]"
type input "[URL][DOMAIN_NAME][DOMAIN_NAME]"
click at [747, 334] on button "Import as image" at bounding box center [772, 325] width 105 height 27
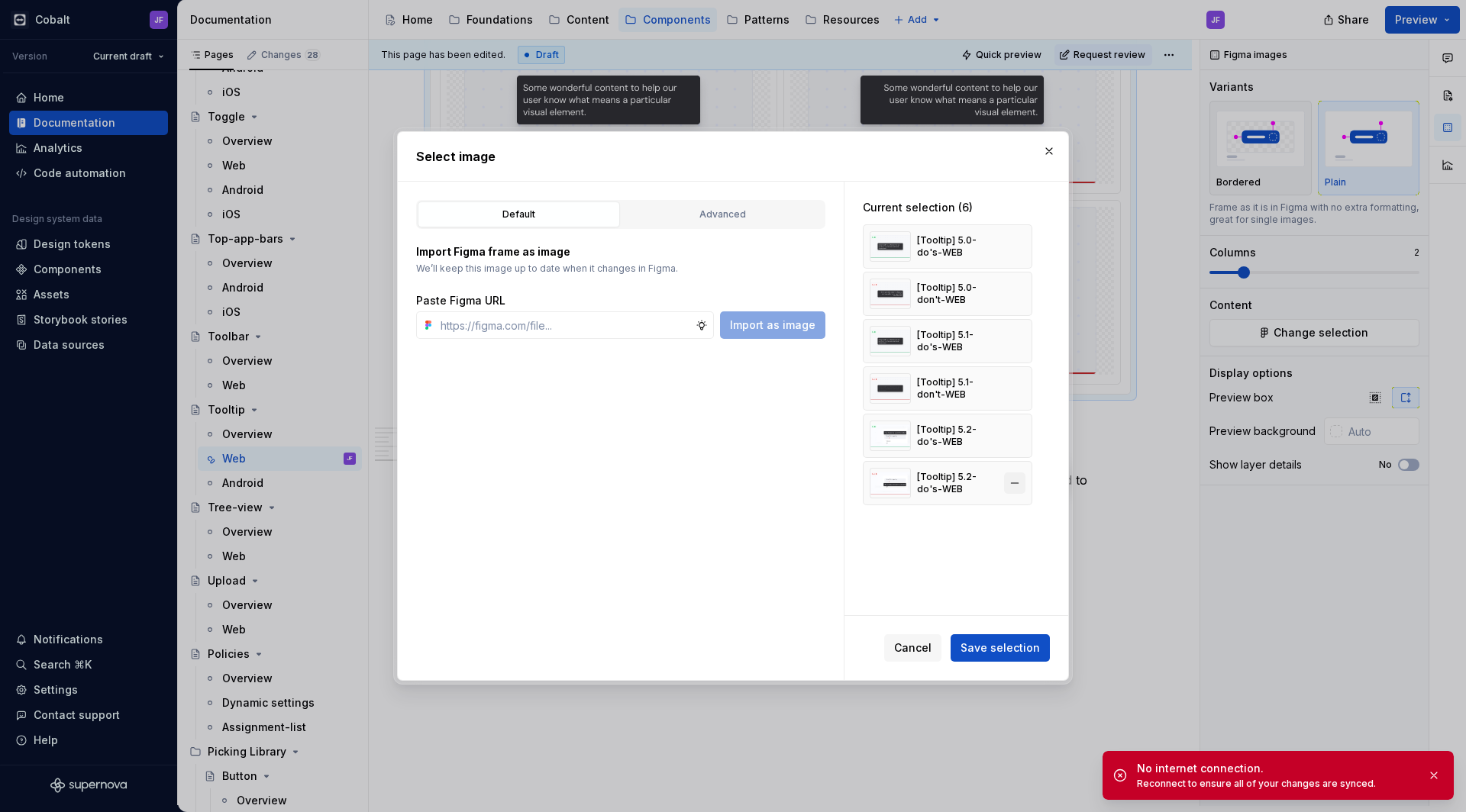
click at [1022, 479] on button "button" at bounding box center [1015, 482] width 21 height 21
click at [1019, 440] on button "button" at bounding box center [1015, 435] width 21 height 21
click at [672, 313] on input "text" at bounding box center [566, 325] width 261 height 27
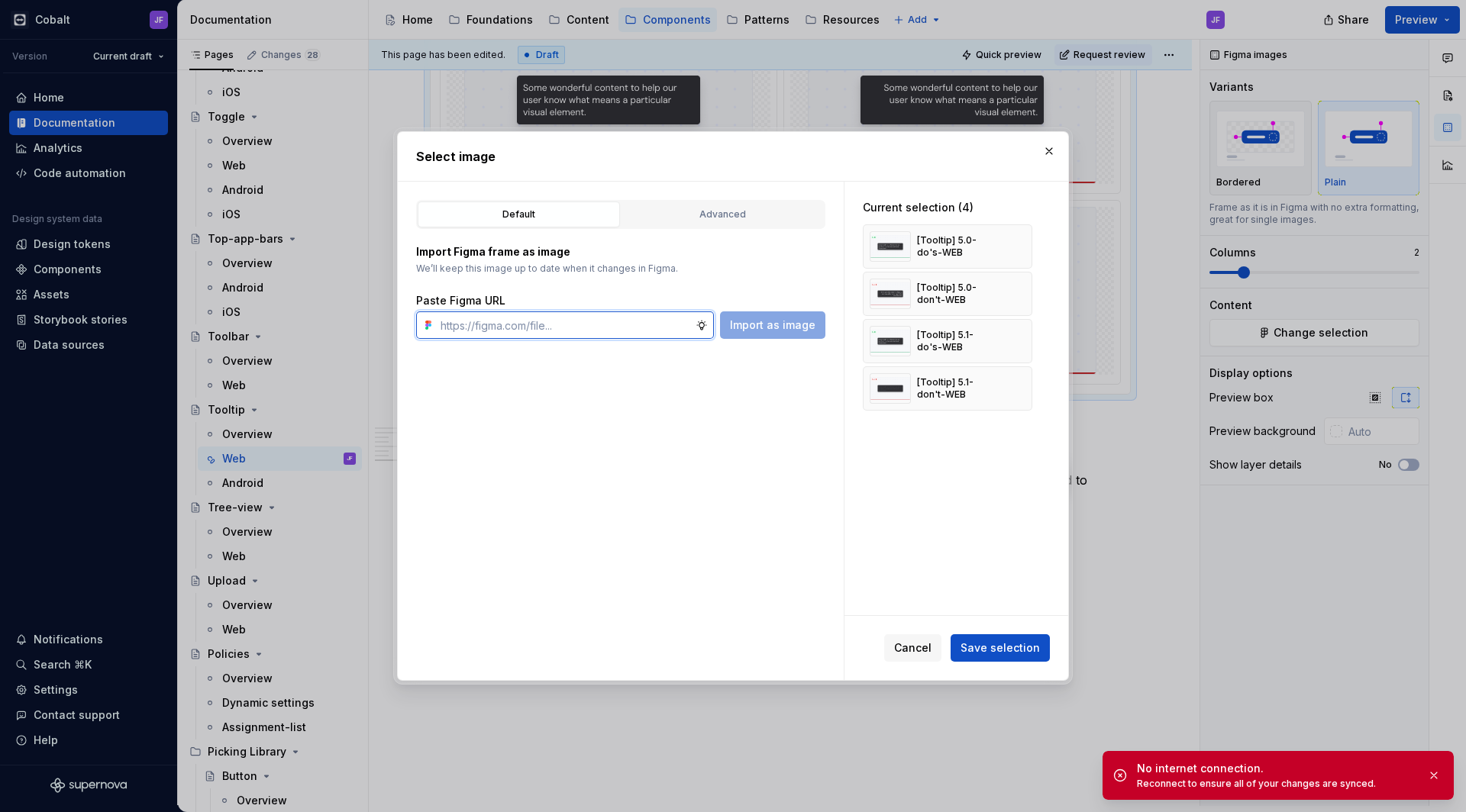
paste input "[URL][DOMAIN_NAME][DOMAIN_NAME]"
type input "[URL][DOMAIN_NAME][DOMAIN_NAME]"
click at [769, 324] on span "Import as image" at bounding box center [773, 325] width 85 height 15
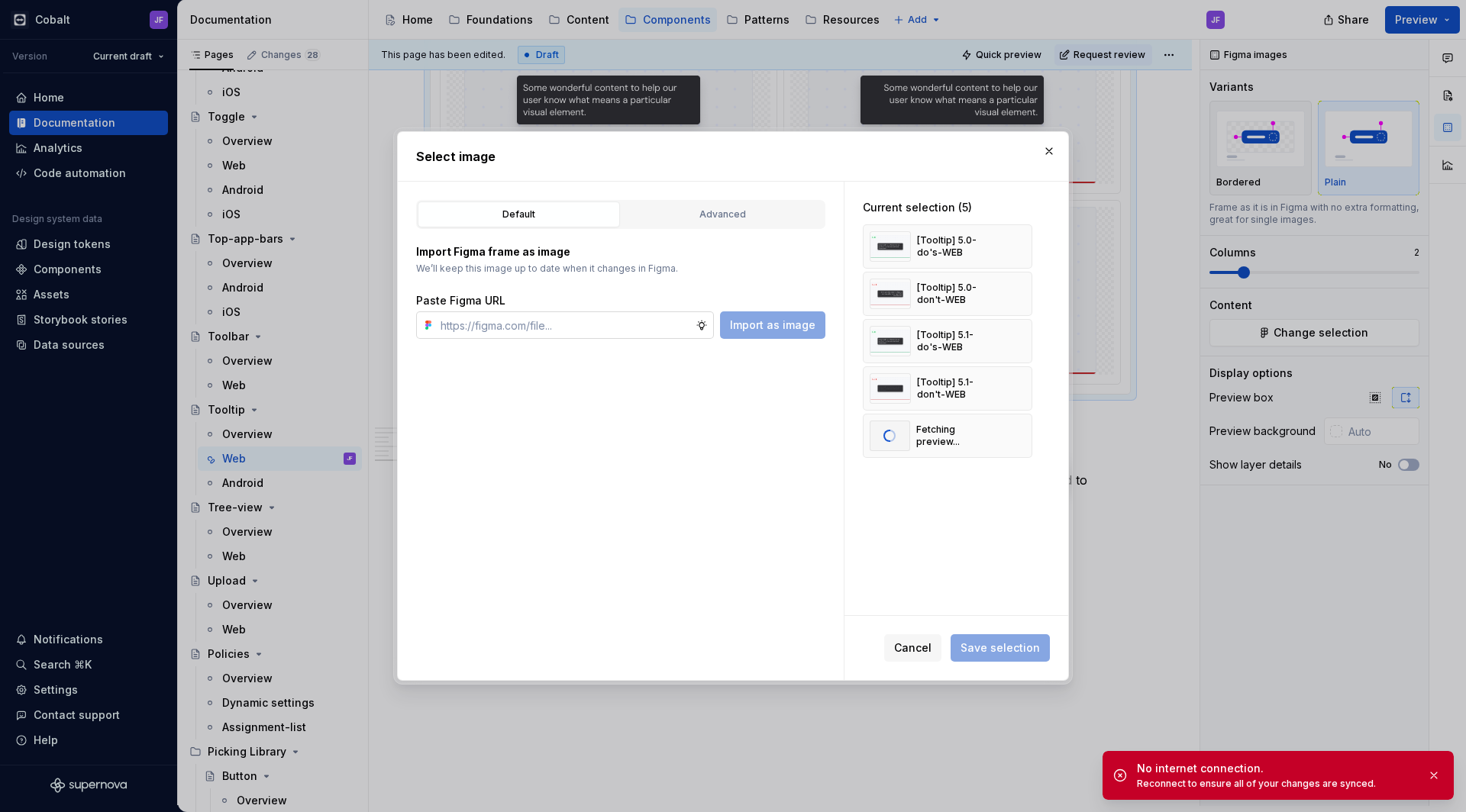
click at [621, 323] on input "text" at bounding box center [566, 325] width 261 height 27
paste input "[URL][DOMAIN_NAME][DOMAIN_NAME]"
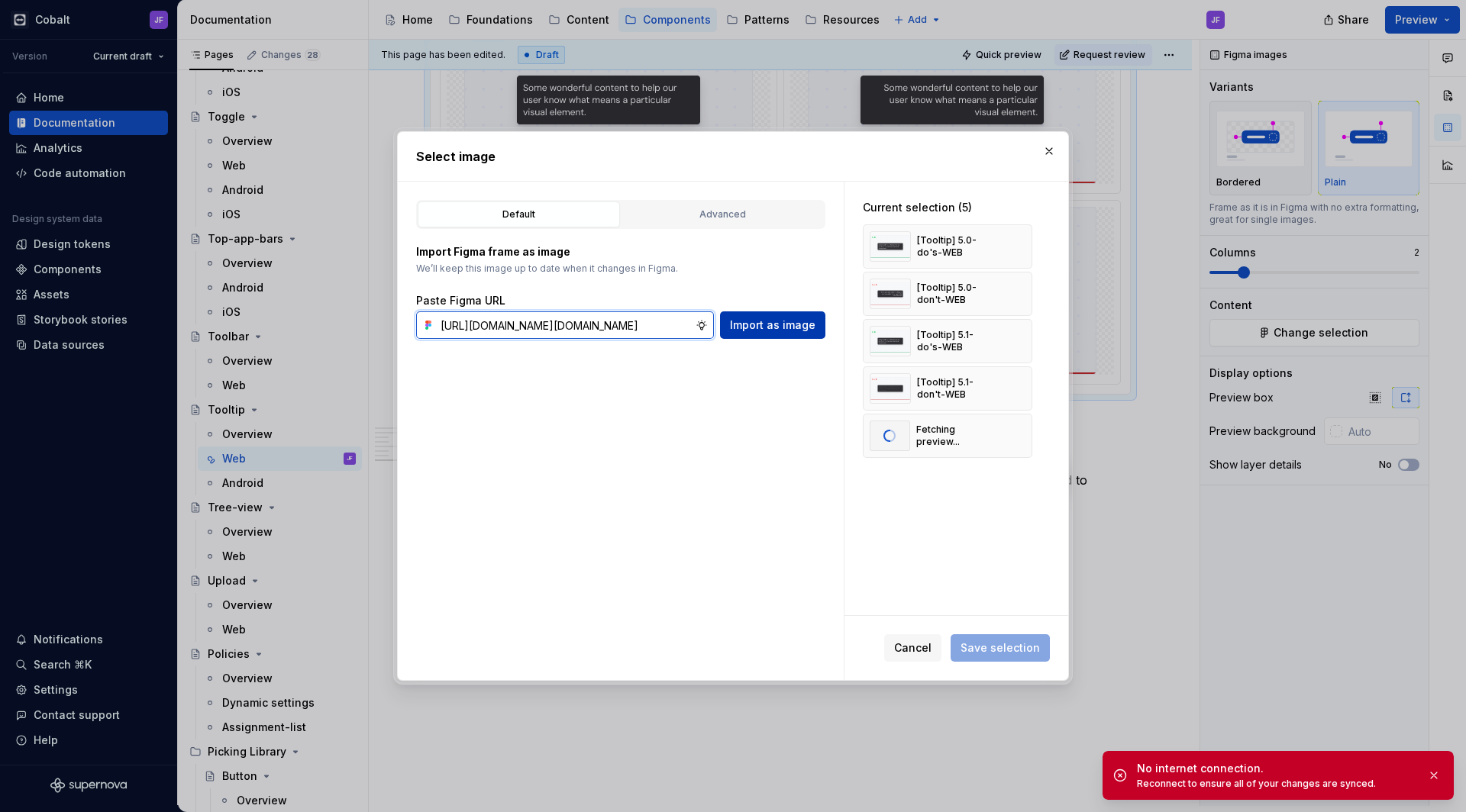
type input "[URL][DOMAIN_NAME][DOMAIN_NAME]"
click at [764, 327] on span "Import as image" at bounding box center [773, 325] width 85 height 15
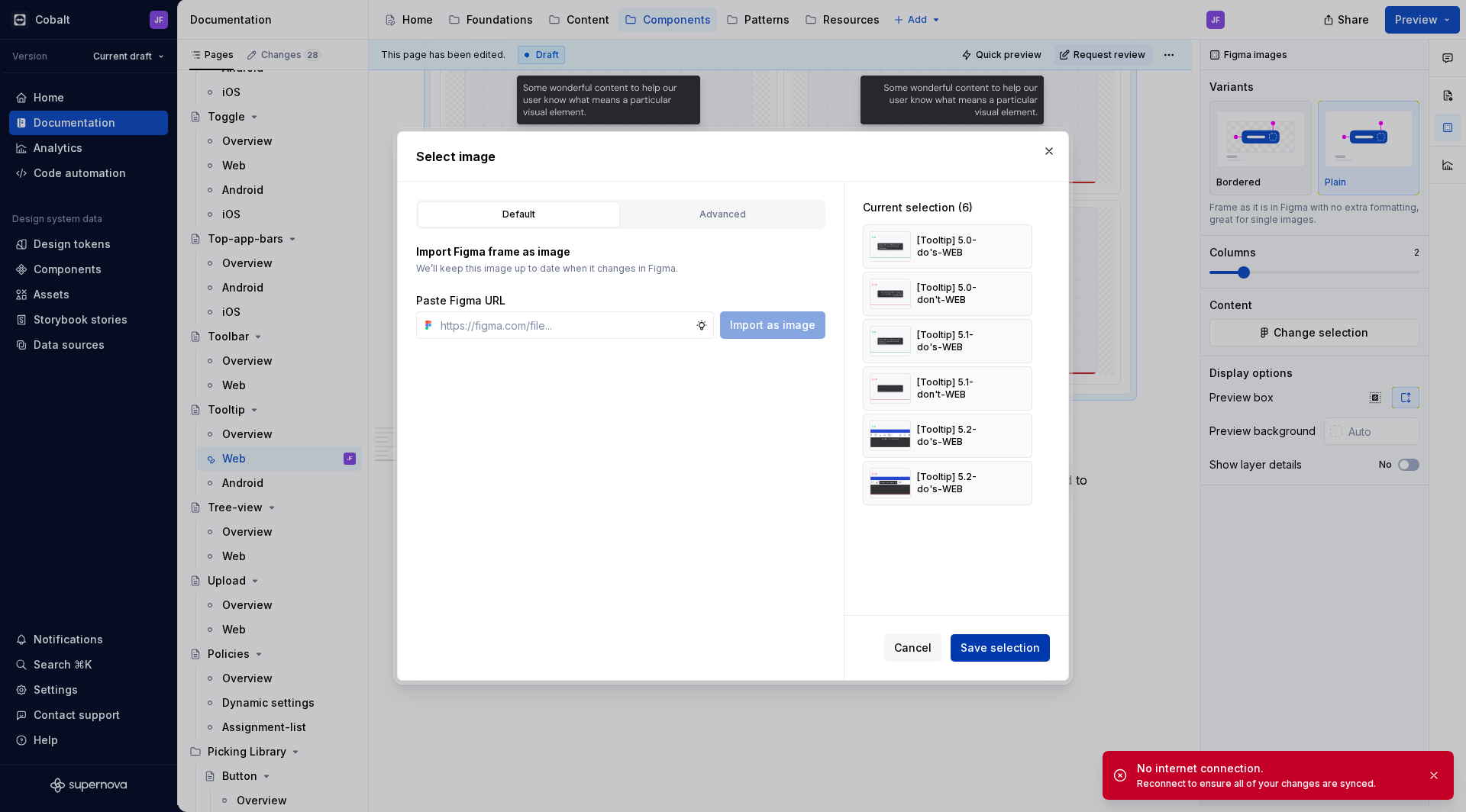
click at [1015, 646] on span "Save selection" at bounding box center [1000, 648] width 79 height 15
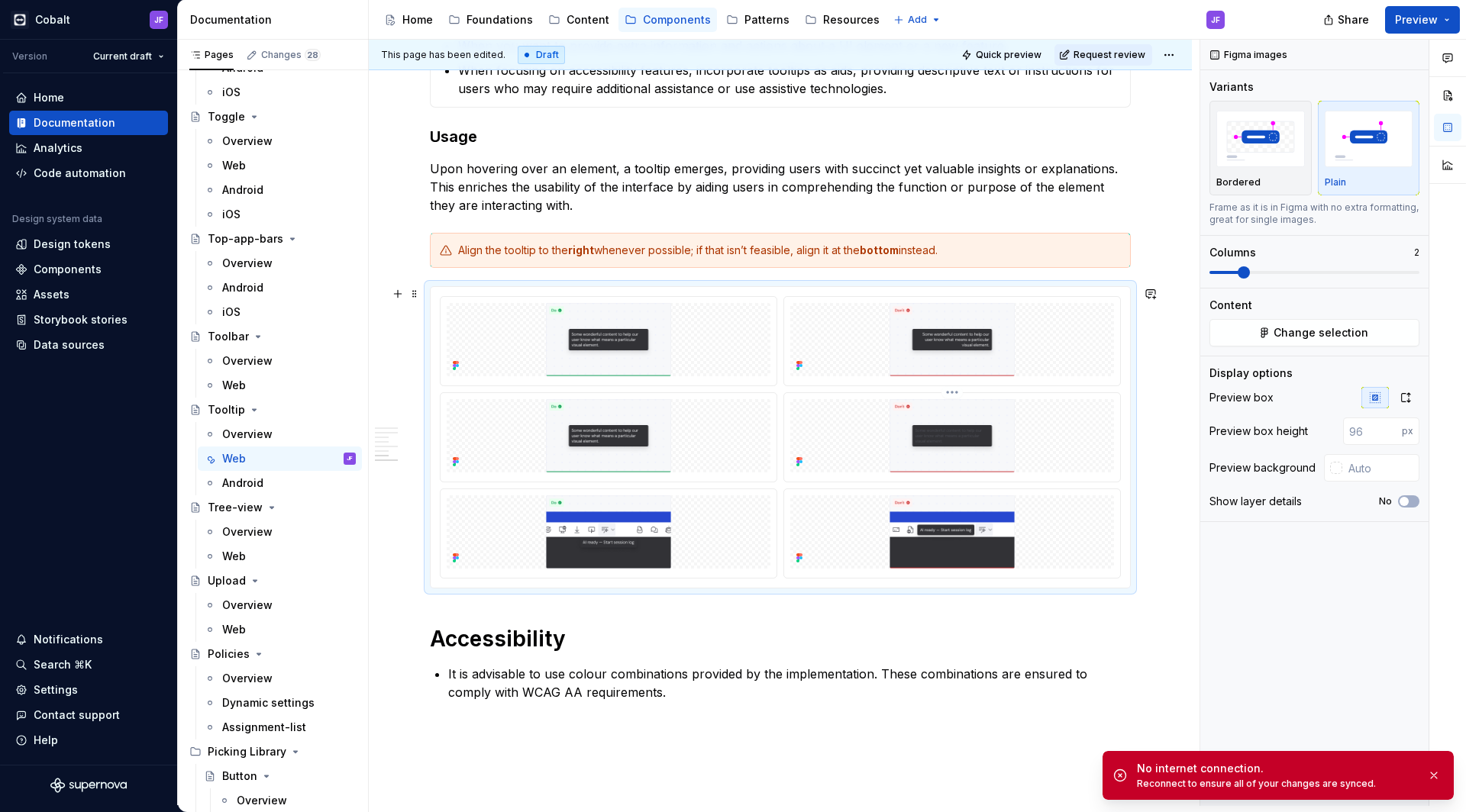
scroll to position [2100, 0]
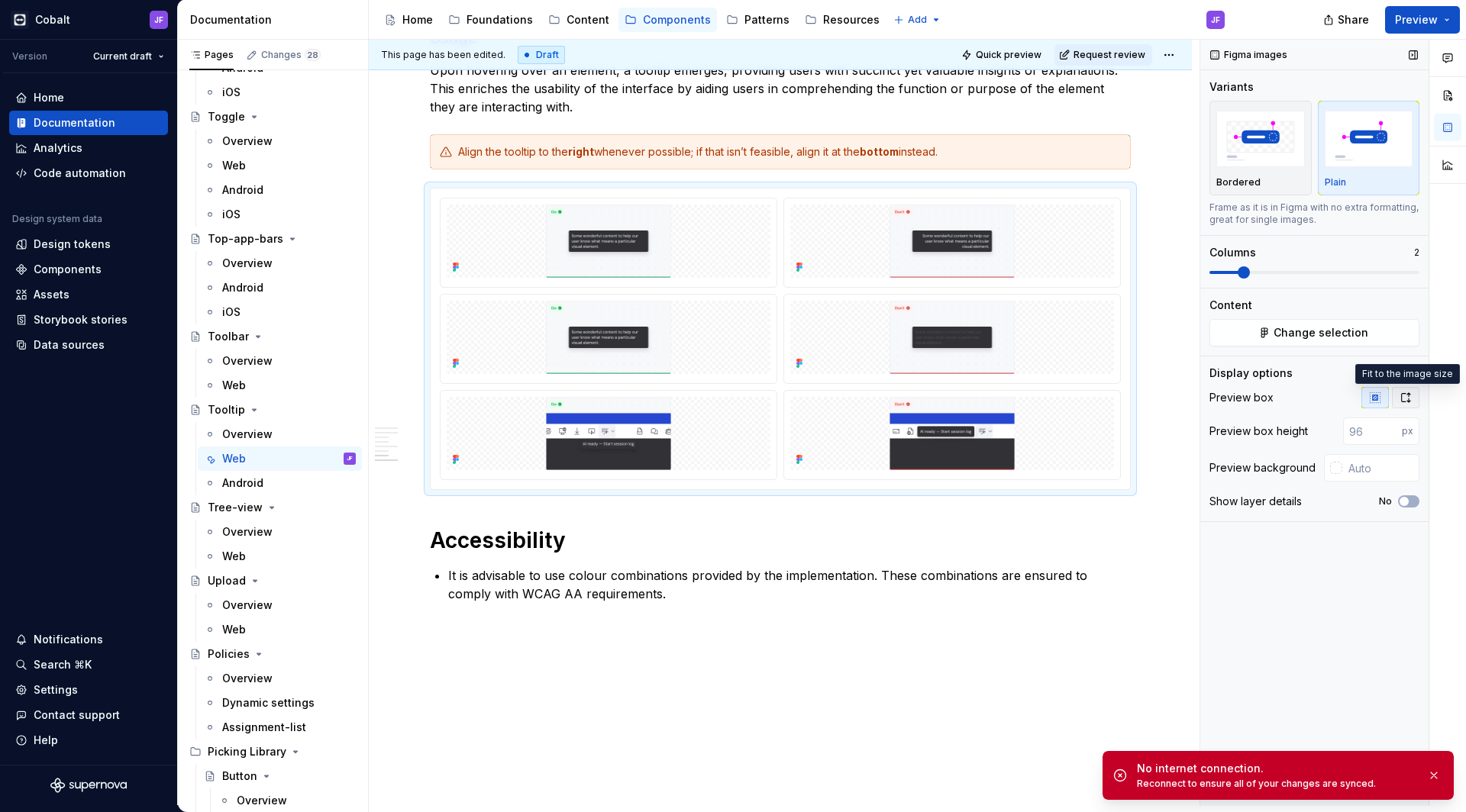
click at [1399, 389] on button "button" at bounding box center [1406, 397] width 27 height 21
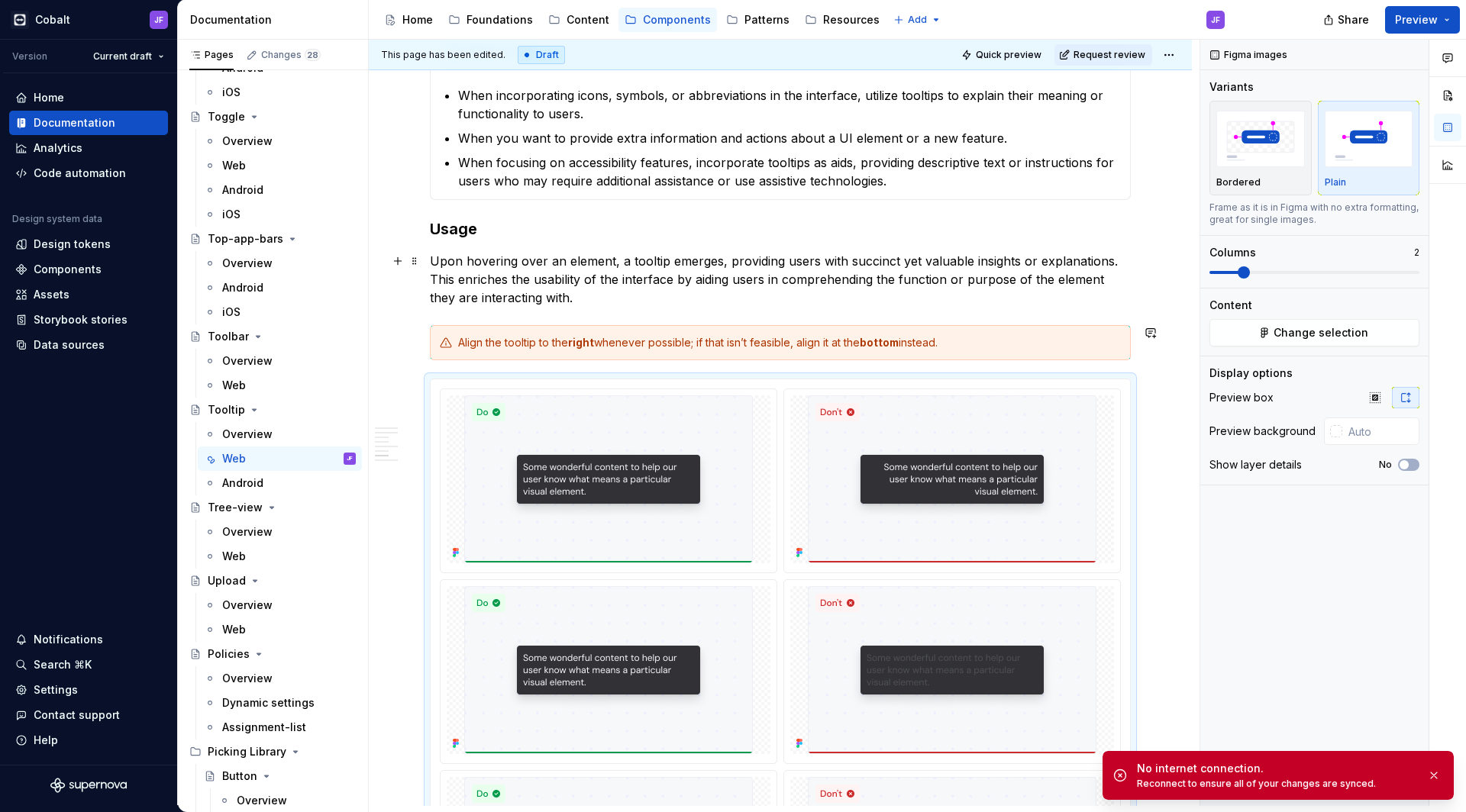
scroll to position [1890, 0]
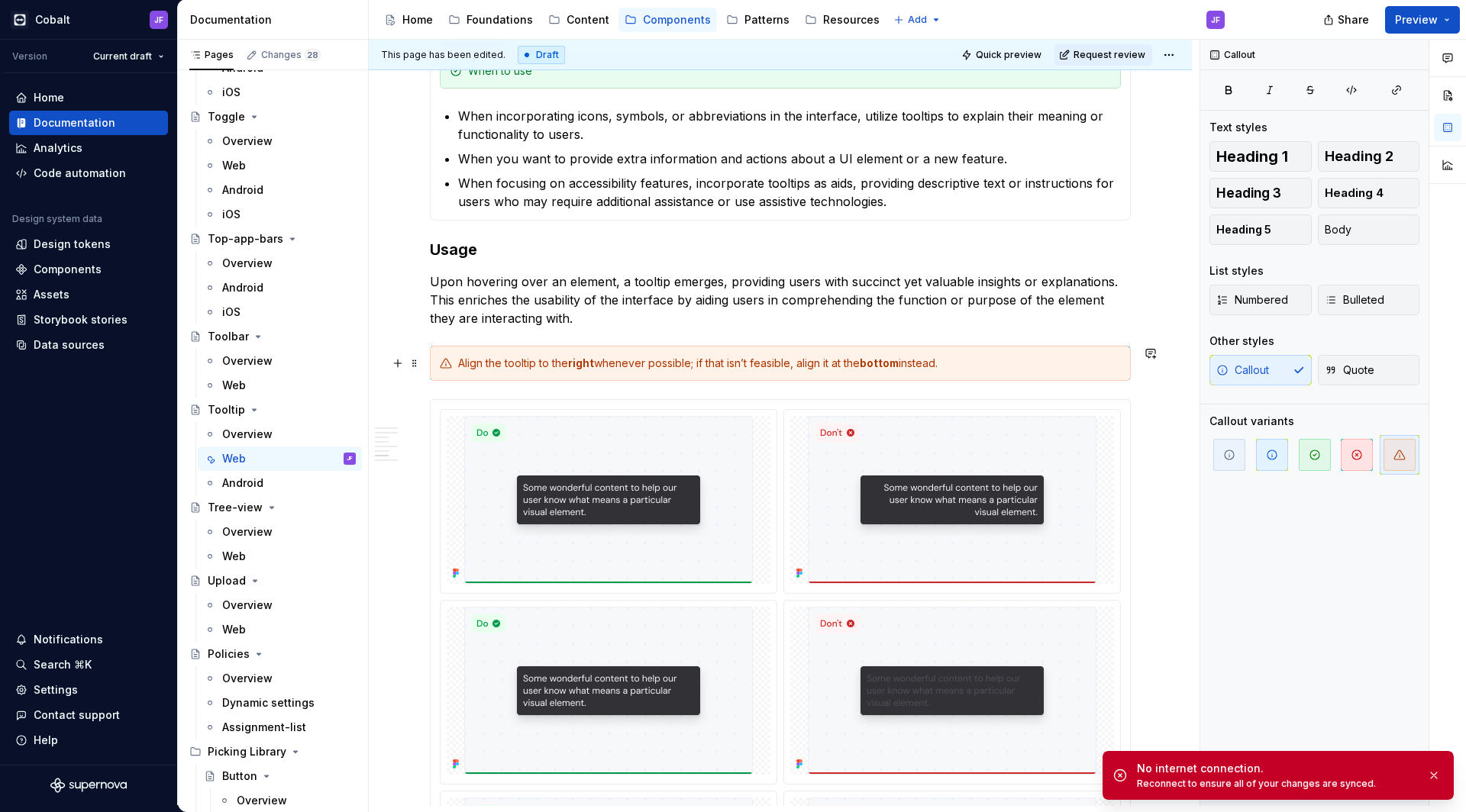
click at [627, 359] on div "Align the tooltip to the right whenever possible; if that isn’t feasible, align…" at bounding box center [789, 364] width 663 height 15
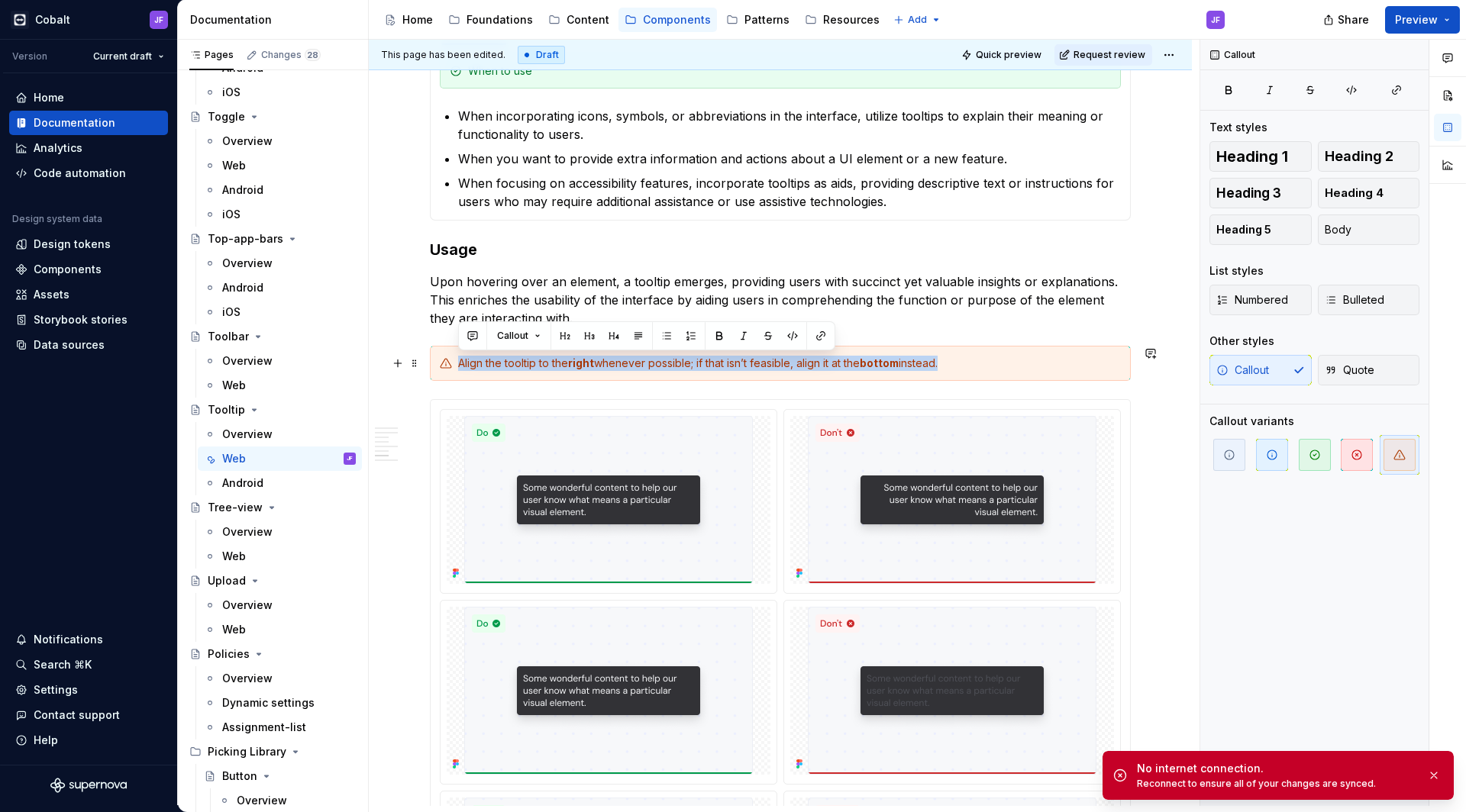
click at [627, 359] on div "Align the tooltip to the right whenever possible; if that isn’t feasible, align…" at bounding box center [789, 364] width 663 height 15
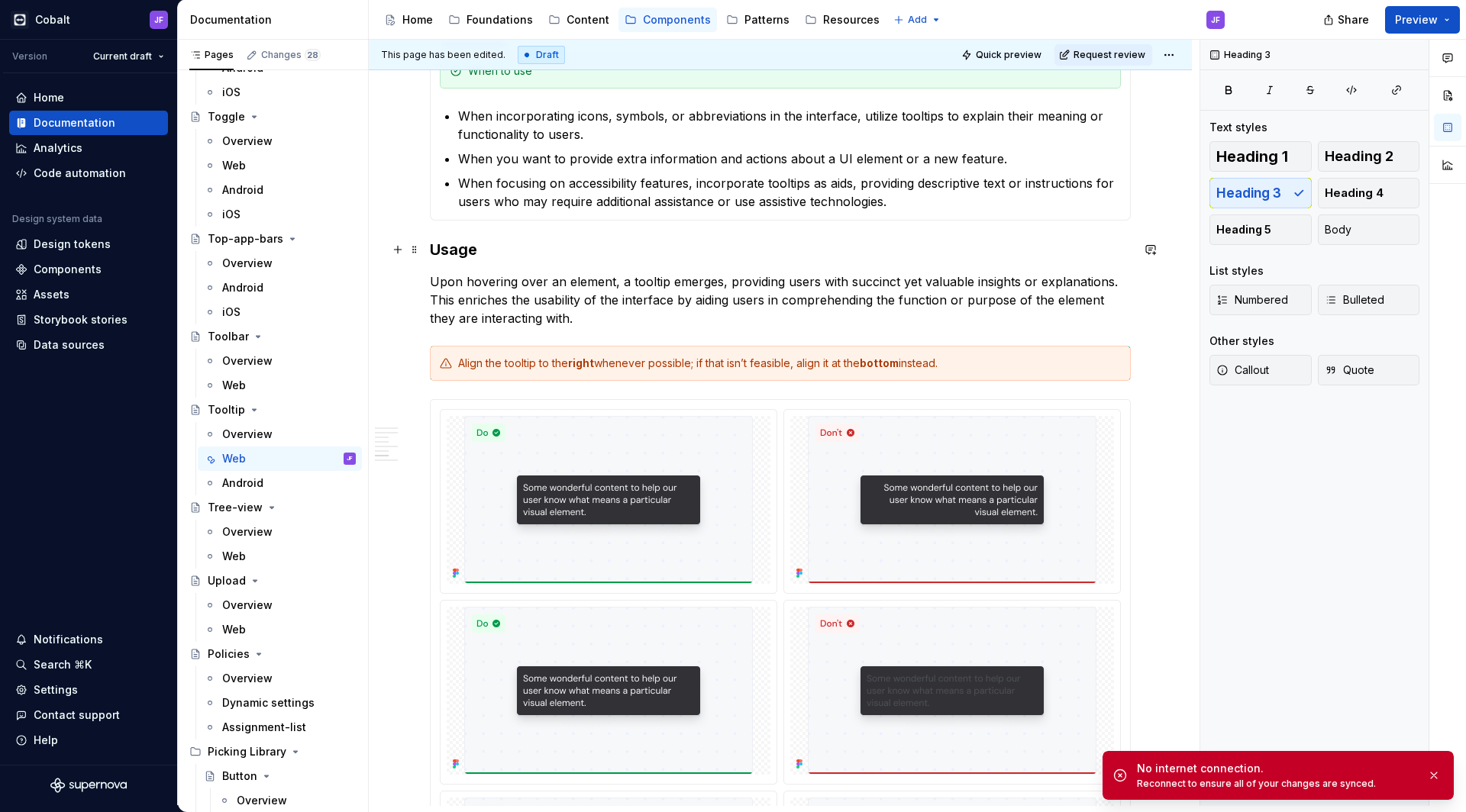
click at [537, 254] on h3 "Usage" at bounding box center [780, 249] width 701 height 21
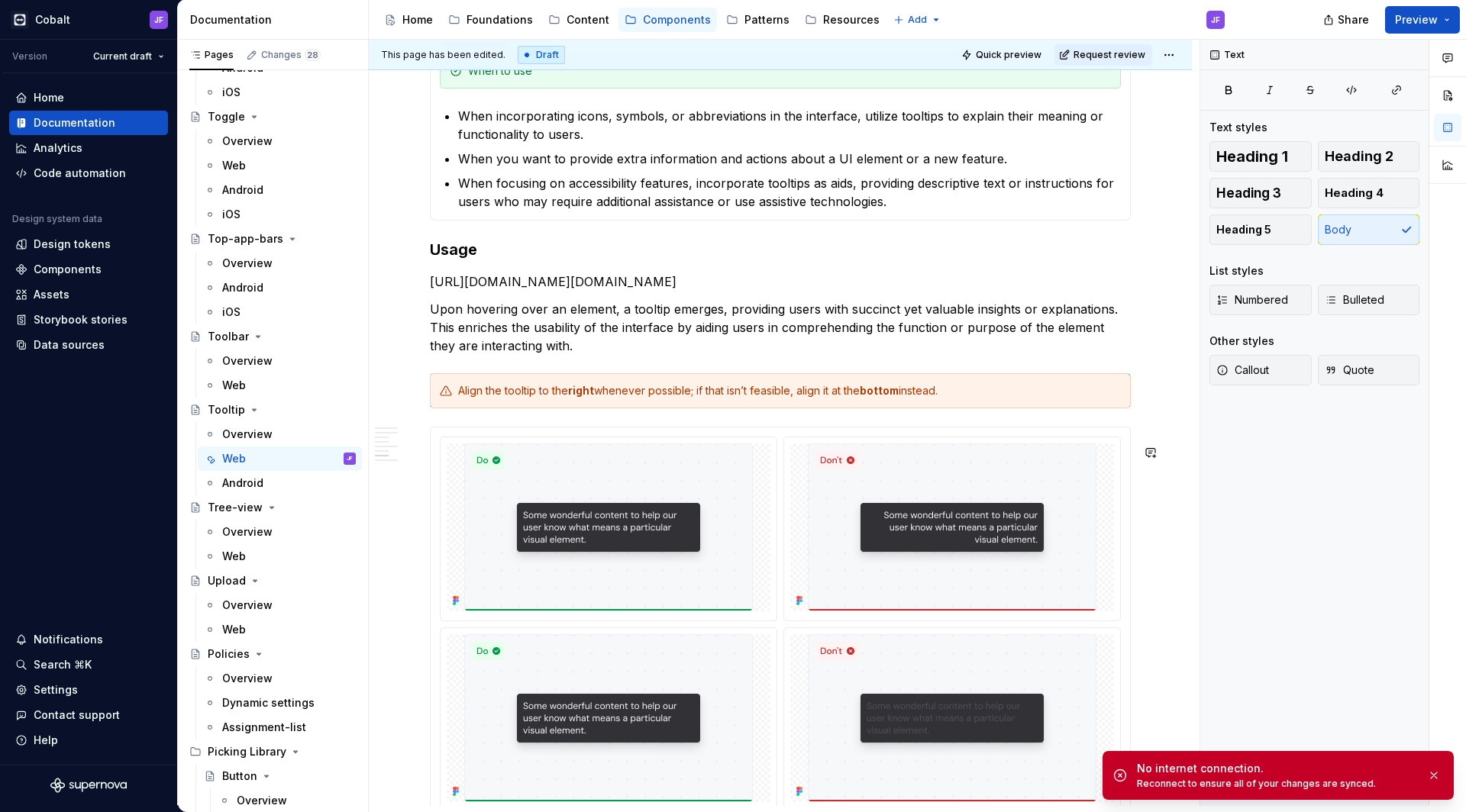
click at [607, 291] on p "[URL][DOMAIN_NAME][DOMAIN_NAME]" at bounding box center [780, 281] width 701 height 18
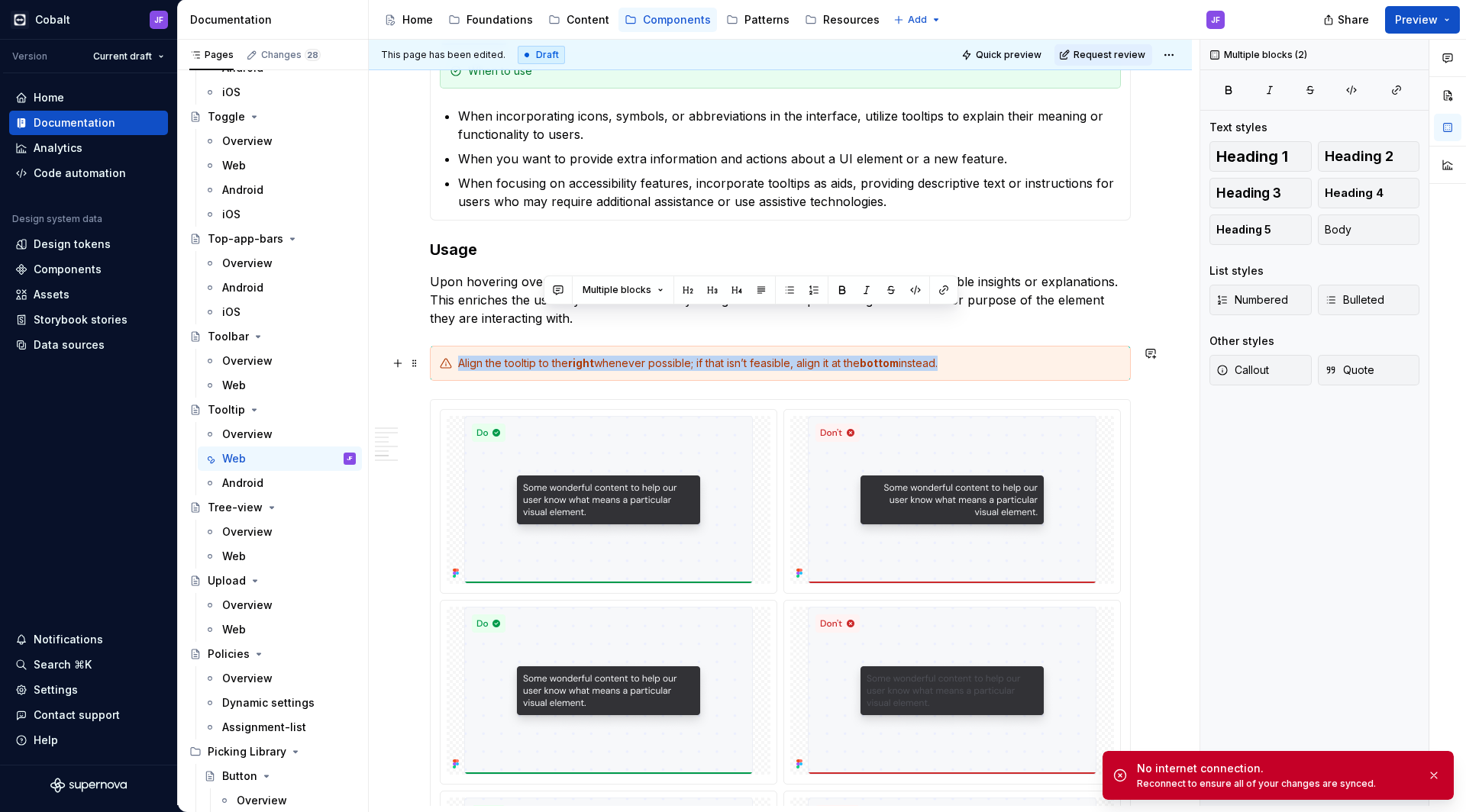
drag, startPoint x: 553, startPoint y: 316, endPoint x: 614, endPoint y: 380, distance: 88.4
copy div "Align the tooltip to the right whenever possible; if that isn’t feasible, align…"
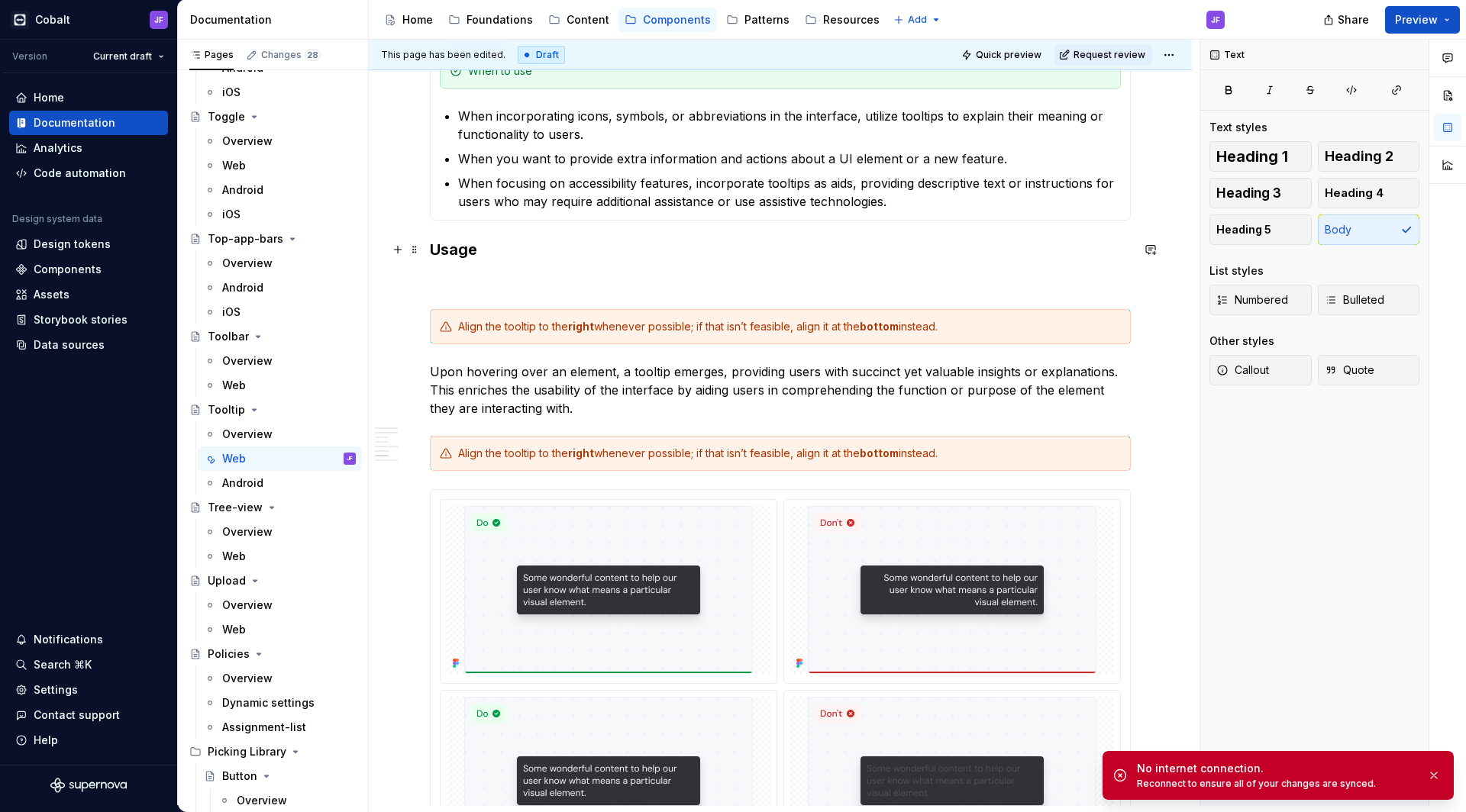
click at [484, 286] on p at bounding box center [780, 281] width 701 height 18
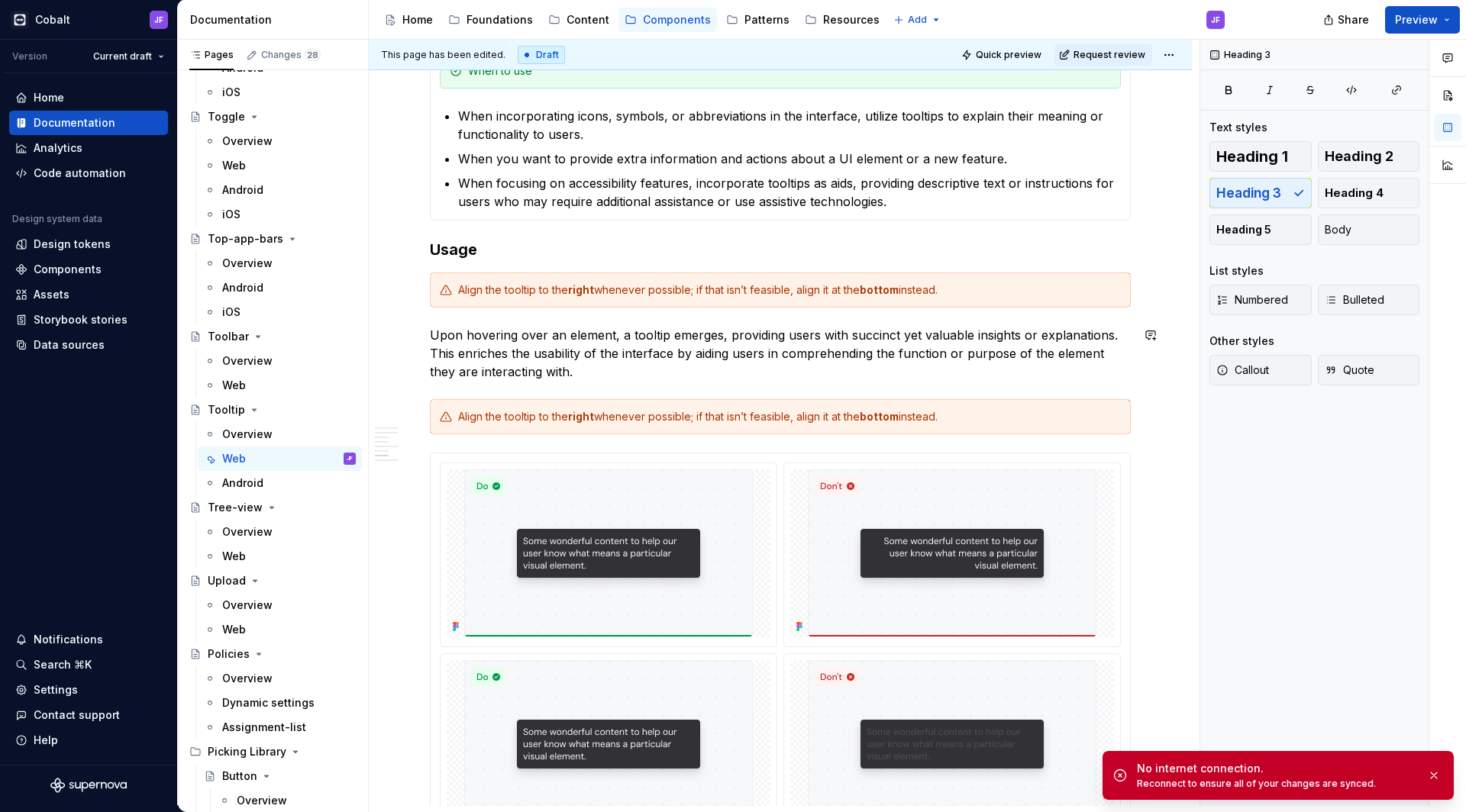
click at [502, 406] on div "Align the tooltip to the right whenever possible; if that isn’t feasible, align…" at bounding box center [780, 417] width 701 height 35
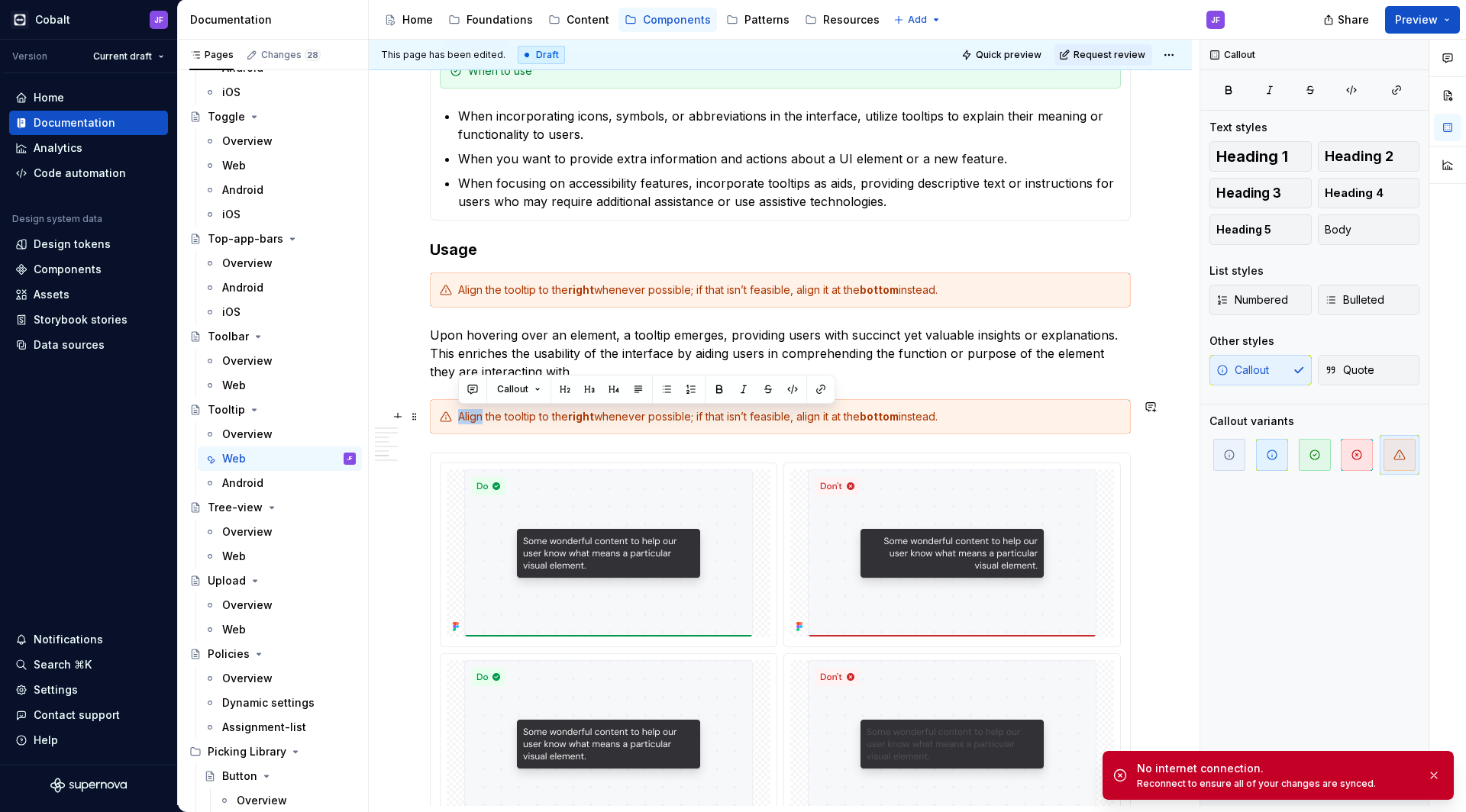
click at [502, 406] on div "Align the tooltip to the right whenever possible; if that isn’t feasible, align…" at bounding box center [780, 417] width 701 height 35
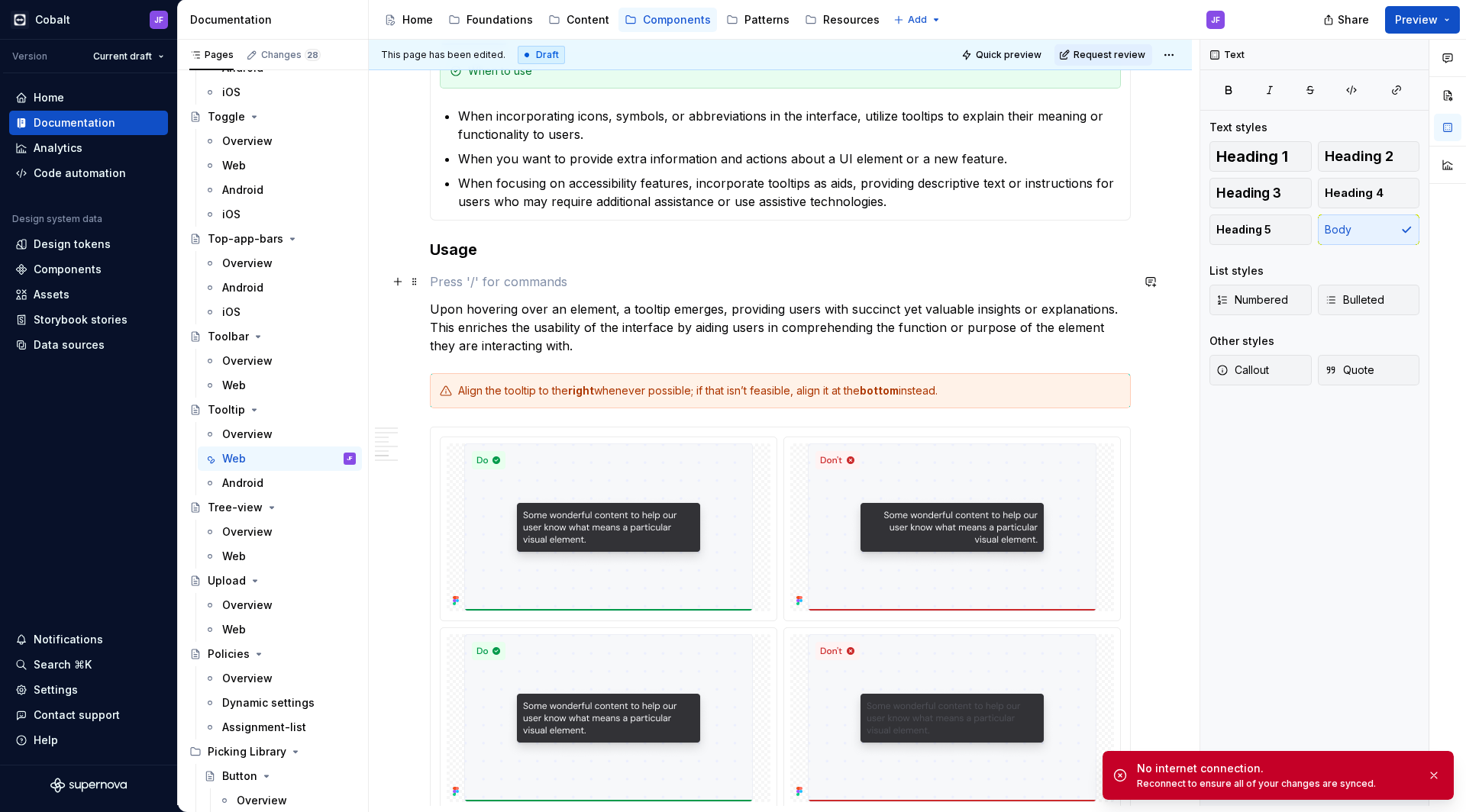
click at [518, 273] on p at bounding box center [780, 281] width 701 height 18
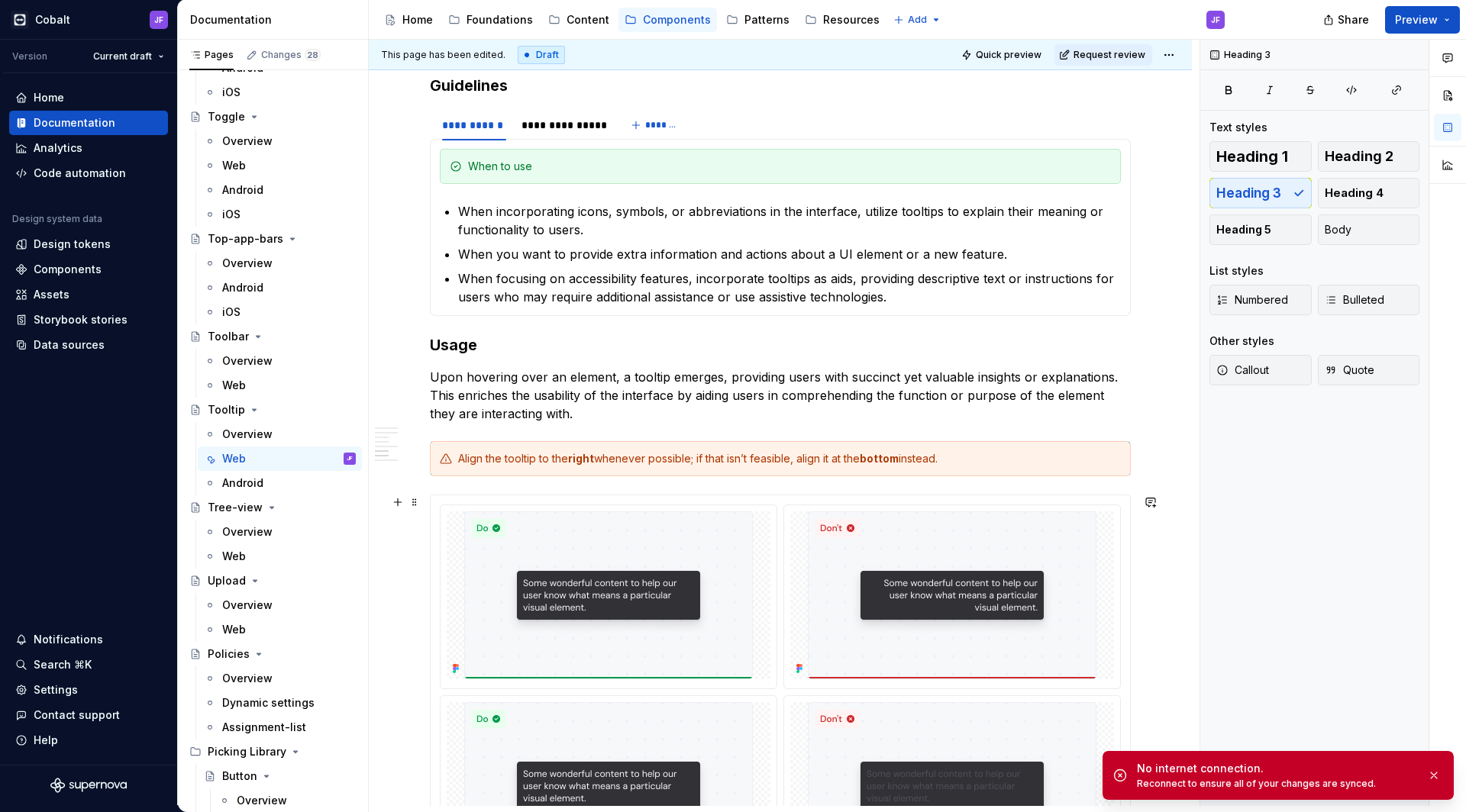
scroll to position [1797, 0]
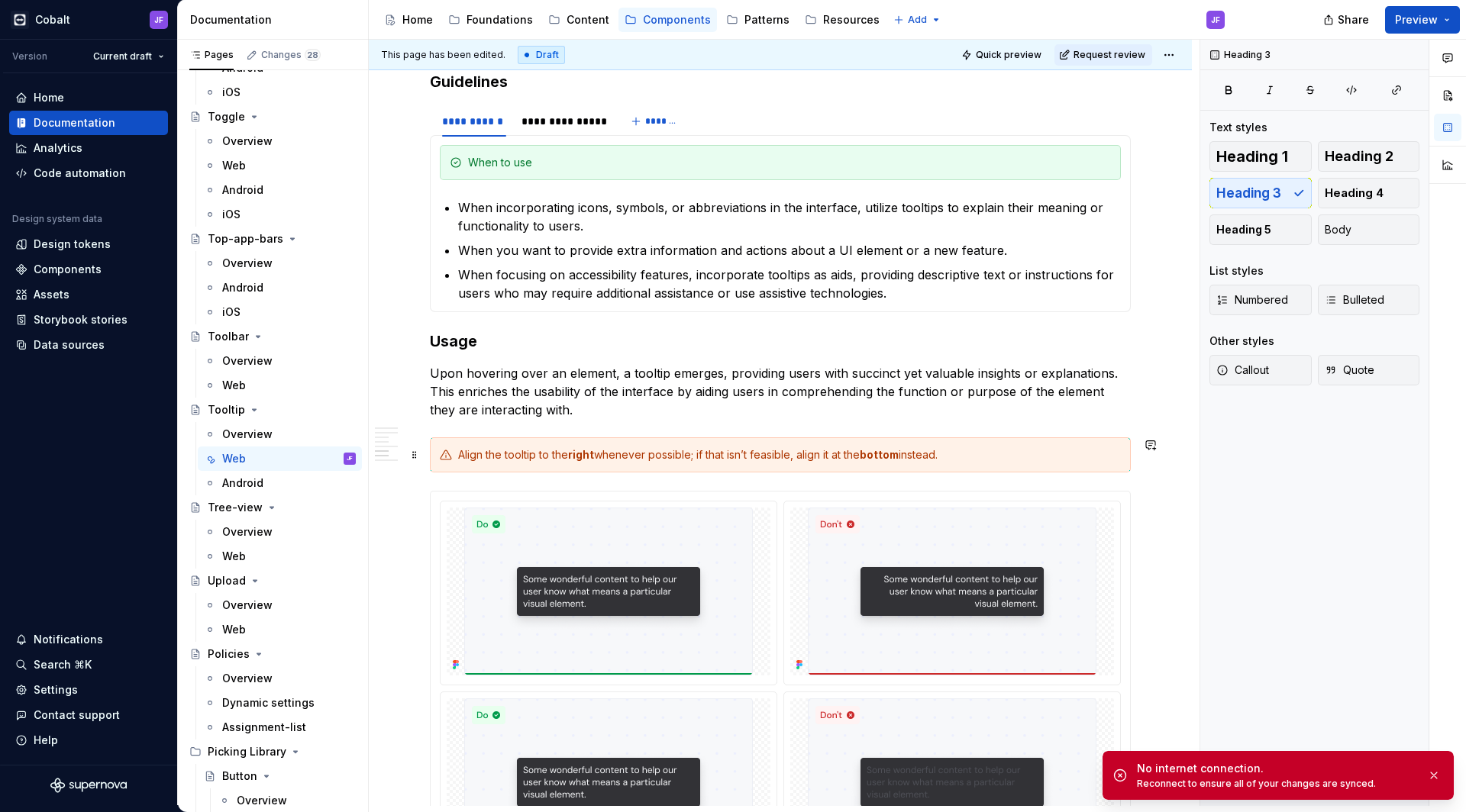
click at [865, 448] on div "Align the tooltip to the right whenever possible; if that isn’t feasible, align…" at bounding box center [789, 455] width 663 height 15
click at [1281, 461] on span "button" at bounding box center [1273, 455] width 32 height 32
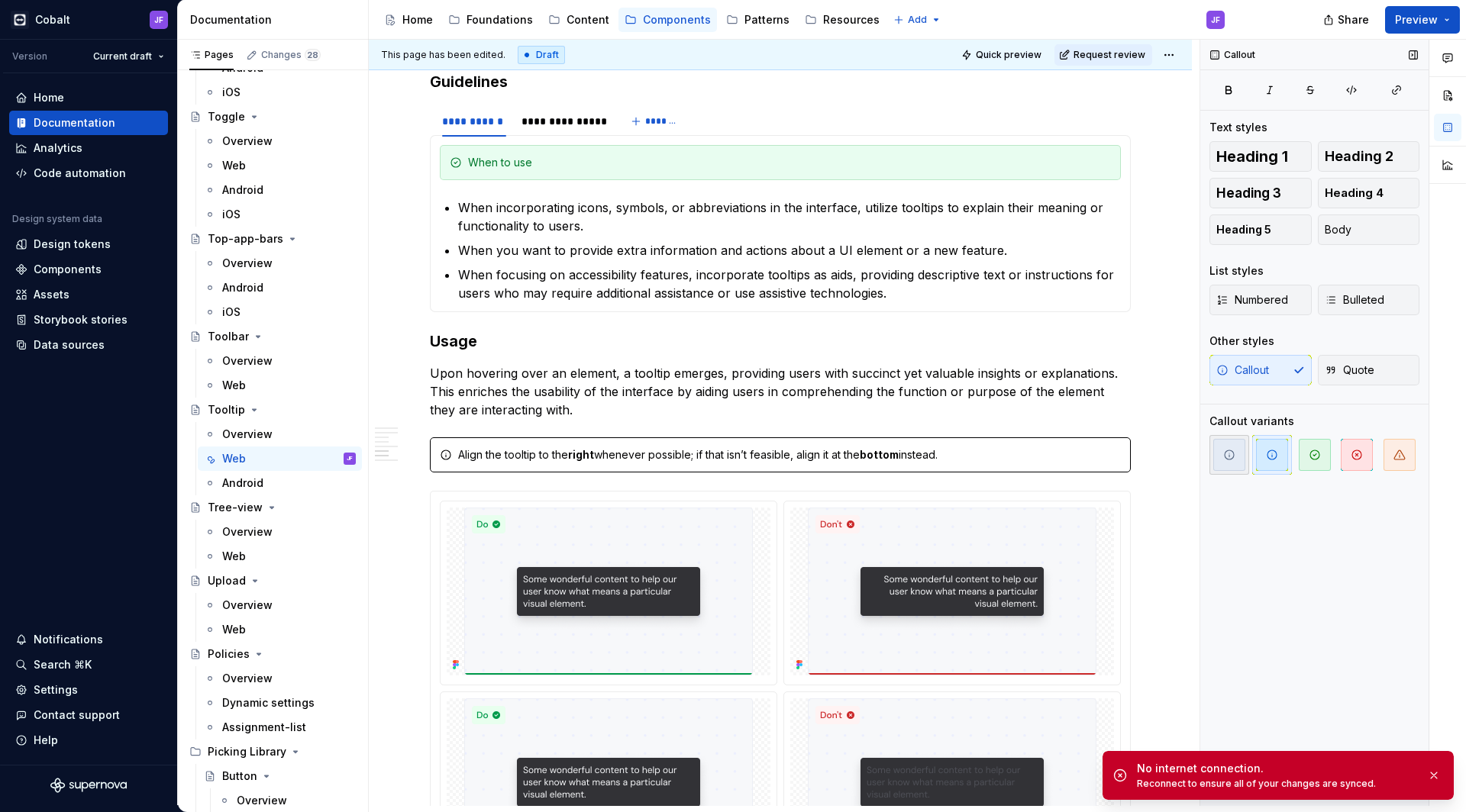
click at [1239, 460] on span "button" at bounding box center [1230, 455] width 32 height 32
click at [1277, 460] on icon "button" at bounding box center [1272, 455] width 12 height 12
click at [1232, 450] on icon "button" at bounding box center [1229, 455] width 12 height 12
click at [992, 412] on p "Upon hovering over an element, a tooltip emerges, providing users with succinct…" at bounding box center [780, 391] width 701 height 55
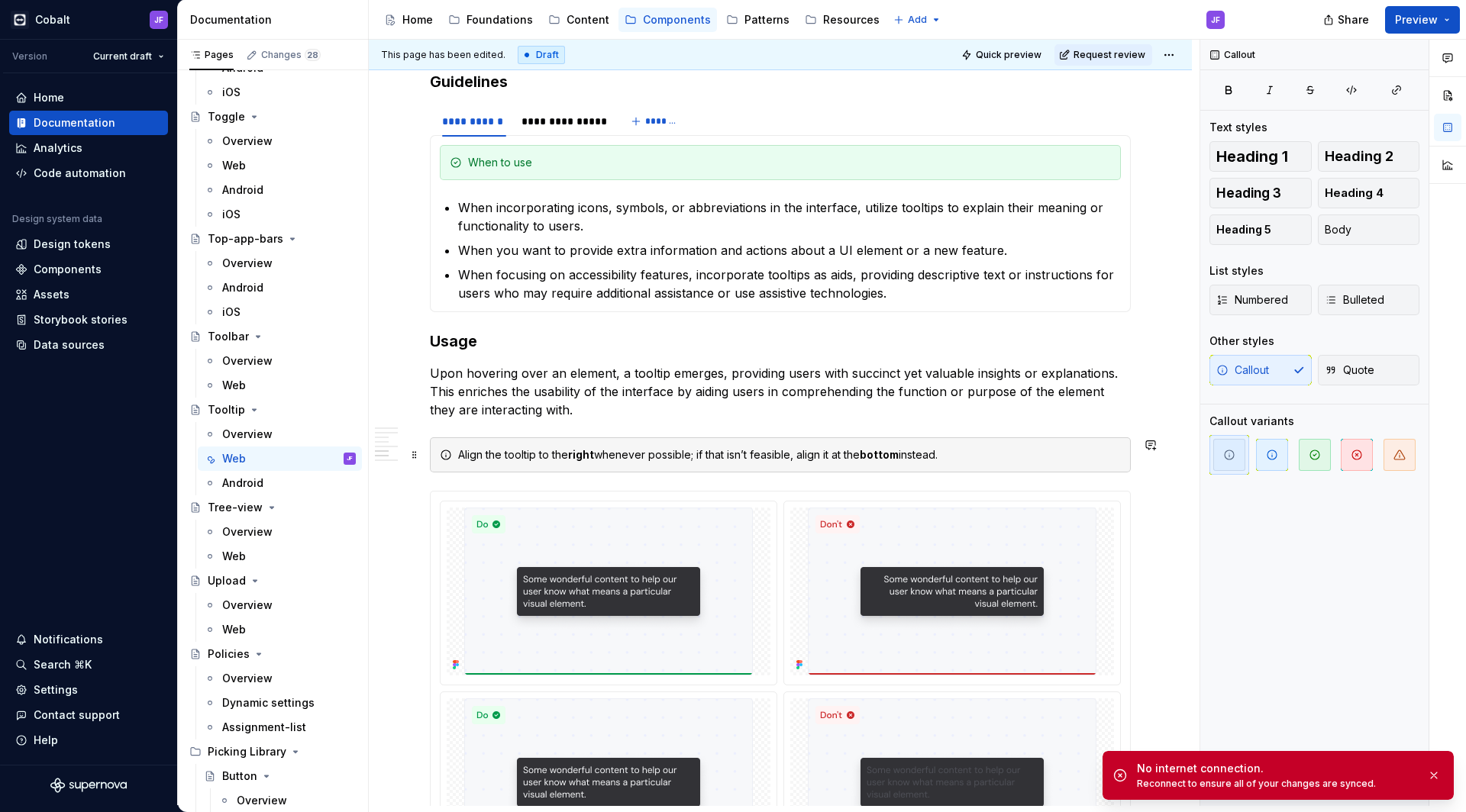
click at [1015, 457] on div "Align the tooltip to the right whenever possible; if that isn’t feasible, align…" at bounding box center [789, 455] width 663 height 15
click at [1274, 451] on icon "button" at bounding box center [1272, 454] width 9 height 9
click at [1316, 452] on icon "button" at bounding box center [1315, 455] width 12 height 12
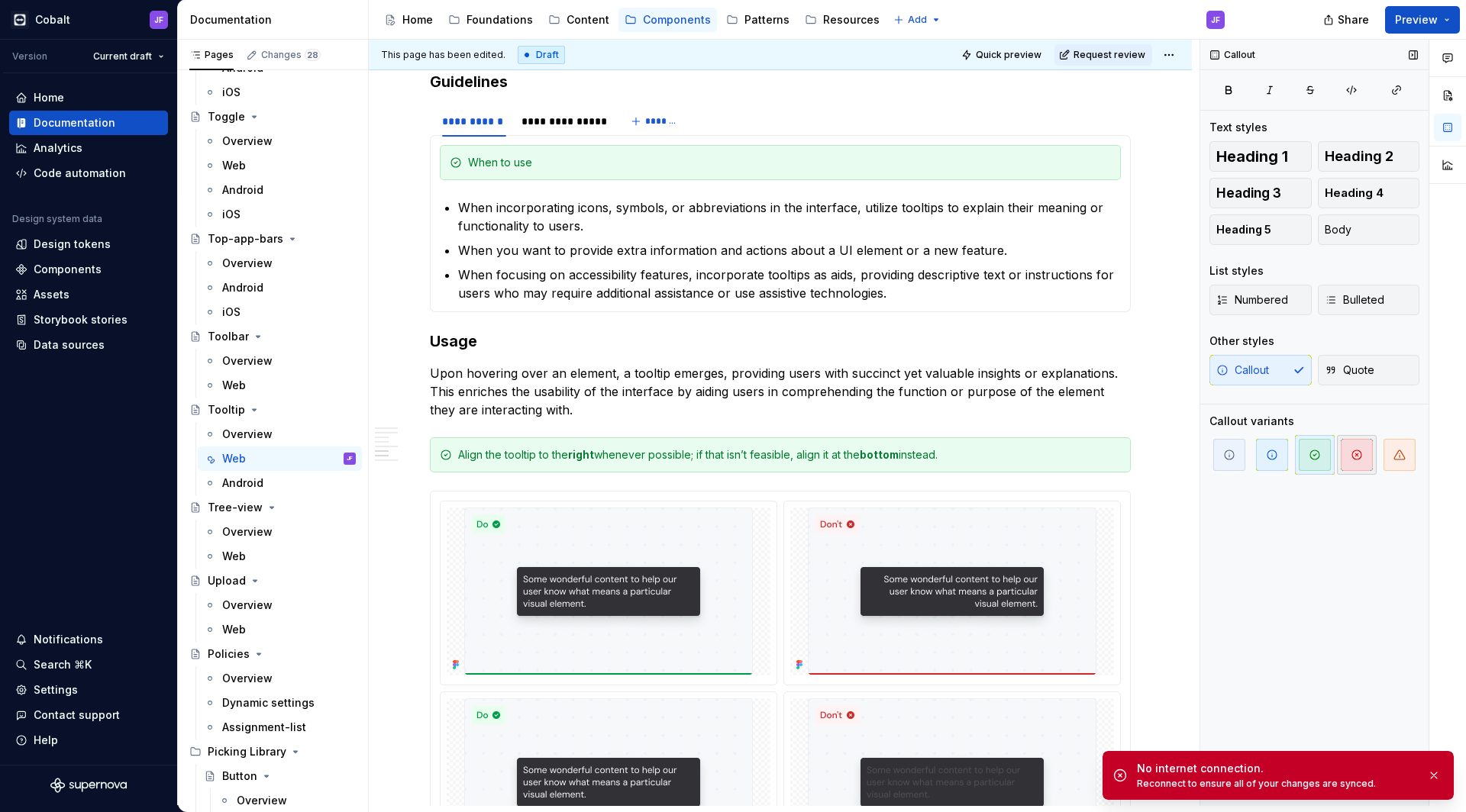
click at [1362, 453] on icon "button" at bounding box center [1357, 454] width 9 height 9
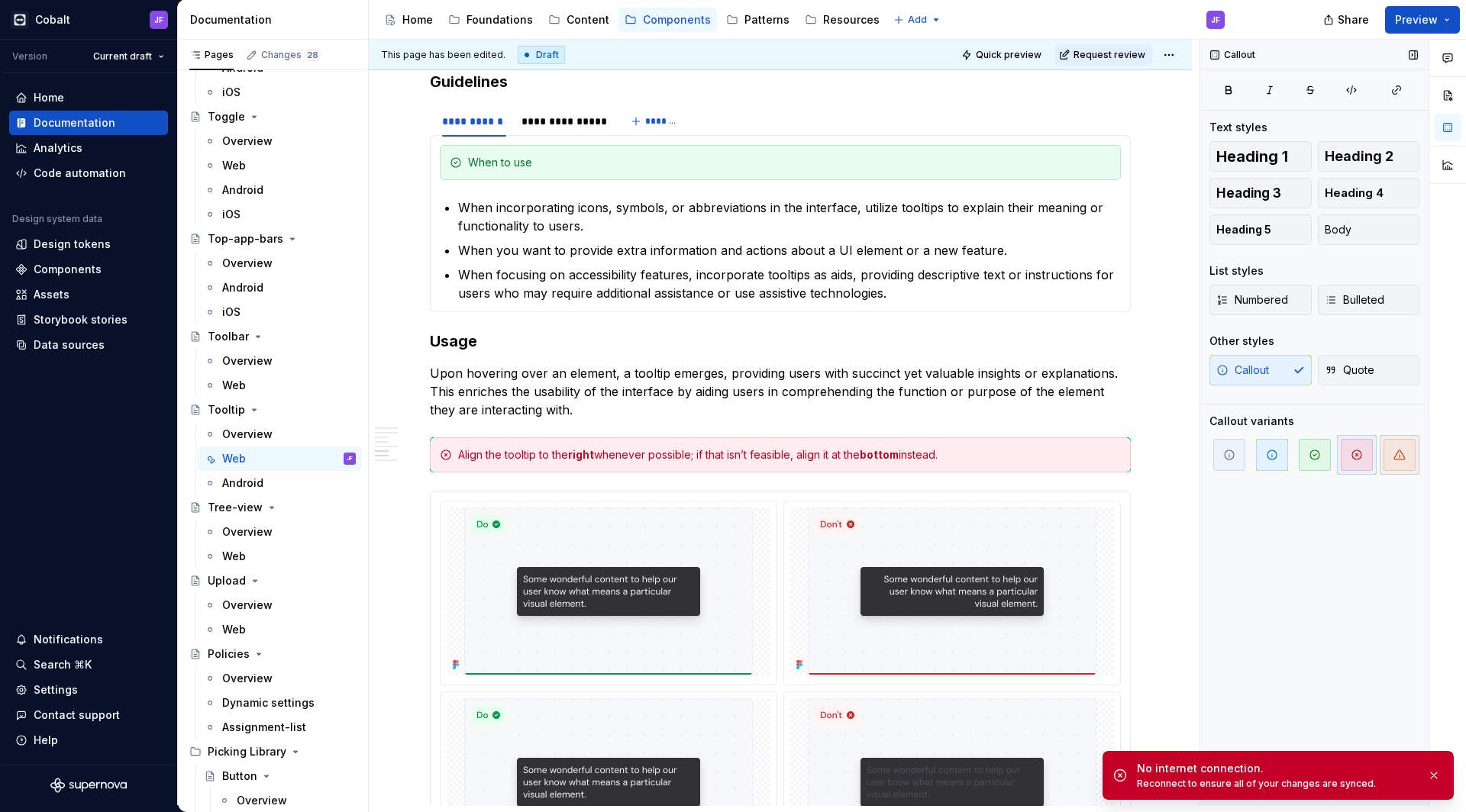
click at [1386, 453] on span "button" at bounding box center [1400, 455] width 32 height 32
click at [1221, 450] on span "button" at bounding box center [1230, 455] width 32 height 32
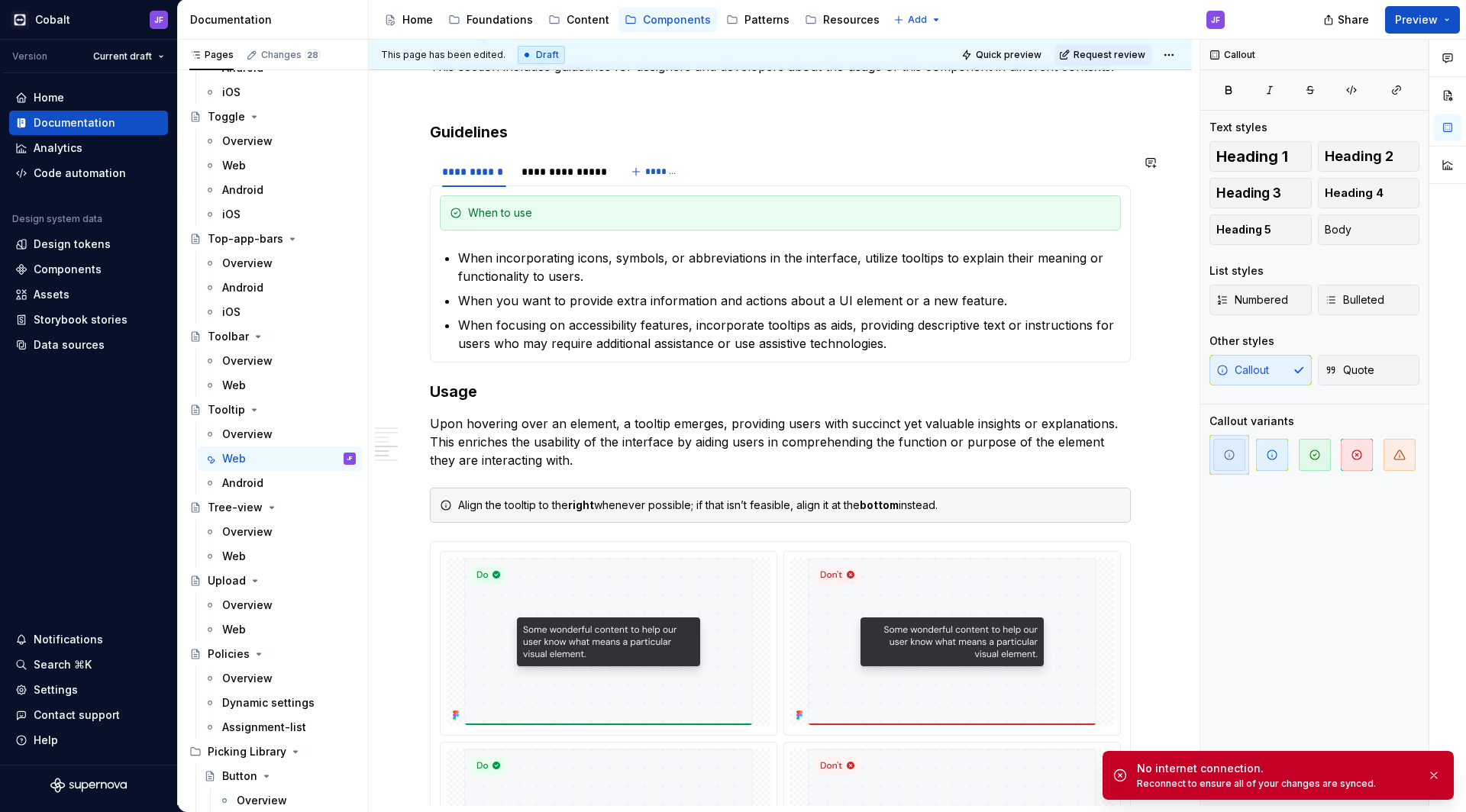
scroll to position [1755, 0]
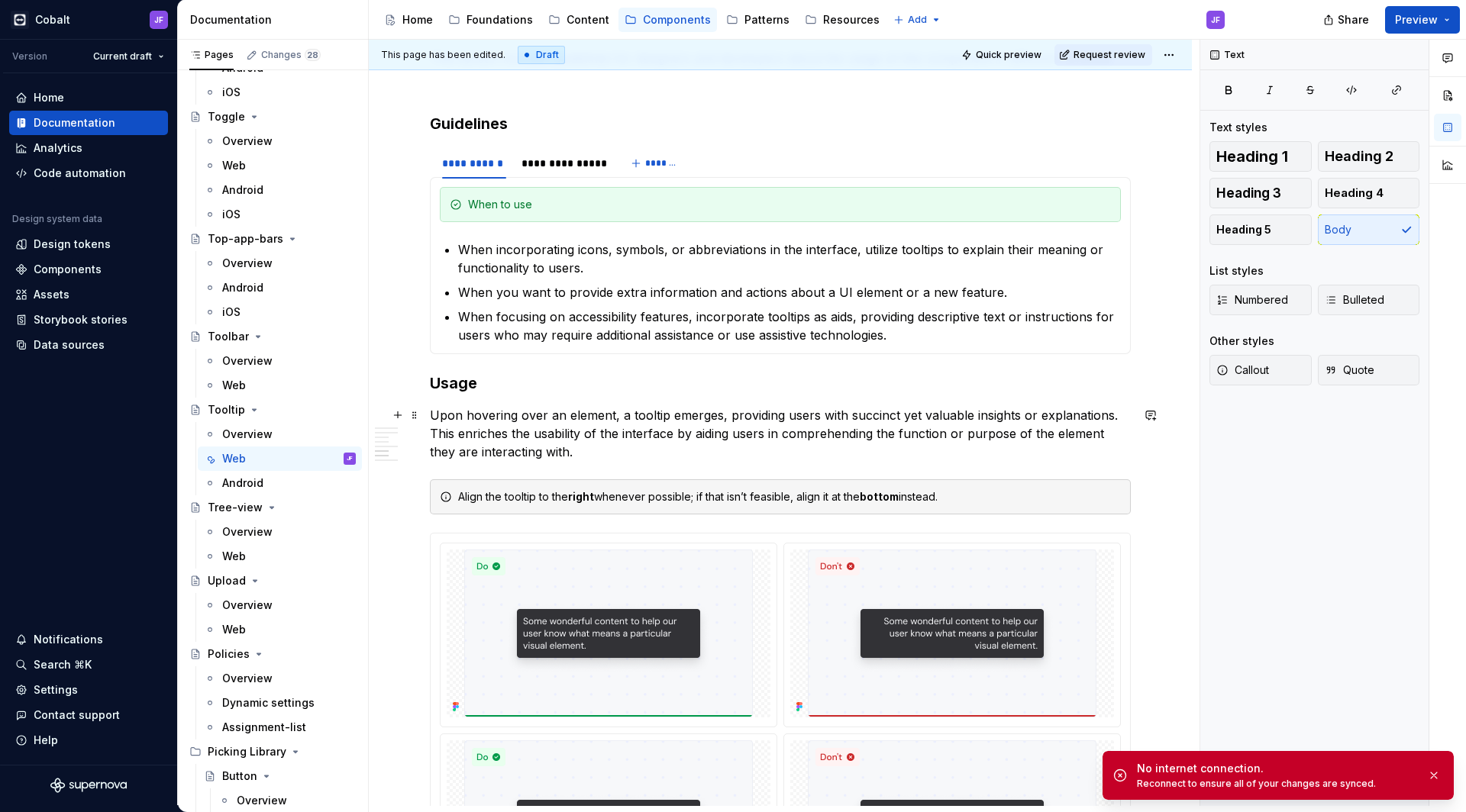
click at [717, 454] on p "Upon hovering over an element, a tooltip emerges, providing users with succinct…" at bounding box center [780, 434] width 701 height 55
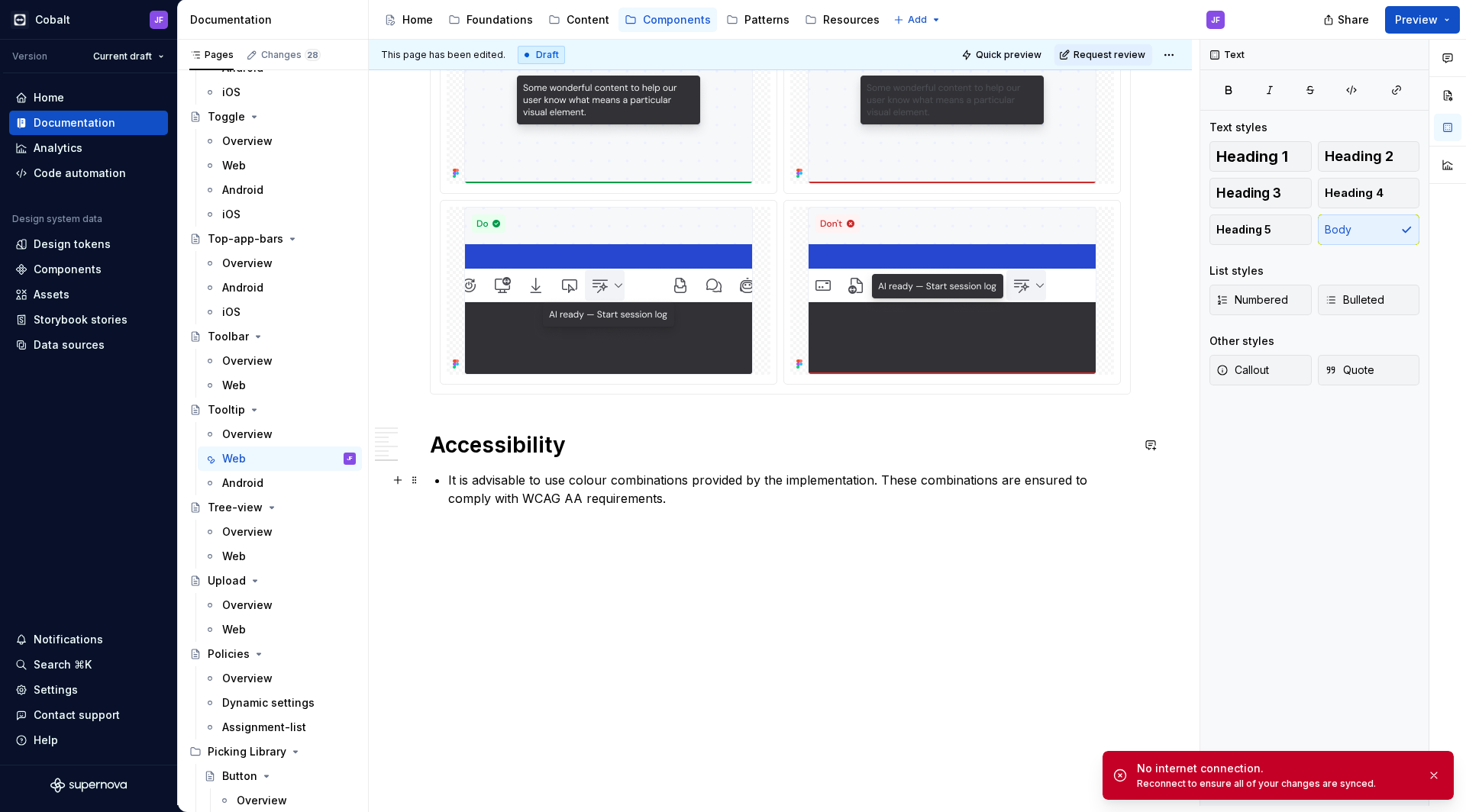
scroll to position [2480, 0]
click at [1442, 776] on button "button" at bounding box center [1434, 775] width 20 height 21
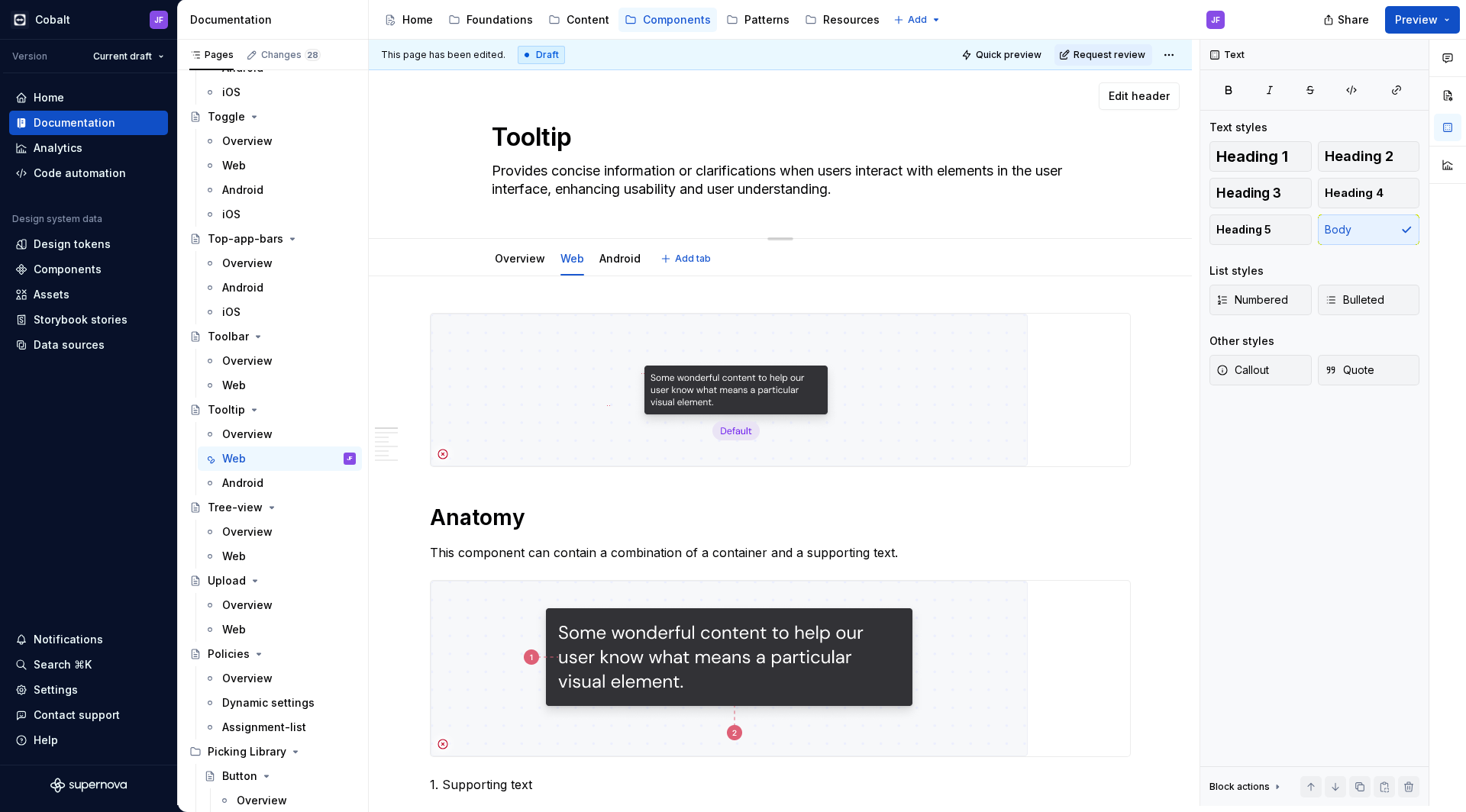
scroll to position [0, 0]
click at [1108, 57] on span "Request review" at bounding box center [1110, 55] width 72 height 12
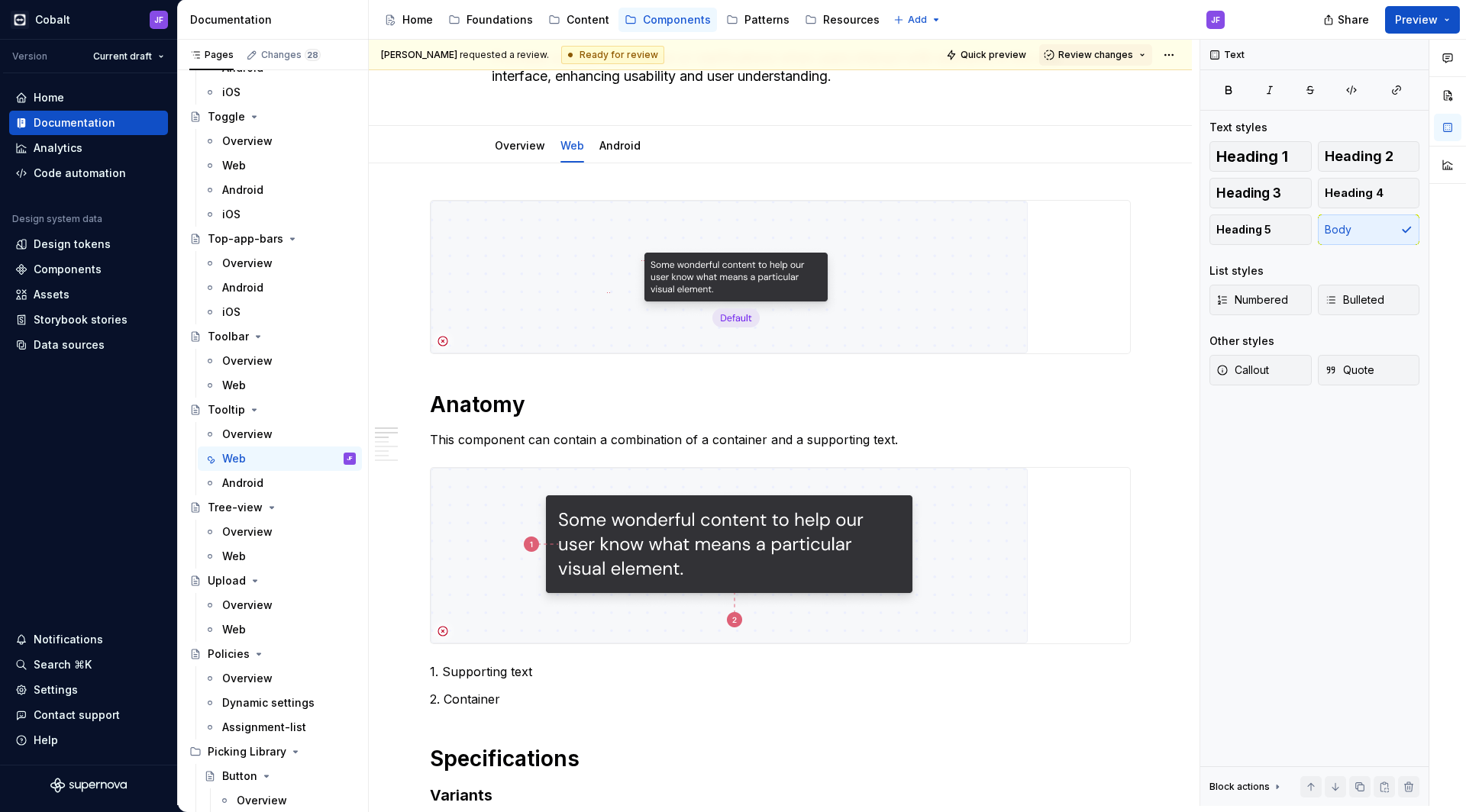
scroll to position [92, 0]
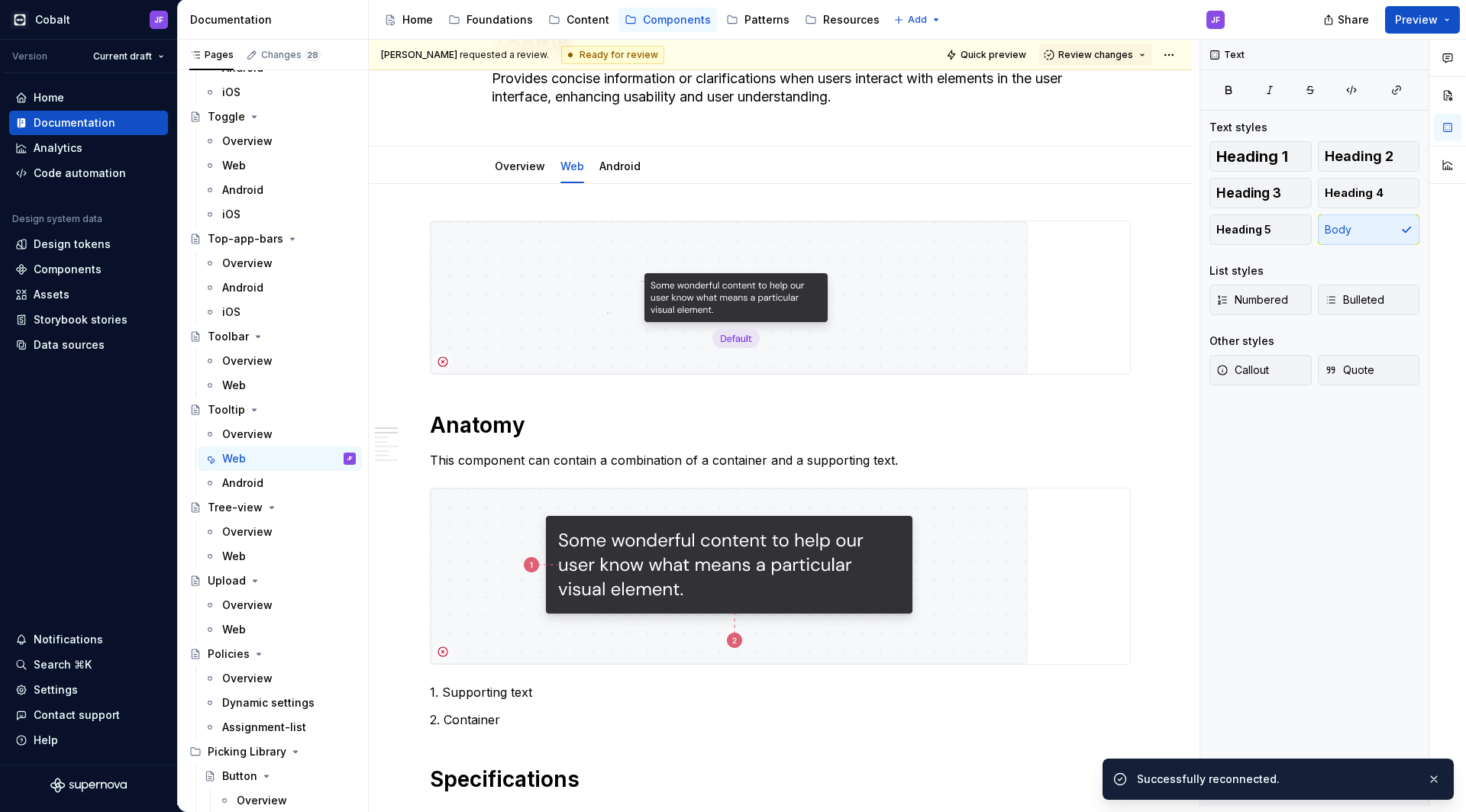
type textarea "*"
